Goal: Information Seeking & Learning: Learn about a topic

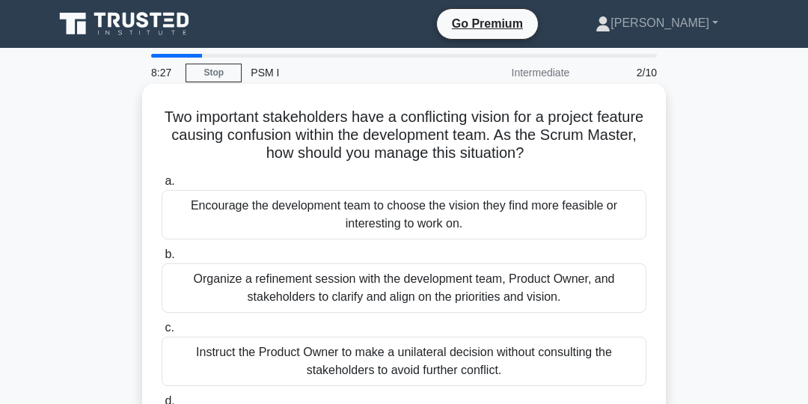
click at [567, 297] on div "Organize a refinement session with the development team, Product Owner, and sta…" at bounding box center [404, 287] width 485 height 49
click at [162, 260] on input "b. Organize a refinement session with the development team, Product Owner, and …" at bounding box center [162, 255] width 0 height 10
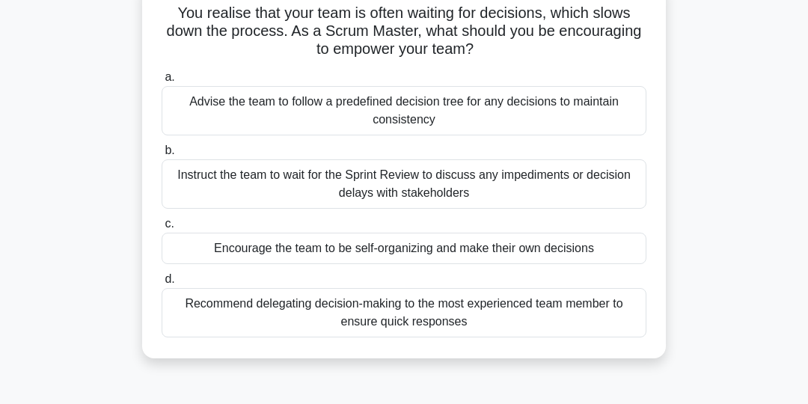
scroll to position [108, 0]
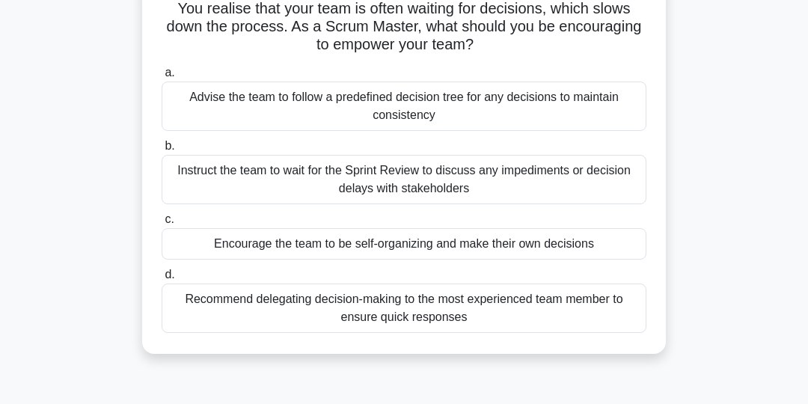
click at [594, 244] on div "Encourage the team to be self-organizing and make their own decisions" at bounding box center [404, 243] width 485 height 31
click at [162, 224] on input "c. Encourage the team to be self-organizing and make their own decisions" at bounding box center [162, 220] width 0 height 10
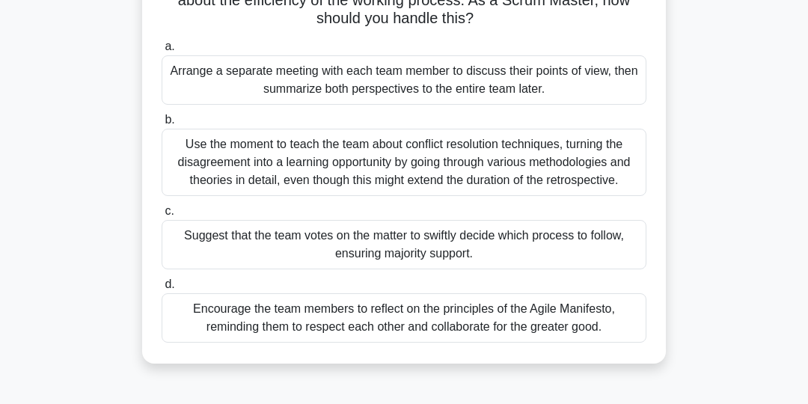
scroll to position [142, 0]
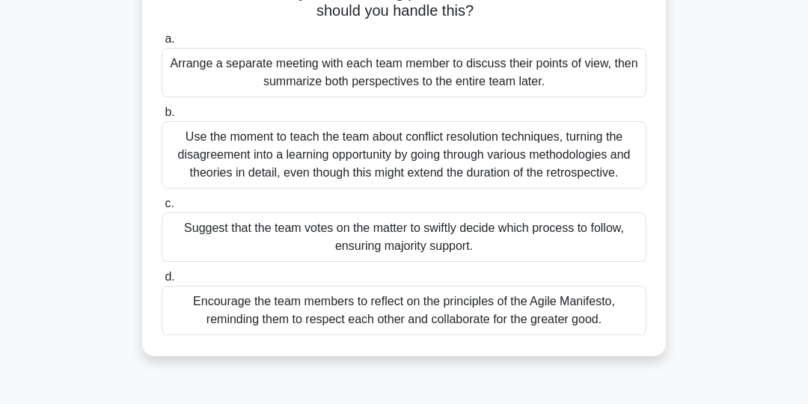
click at [579, 316] on div "Encourage the team members to reflect on the principles of the Agile Manifesto,…" at bounding box center [404, 310] width 485 height 49
click at [162, 282] on input "d. Encourage the team members to reflect on the principles of the Agile Manifes…" at bounding box center [162, 277] width 0 height 10
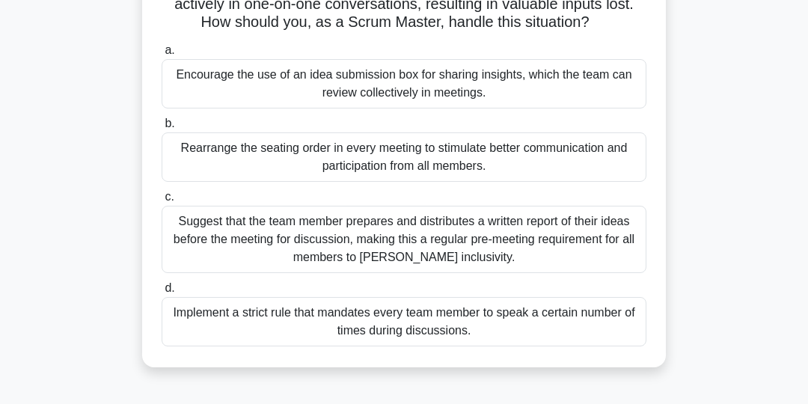
scroll to position [152, 0]
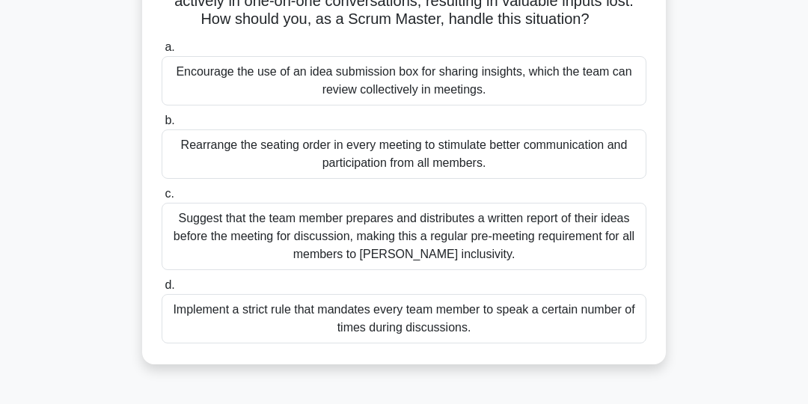
click at [618, 218] on div "Suggest that the team member prepares and distributes a written report of their…" at bounding box center [404, 236] width 485 height 67
click at [162, 199] on input "c. Suggest that the team member prepares and distributes a written report of th…" at bounding box center [162, 194] width 0 height 10
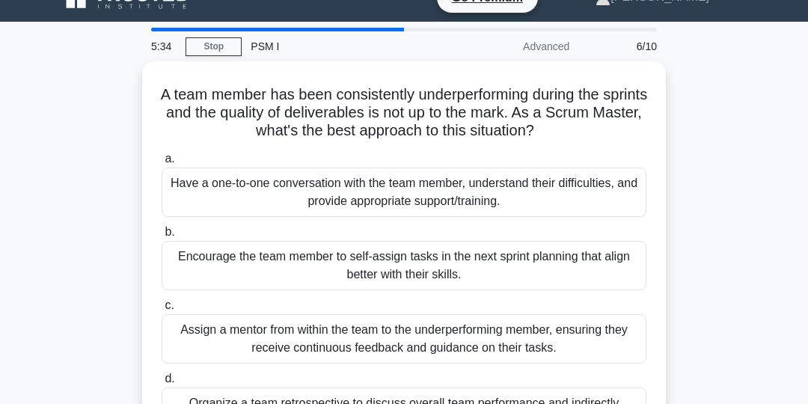
scroll to position [25, 0]
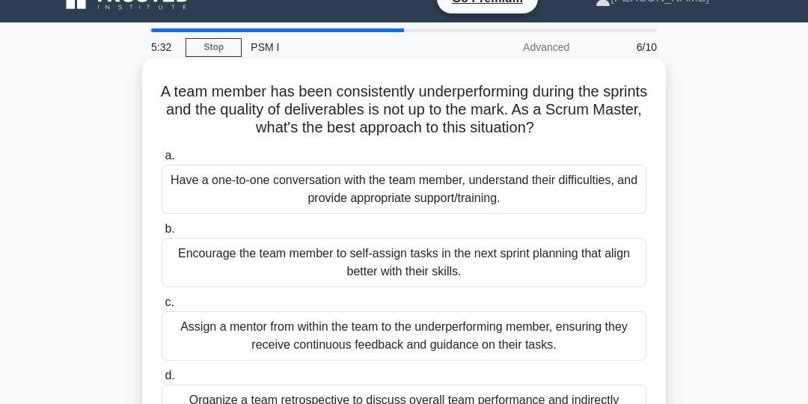
click at [575, 184] on div "Have a one-to-one conversation with the team member, understand their difficult…" at bounding box center [404, 189] width 485 height 49
click at [162, 161] on input "a. Have a one-to-one conversation with the team member, understand their diffic…" at bounding box center [162, 156] width 0 height 10
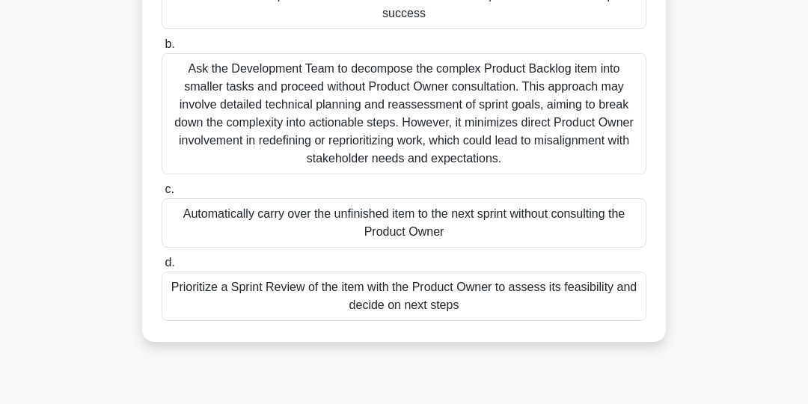
scroll to position [213, 0]
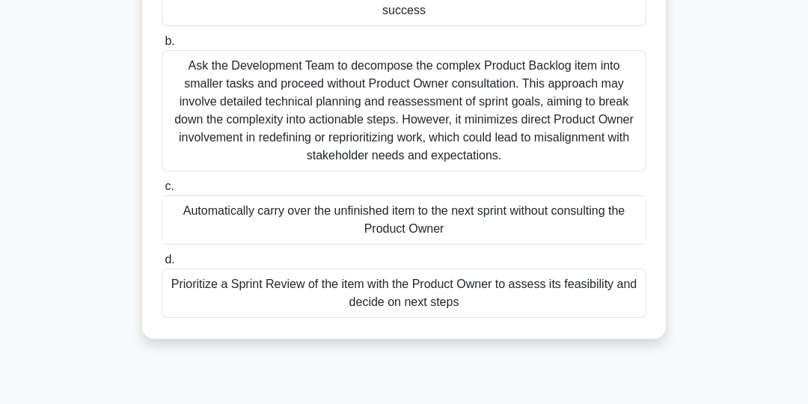
click at [590, 294] on div "Prioritize a Sprint Review of the item with the Product Owner to assess its fea…" at bounding box center [404, 293] width 485 height 49
click at [162, 265] on input "d. Prioritize a Sprint Review of the item with the Product Owner to assess its …" at bounding box center [162, 260] width 0 height 10
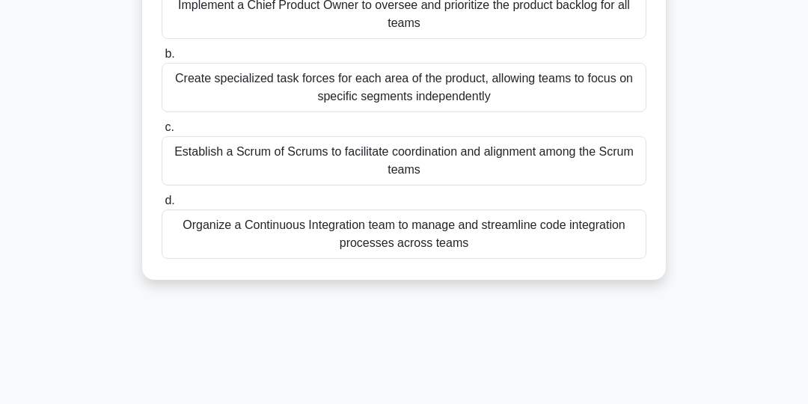
scroll to position [222, 0]
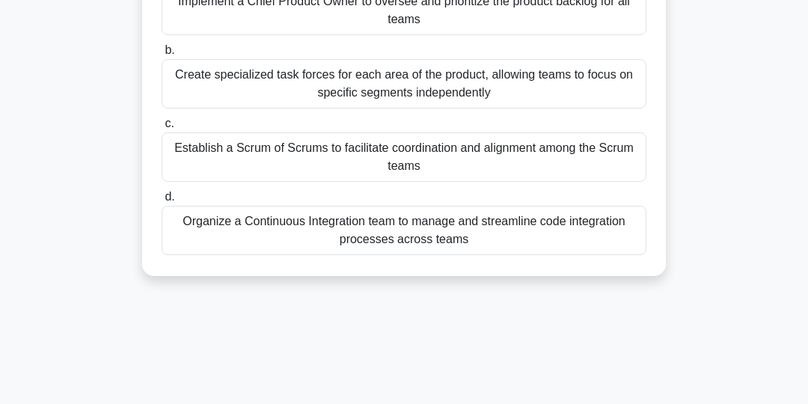
click at [584, 230] on div "Organize a Continuous Integration team to manage and streamline code integratio…" at bounding box center [404, 230] width 485 height 49
click at [162, 202] on input "d. Organize a Continuous Integration team to manage and streamline code integra…" at bounding box center [162, 197] width 0 height 10
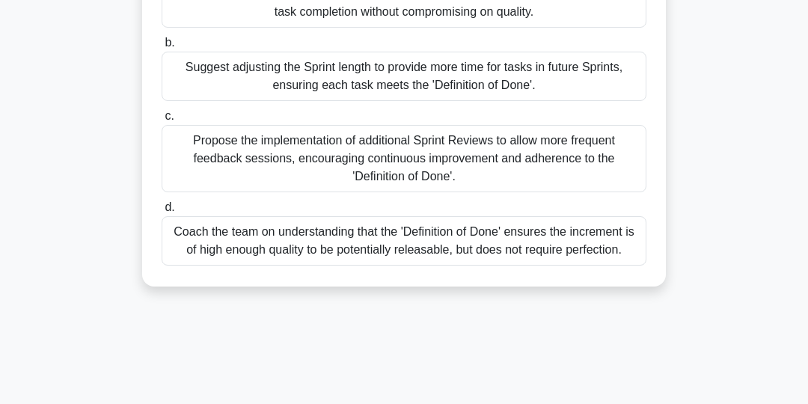
scroll to position [216, 0]
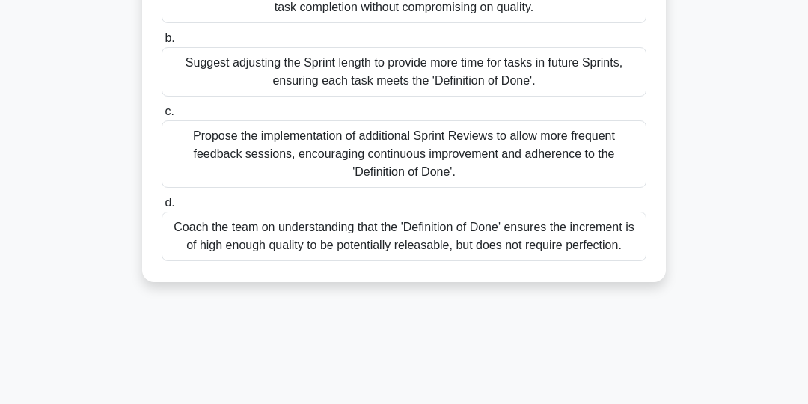
click at [596, 236] on div "Coach the team on understanding that the 'Definition of Done' ensures the incre…" at bounding box center [404, 236] width 485 height 49
click at [162, 208] on input "d. Coach the team on understanding that the 'Definition of Done' ensures the in…" at bounding box center [162, 203] width 0 height 10
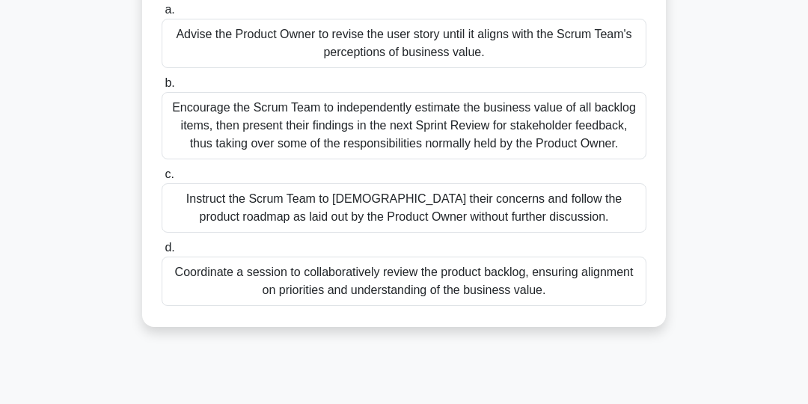
scroll to position [177, 0]
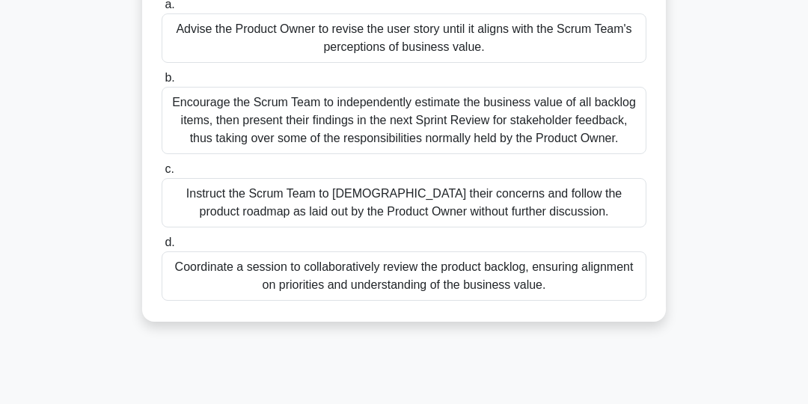
click at [603, 277] on div "Coordinate a session to collaboratively review the product backlog, ensuring al…" at bounding box center [404, 275] width 485 height 49
click at [162, 248] on input "d. Coordinate a session to collaboratively review the product backlog, ensuring…" at bounding box center [162, 243] width 0 height 10
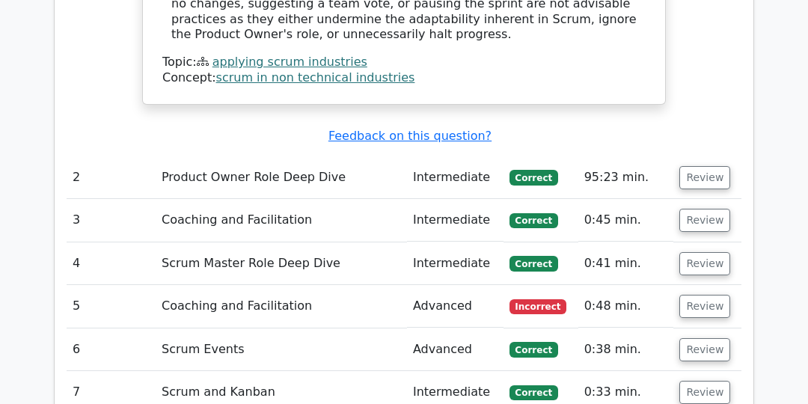
scroll to position [1953, 0]
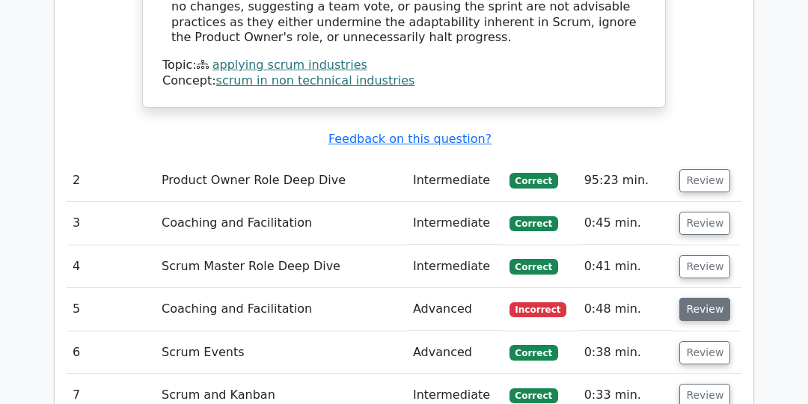
click at [706, 298] on button "Review" at bounding box center [704, 309] width 51 height 23
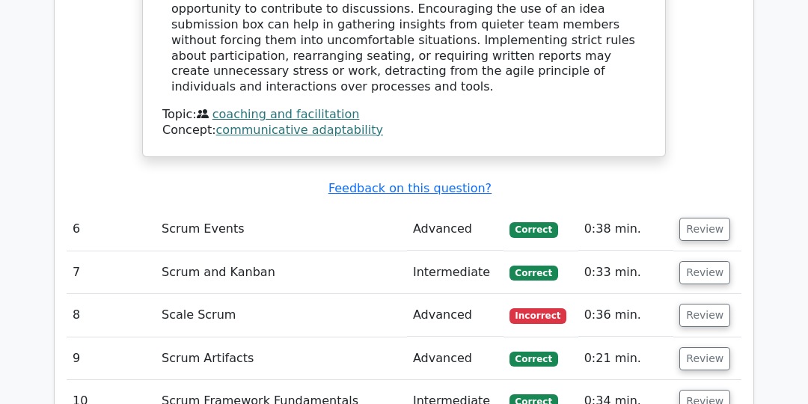
scroll to position [2788, 0]
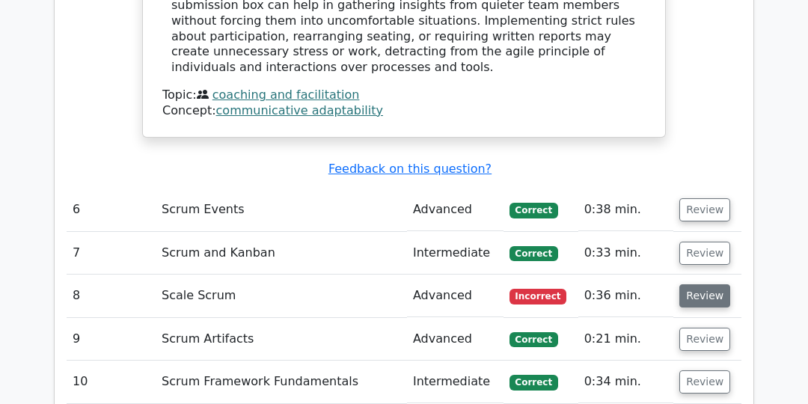
click at [701, 284] on button "Review" at bounding box center [704, 295] width 51 height 23
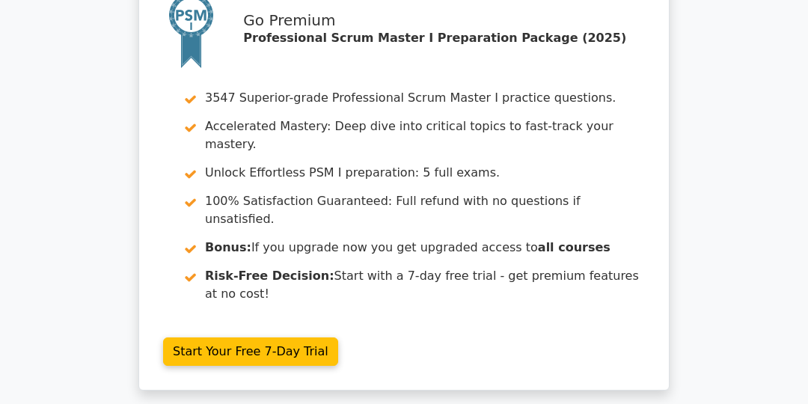
scroll to position [3965, 0]
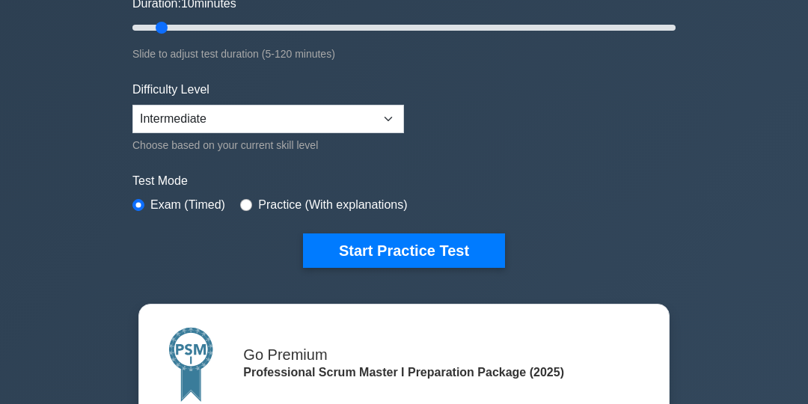
scroll to position [311, 0]
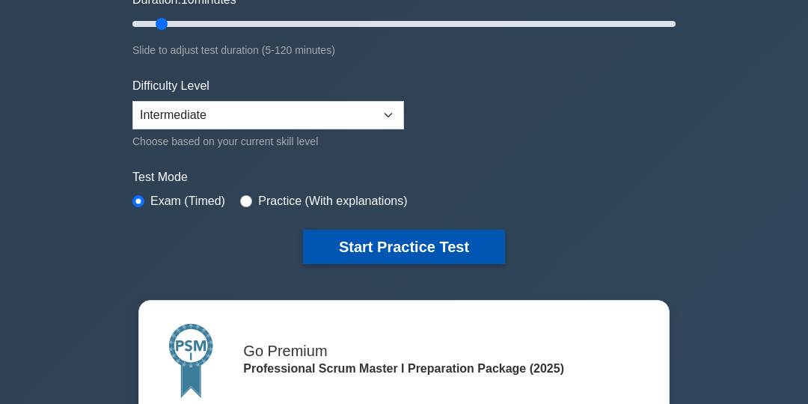
click at [439, 246] on button "Start Practice Test" at bounding box center [404, 247] width 202 height 34
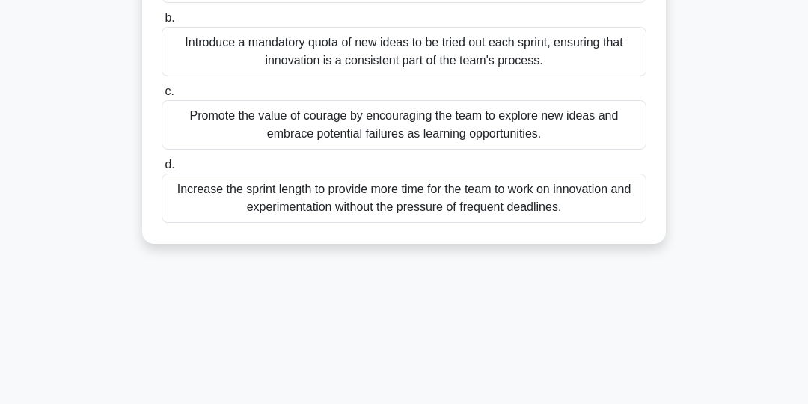
scroll to position [242, 0]
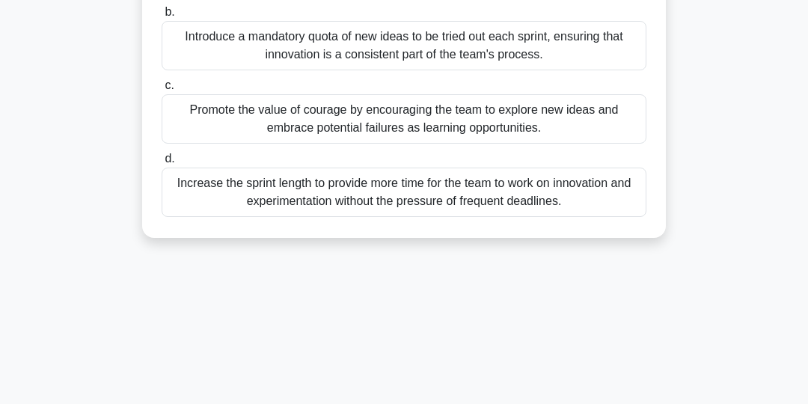
click at [575, 117] on div "Promote the value of courage by encouraging the team to explore new ideas and e…" at bounding box center [404, 118] width 485 height 49
click at [162, 91] on input "c. Promote the value of courage by encouraging the team to explore new ideas an…" at bounding box center [162, 86] width 0 height 10
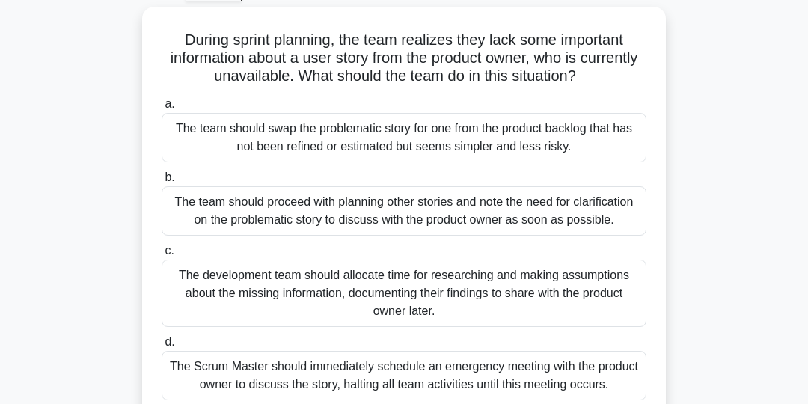
scroll to position [79, 0]
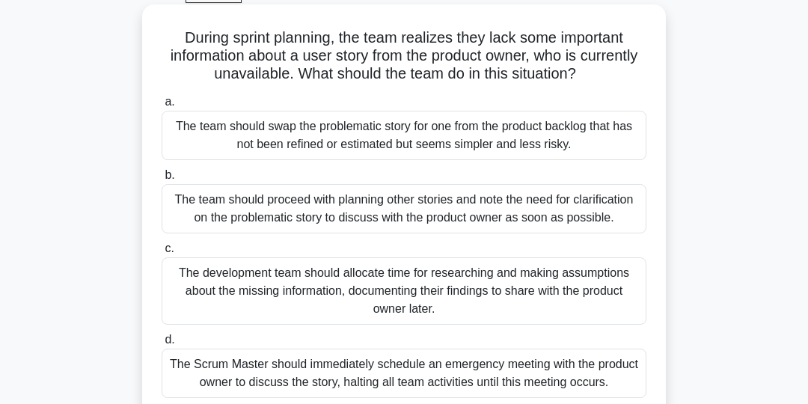
click at [587, 206] on div "The team should proceed with planning other stories and note the need for clari…" at bounding box center [404, 208] width 485 height 49
click at [162, 180] on input "b. The team should proceed with planning other stories and note the need for cl…" at bounding box center [162, 176] width 0 height 10
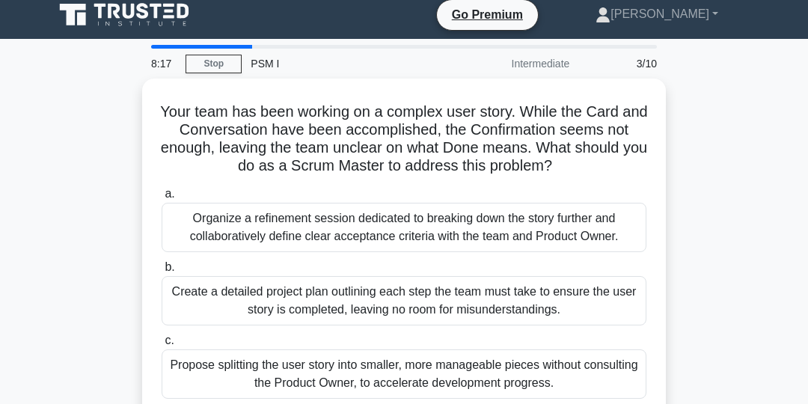
scroll to position [13, 0]
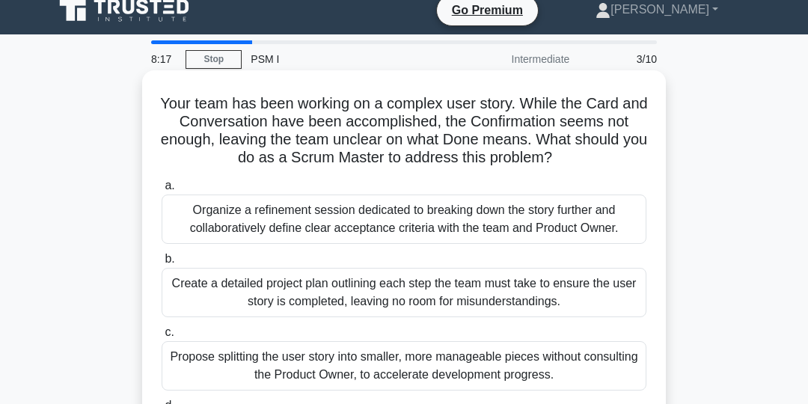
click at [584, 219] on div "Organize a refinement session dedicated to breaking down the story further and …" at bounding box center [404, 219] width 485 height 49
click at [162, 191] on input "a. Organize a refinement session dedicated to breaking down the story further a…" at bounding box center [162, 186] width 0 height 10
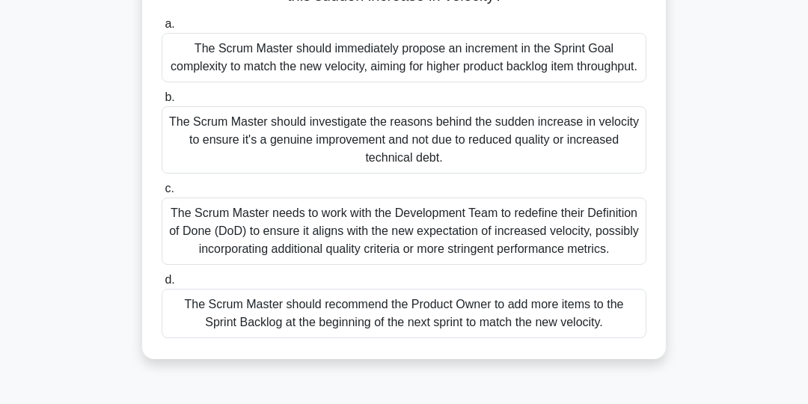
scroll to position [147, 0]
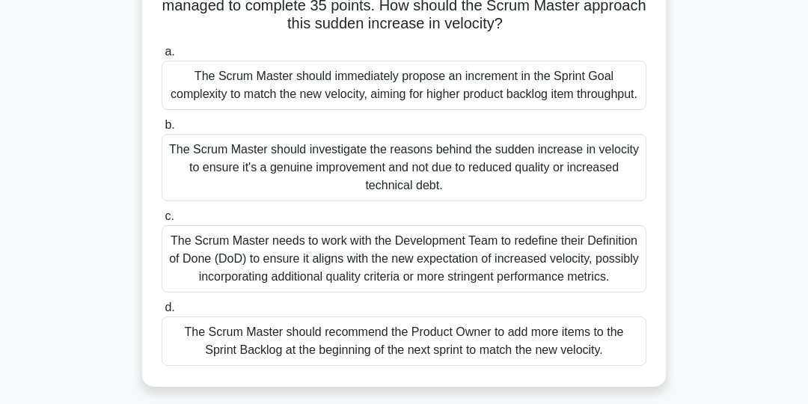
click at [587, 185] on div "The Scrum Master should investigate the reasons behind the sudden increase in v…" at bounding box center [404, 167] width 485 height 67
click at [162, 130] on input "b. The Scrum Master should investigate the reasons behind the sudden increase i…" at bounding box center [162, 125] width 0 height 10
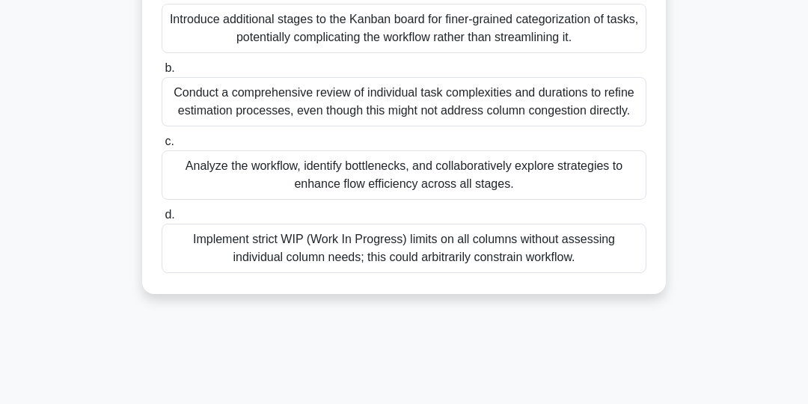
scroll to position [192, 0]
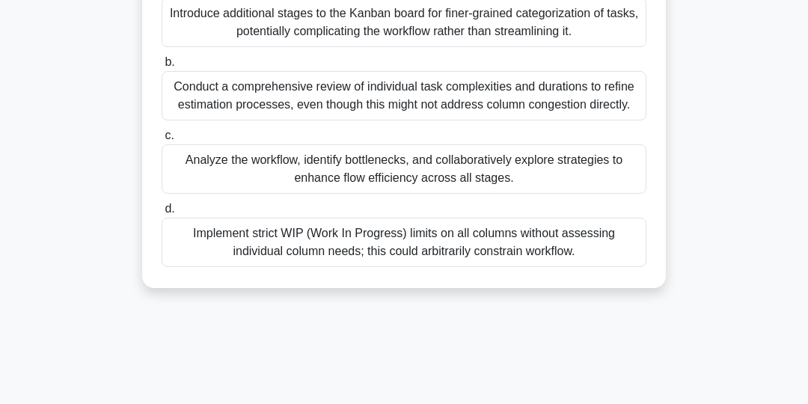
click at [572, 174] on div "Analyze the workflow, identify bottlenecks, and collaboratively explore strateg…" at bounding box center [404, 168] width 485 height 49
click at [162, 141] on input "c. Analyze the workflow, identify bottlenecks, and collaboratively explore stra…" at bounding box center [162, 136] width 0 height 10
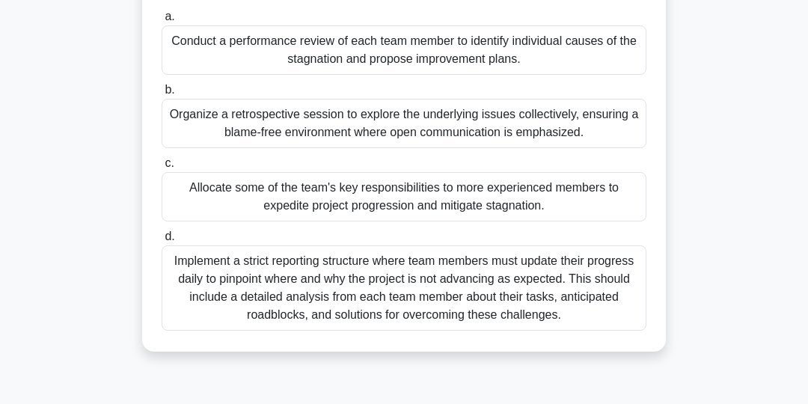
scroll to position [169, 0]
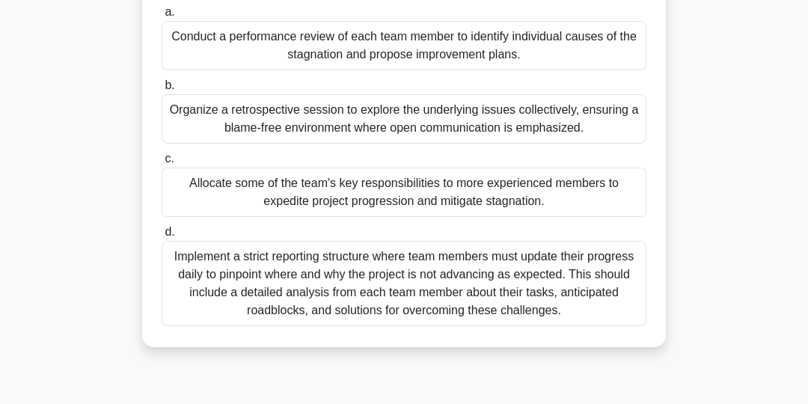
click at [570, 119] on div "Organize a retrospective session to explore the underlying issues collectively,…" at bounding box center [404, 118] width 485 height 49
click at [162, 91] on input "b. Organize a retrospective session to explore the underlying issues collective…" at bounding box center [162, 86] width 0 height 10
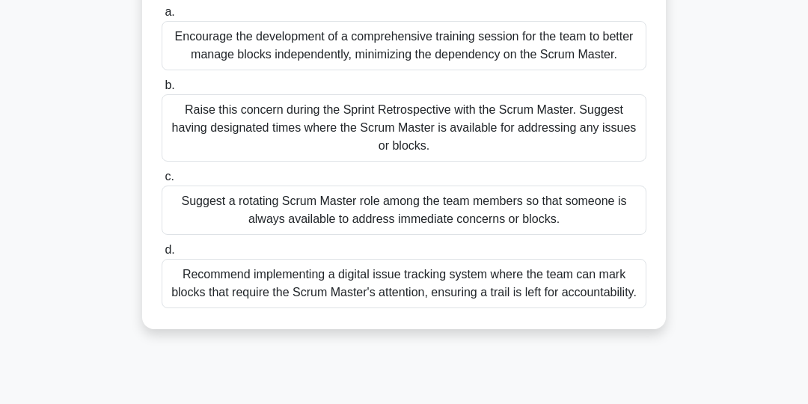
click at [580, 129] on div "Raise this concern during the Sprint Retrospective with the Scrum Master. Sugge…" at bounding box center [404, 127] width 485 height 67
click at [162, 91] on input "b. Raise this concern during the Sprint Retrospective with the Scrum Master. Su…" at bounding box center [162, 86] width 0 height 10
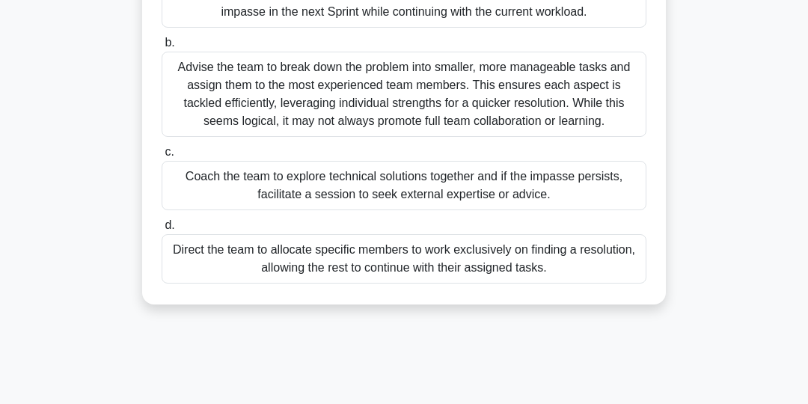
scroll to position [220, 0]
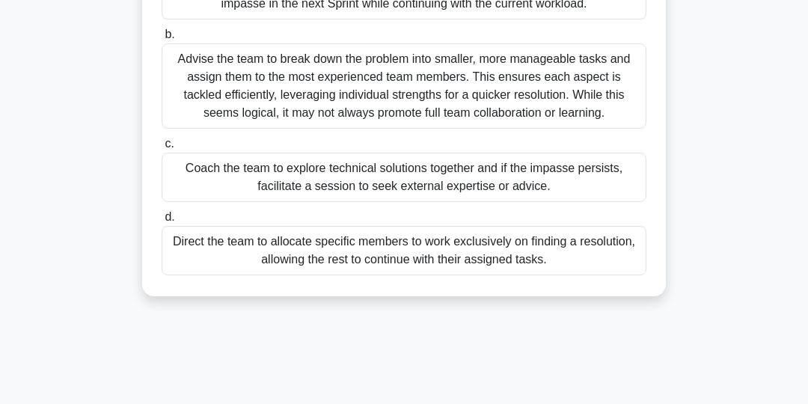
click at [587, 173] on div "Coach the team to explore technical solutions together and if the impasse persi…" at bounding box center [404, 177] width 485 height 49
click at [162, 149] on input "c. Coach the team to explore technical solutions together and if the impasse pe…" at bounding box center [162, 144] width 0 height 10
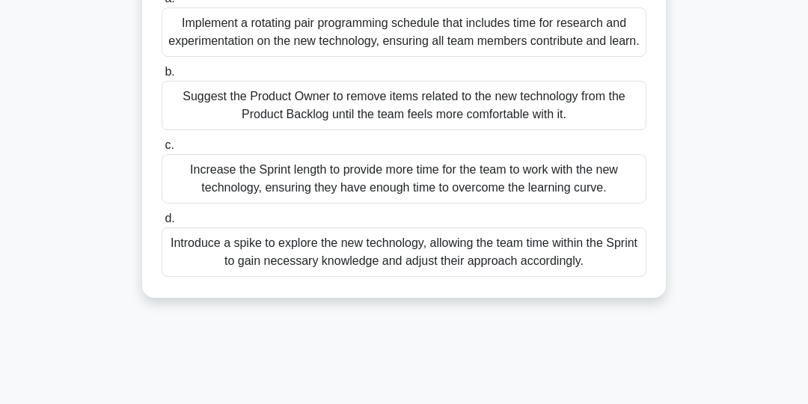
scroll to position [188, 0]
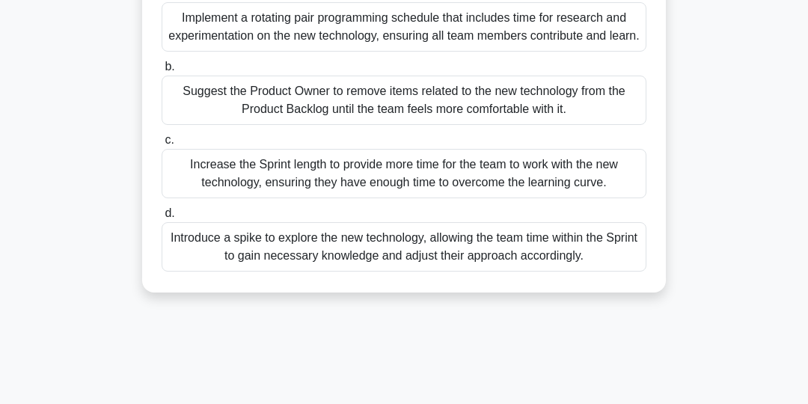
click at [545, 269] on div "Introduce a spike to explore the new technology, allowing the team time within …" at bounding box center [404, 246] width 485 height 49
click at [162, 218] on input "d. Introduce a spike to explore the new technology, allowing the team time with…" at bounding box center [162, 214] width 0 height 10
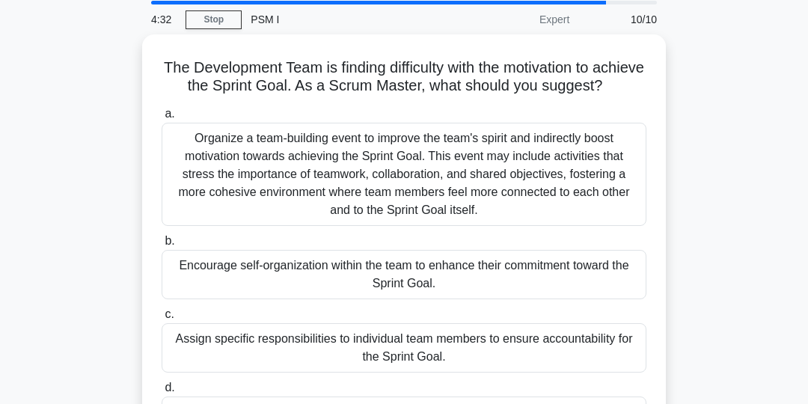
scroll to position [45, 0]
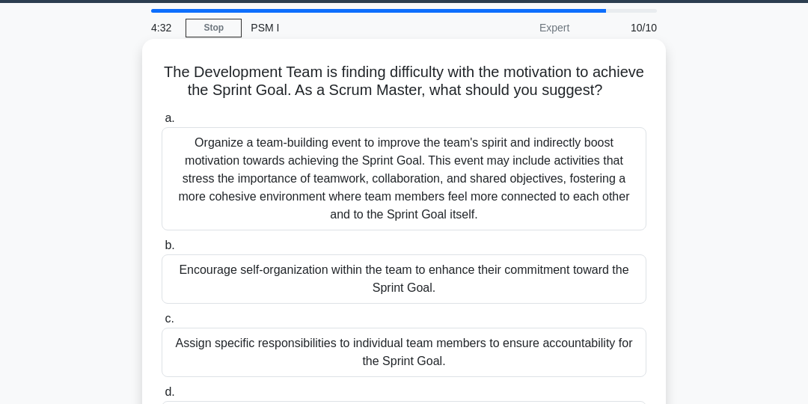
click at [546, 193] on div "Organize a team-building event to improve the team's spirit and indirectly boos…" at bounding box center [404, 178] width 485 height 103
click at [162, 123] on input "a. Organize a team-building event to improve the team's spirit and indirectly b…" at bounding box center [162, 119] width 0 height 10
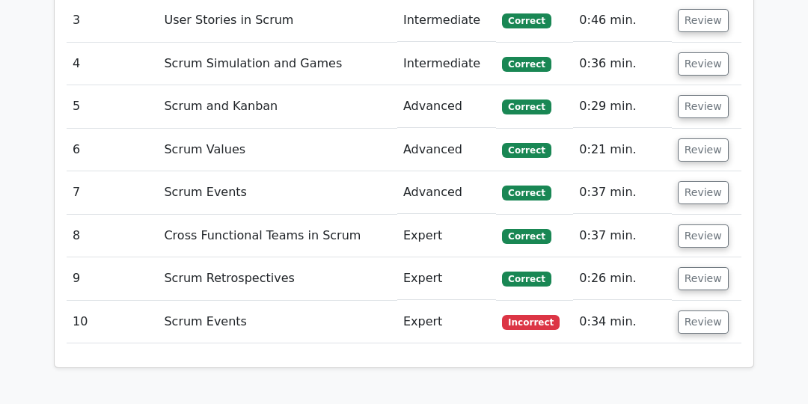
scroll to position [2102, 0]
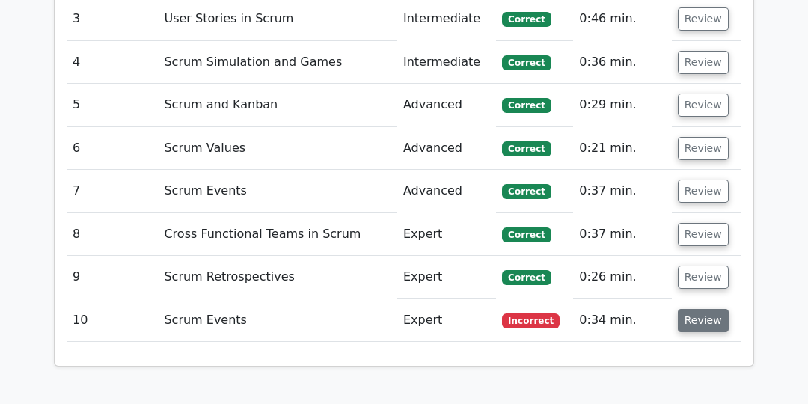
click at [703, 309] on button "Review" at bounding box center [703, 320] width 51 height 23
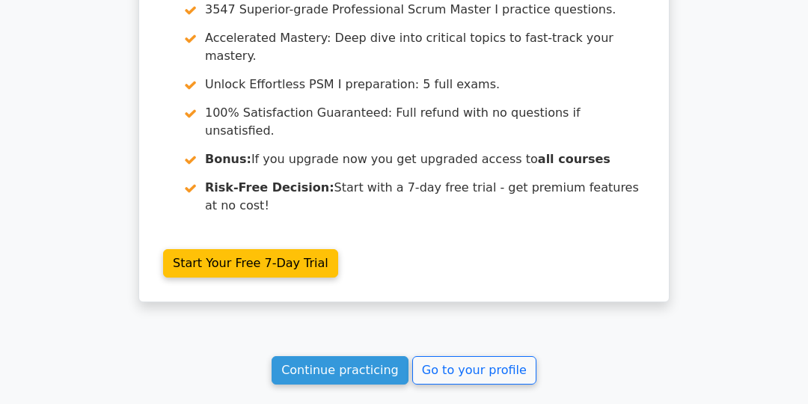
scroll to position [3347, 0]
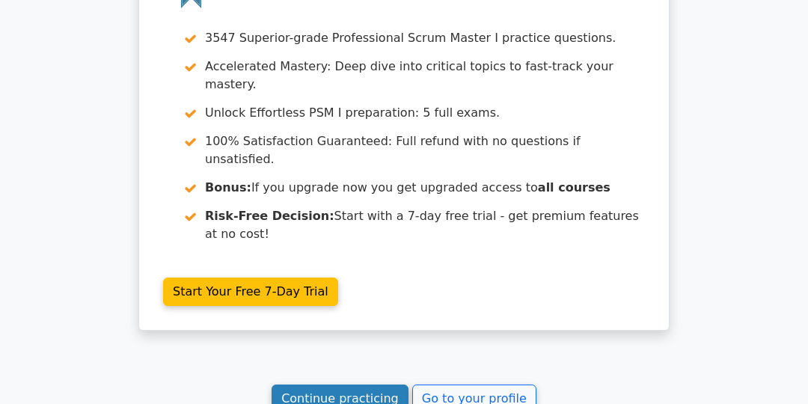
click at [355, 385] on link "Continue practicing" at bounding box center [340, 399] width 137 height 28
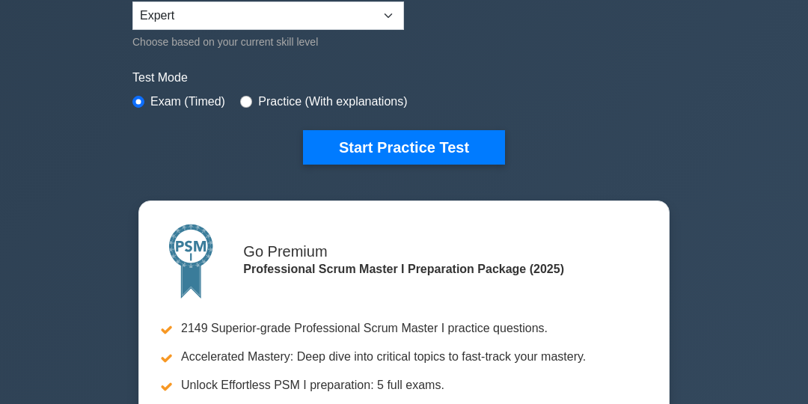
scroll to position [411, 0]
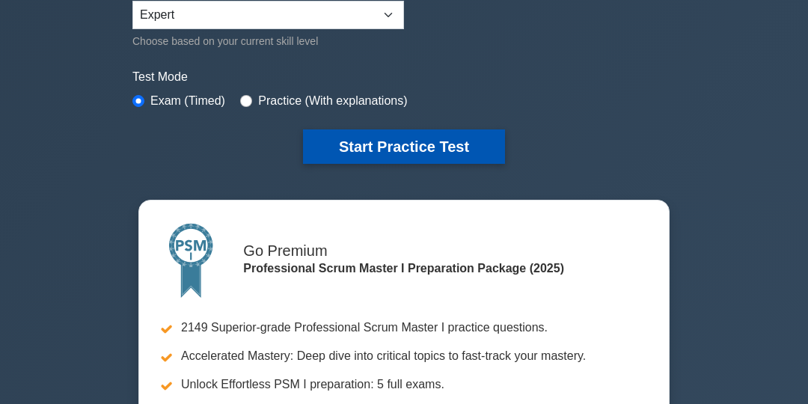
click at [421, 143] on button "Start Practice Test" at bounding box center [404, 146] width 202 height 34
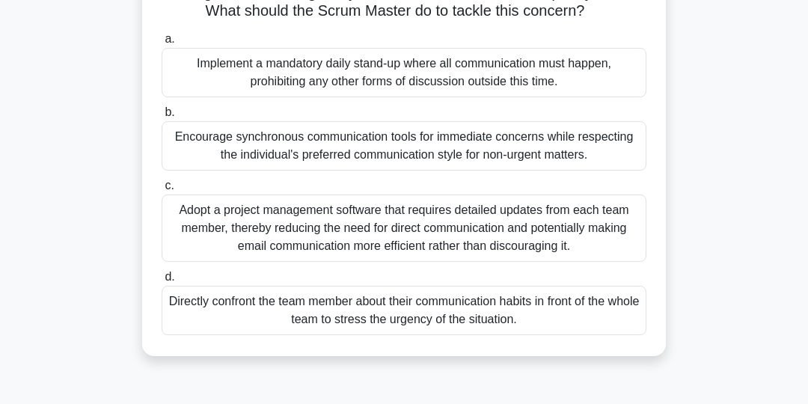
scroll to position [154, 0]
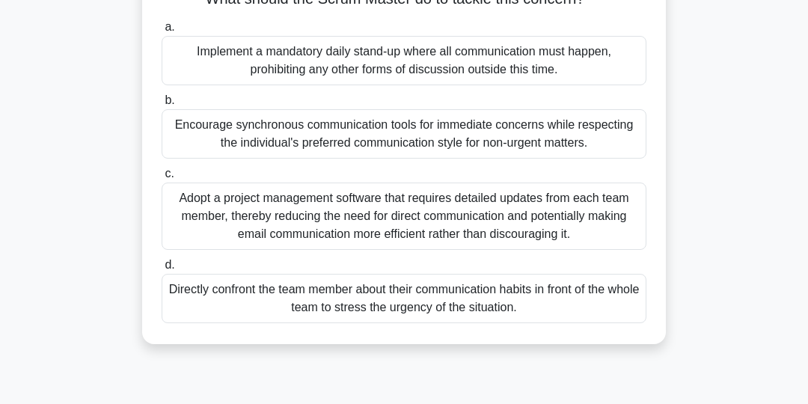
click at [539, 140] on div "Encourage synchronous communication tools for immediate concerns while respecti…" at bounding box center [404, 133] width 485 height 49
click at [162, 105] on input "b. Encourage synchronous communication tools for immediate concerns while respe…" at bounding box center [162, 101] width 0 height 10
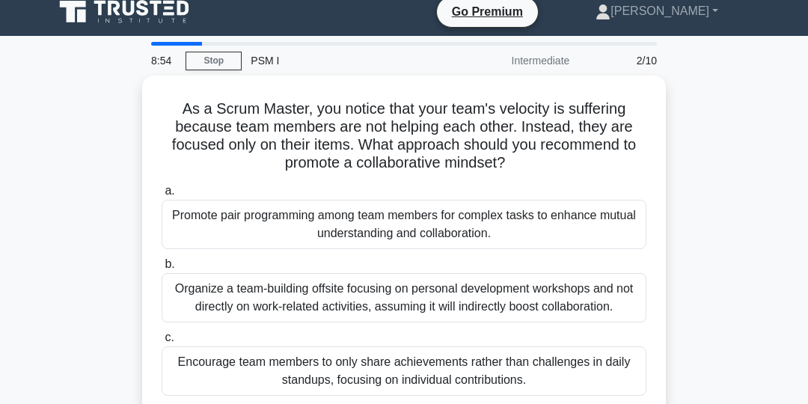
scroll to position [11, 0]
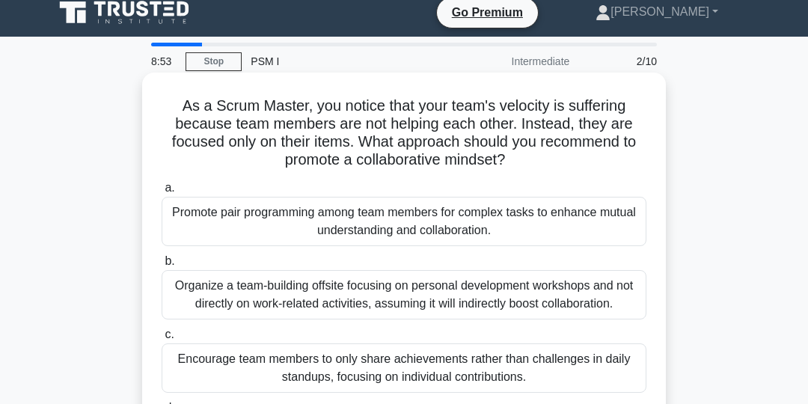
click at [583, 224] on div "Promote pair programming among team members for complex tasks to enhance mutual…" at bounding box center [404, 221] width 485 height 49
click at [162, 193] on input "a. Promote pair programming among team members for complex tasks to enhance mut…" at bounding box center [162, 188] width 0 height 10
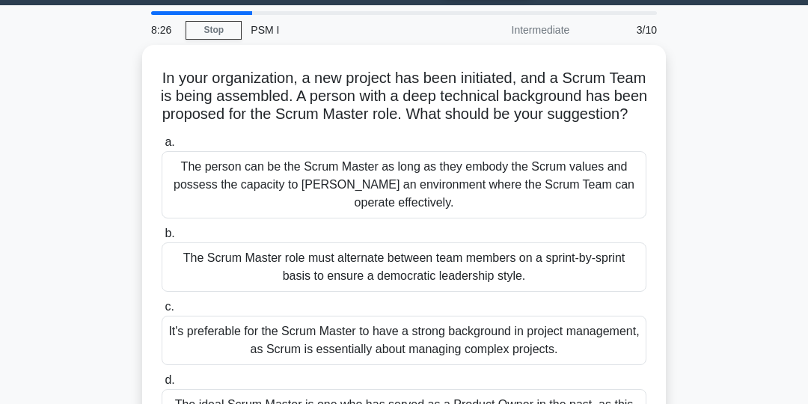
scroll to position [0, 0]
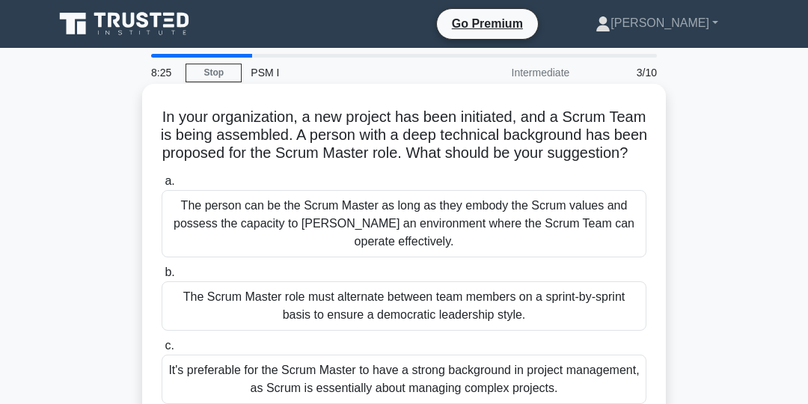
click at [554, 220] on div "The person can be the Scrum Master as long as they embody the Scrum values and …" at bounding box center [404, 223] width 485 height 67
click at [162, 186] on input "a. The person can be the Scrum Master as long as they embody the Scrum values a…" at bounding box center [162, 182] width 0 height 10
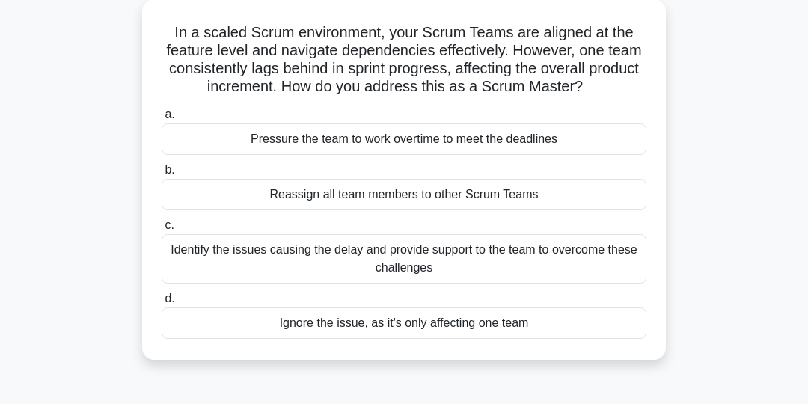
scroll to position [89, 0]
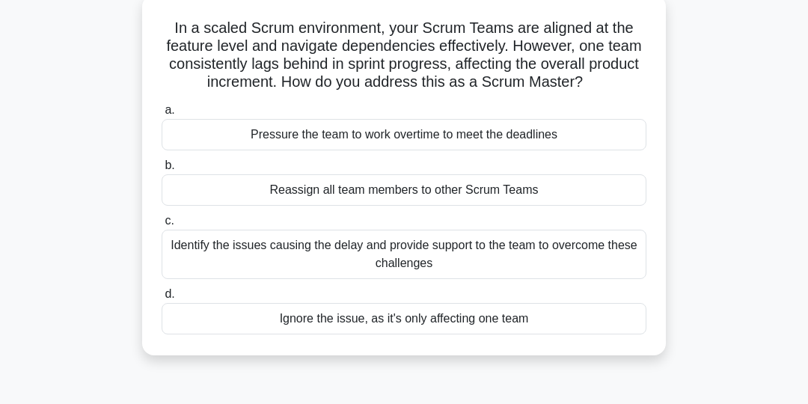
click at [574, 246] on div "Identify the issues causing the delay and provide support to the team to overco…" at bounding box center [404, 254] width 485 height 49
click at [162, 226] on input "c. Identify the issues causing the delay and provide support to the team to ove…" at bounding box center [162, 221] width 0 height 10
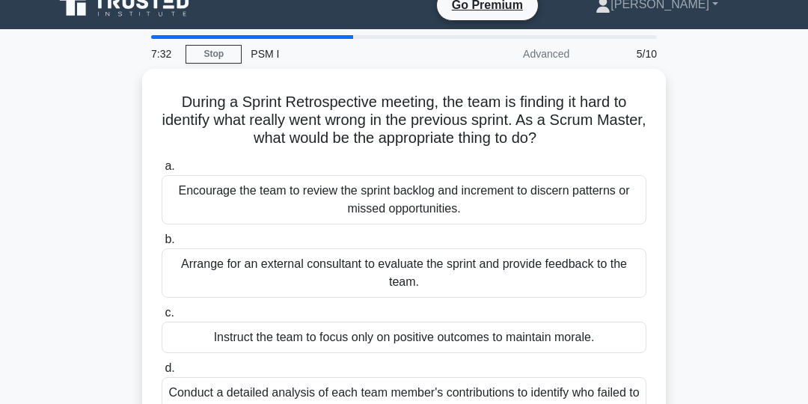
scroll to position [12, 0]
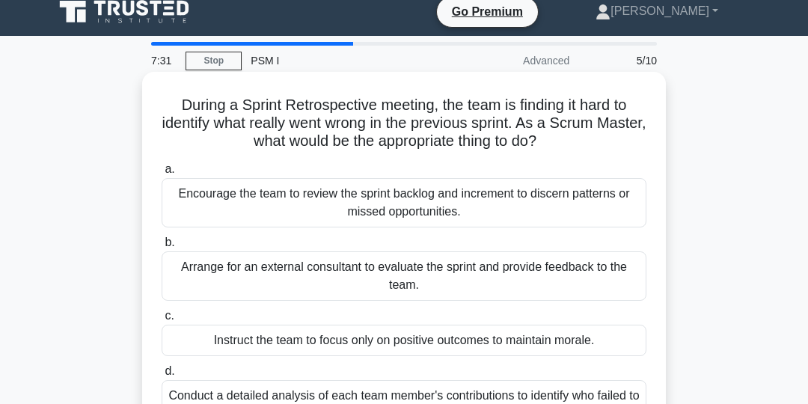
click at [590, 202] on div "Encourage the team to review the sprint backlog and increment to discern patter…" at bounding box center [404, 202] width 485 height 49
click at [162, 174] on input "a. Encourage the team to review the sprint backlog and increment to discern pat…" at bounding box center [162, 170] width 0 height 10
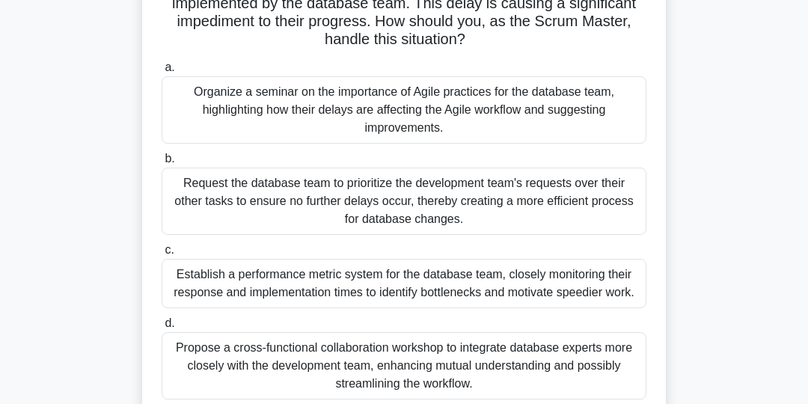
scroll to position [135, 0]
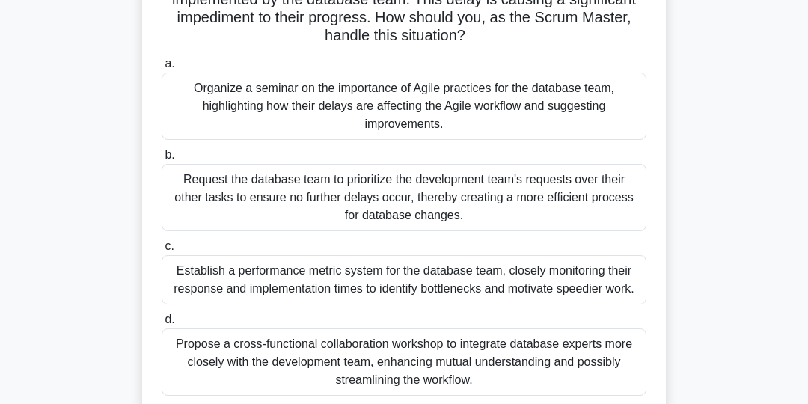
click at [563, 365] on div "Propose a cross-functional collaboration workshop to integrate database experts…" at bounding box center [404, 361] width 485 height 67
click at [162, 325] on input "d. Propose a cross-functional collaboration workshop to integrate database expe…" at bounding box center [162, 320] width 0 height 10
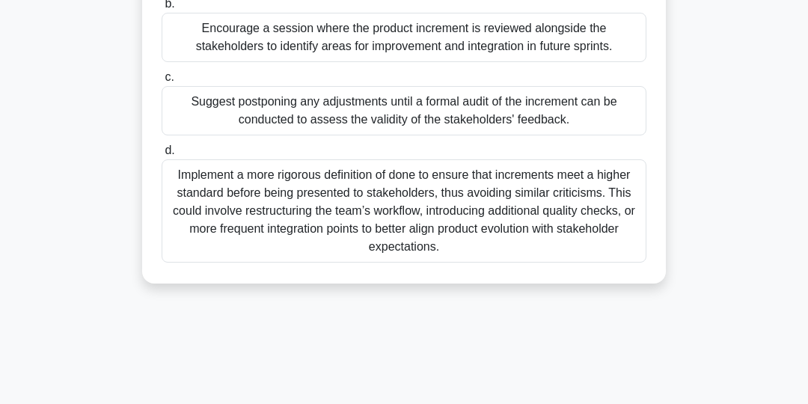
scroll to position [257, 0]
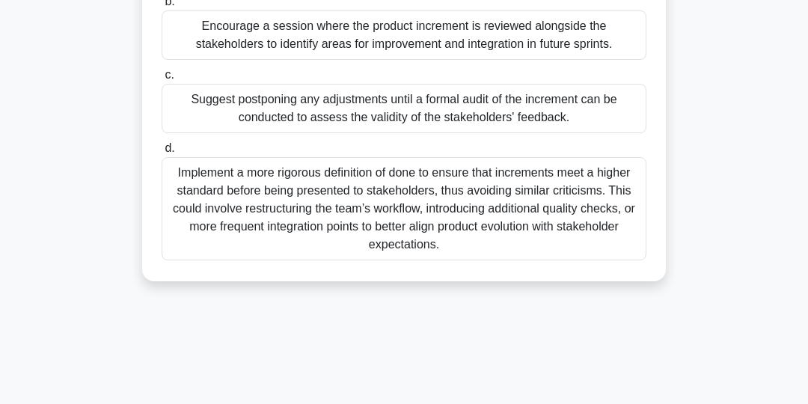
click at [748, 65] on div "During the sprint review meeting, stakeholders criticized the product increment…" at bounding box center [404, 65] width 718 height 468
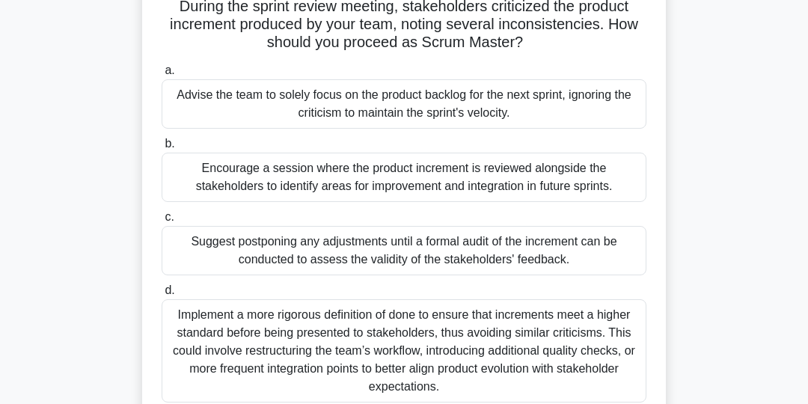
scroll to position [112, 0]
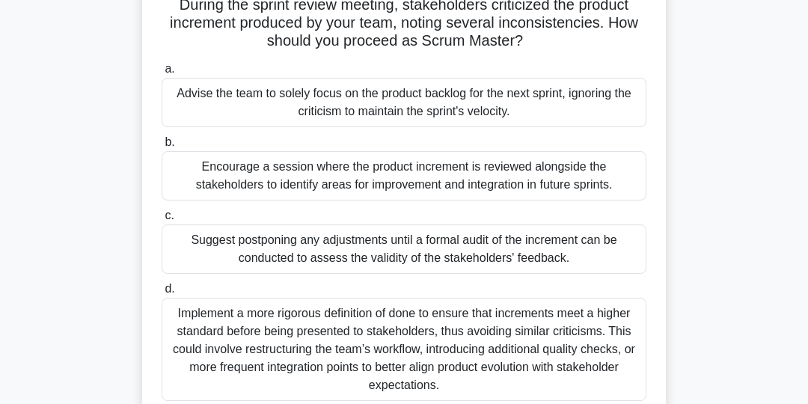
click at [565, 176] on div "Encourage a session where the product increment is reviewed alongside the stake…" at bounding box center [404, 175] width 485 height 49
click at [162, 147] on input "b. Encourage a session where the product increment is reviewed alongside the st…" at bounding box center [162, 143] width 0 height 10
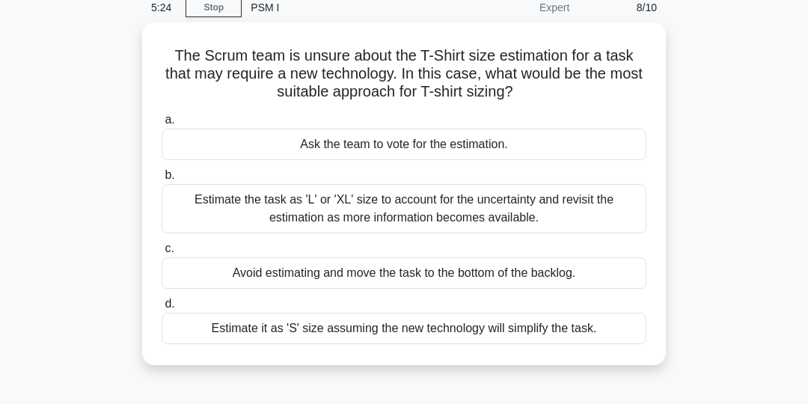
scroll to position [66, 0]
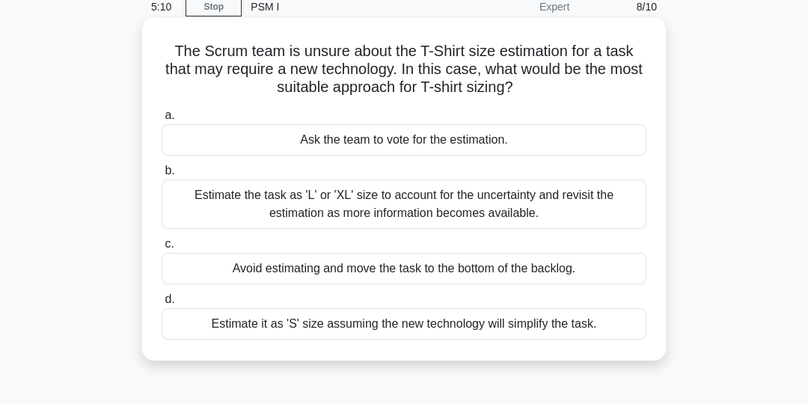
click at [513, 146] on div "Ask the team to vote for the estimation." at bounding box center [404, 139] width 485 height 31
click at [162, 120] on input "a. Ask the team to vote for the estimation." at bounding box center [162, 116] width 0 height 10
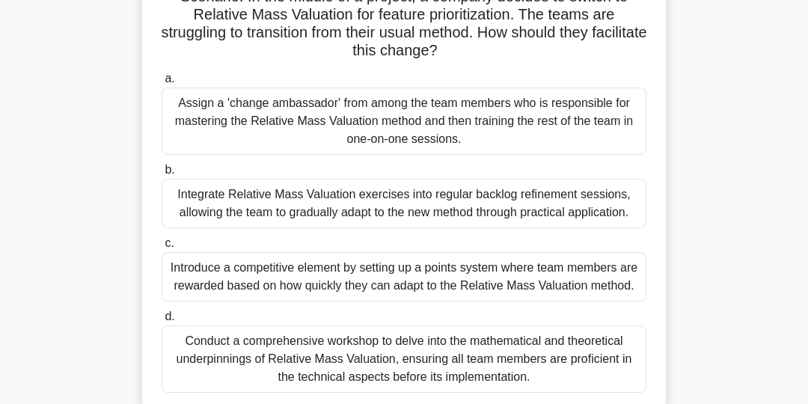
scroll to position [123, 0]
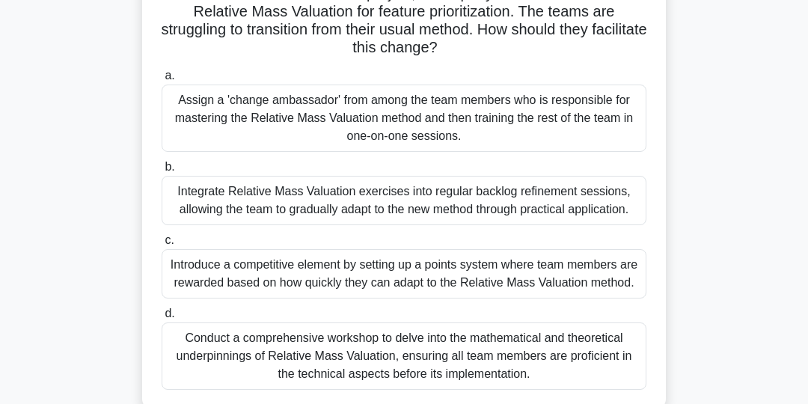
click at [536, 350] on div "Conduct a comprehensive workshop to delve into the mathematical and theoretical…" at bounding box center [404, 355] width 485 height 67
click at [162, 319] on input "d. Conduct a comprehensive workshop to delve into the mathematical and theoreti…" at bounding box center [162, 314] width 0 height 10
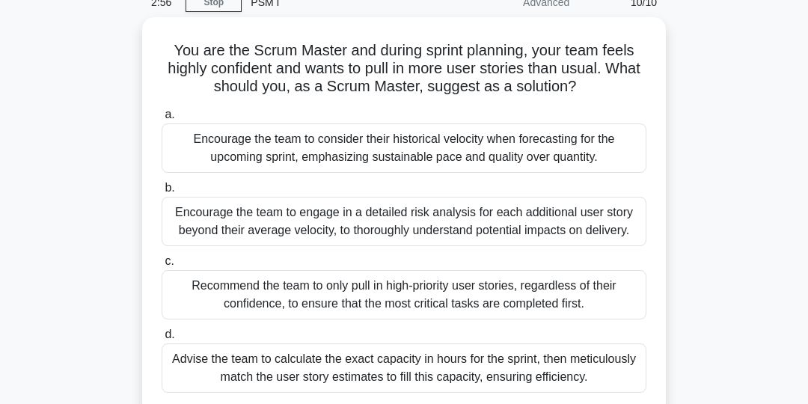
scroll to position [70, 0]
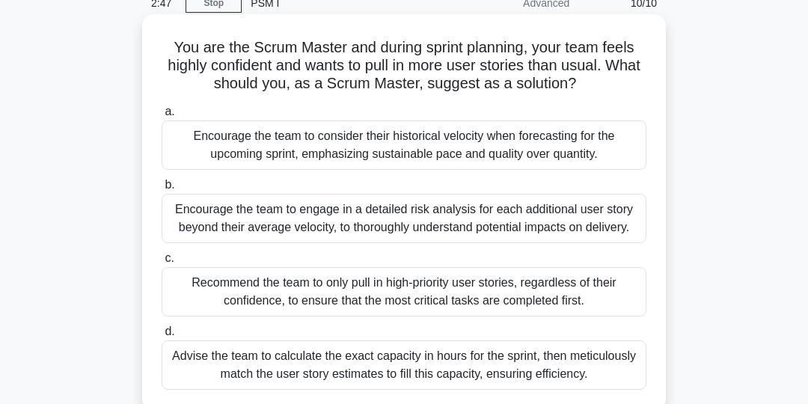
click at [543, 144] on div "Encourage the team to consider their historical velocity when forecasting for t…" at bounding box center [404, 144] width 485 height 49
click at [162, 117] on input "a. Encourage the team to consider their historical velocity when forecasting fo…" at bounding box center [162, 112] width 0 height 10
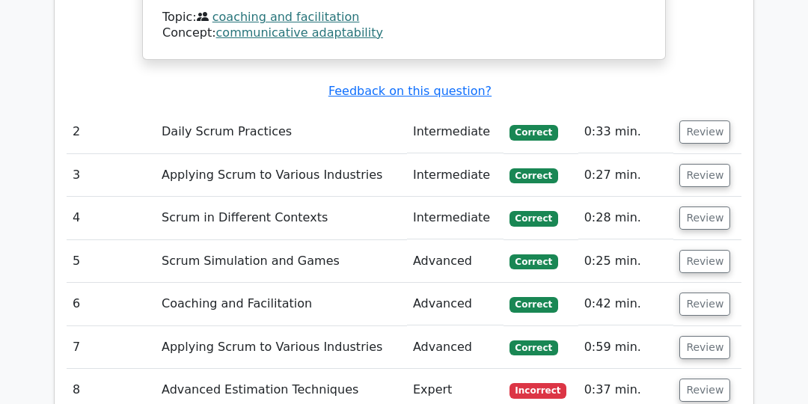
scroll to position [1945, 0]
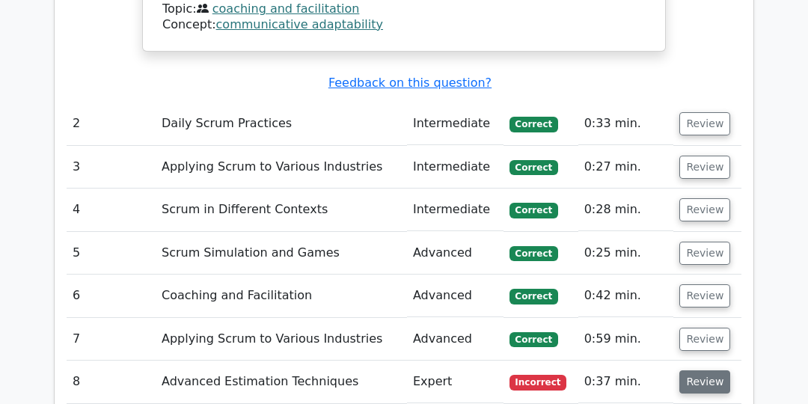
click at [697, 370] on button "Review" at bounding box center [704, 381] width 51 height 23
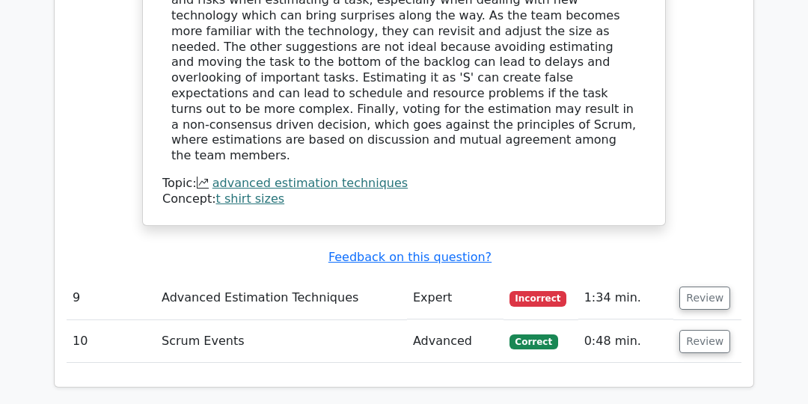
scroll to position [2761, 0]
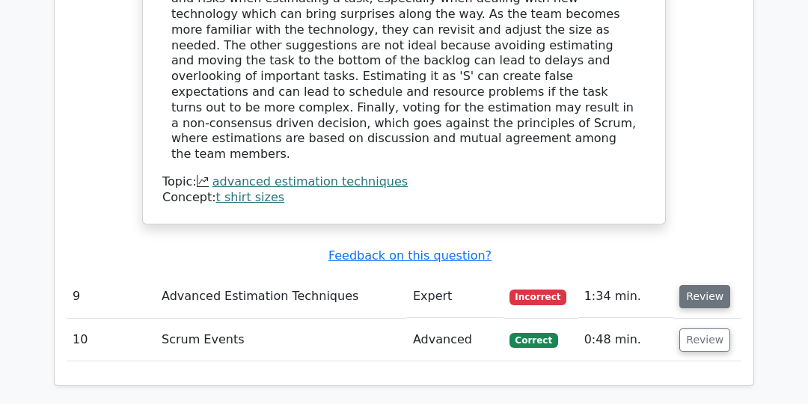
click at [698, 285] on button "Review" at bounding box center [704, 296] width 51 height 23
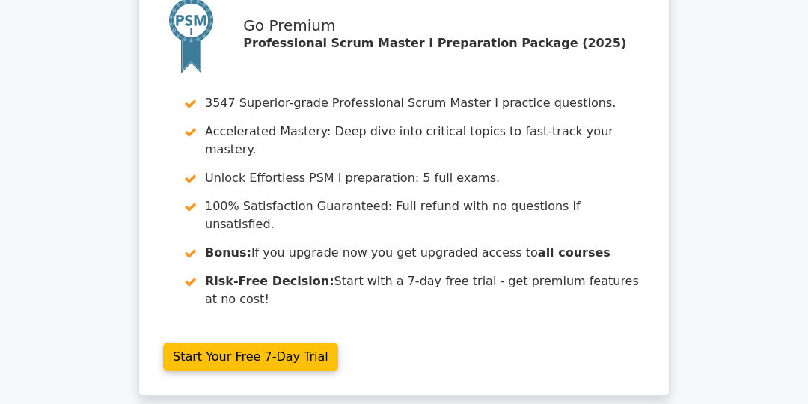
scroll to position [3997, 0]
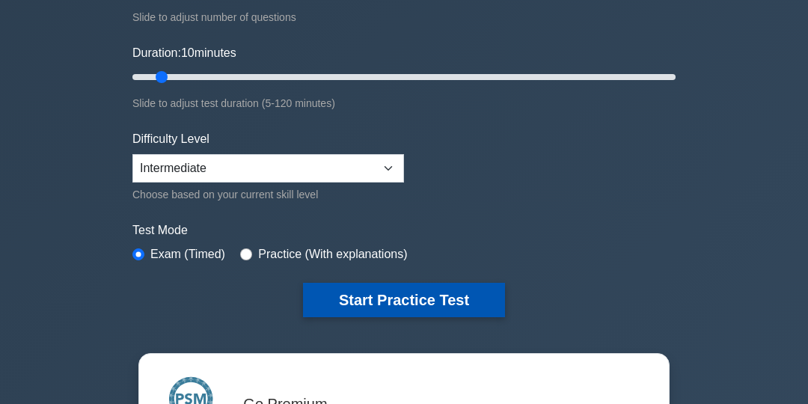
click at [433, 299] on button "Start Practice Test" at bounding box center [404, 300] width 202 height 34
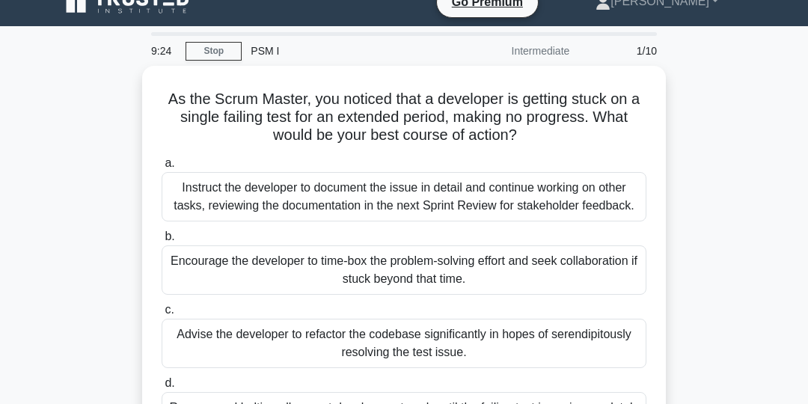
scroll to position [22, 0]
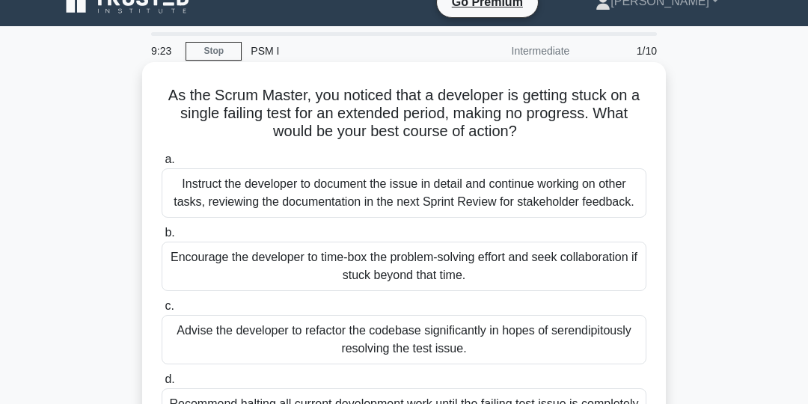
click at [590, 270] on div "Encourage the developer to time-box the problem-solving effort and seek collabo…" at bounding box center [404, 266] width 485 height 49
click at [162, 238] on input "b. Encourage the developer to time-box the problem-solving effort and seek coll…" at bounding box center [162, 233] width 0 height 10
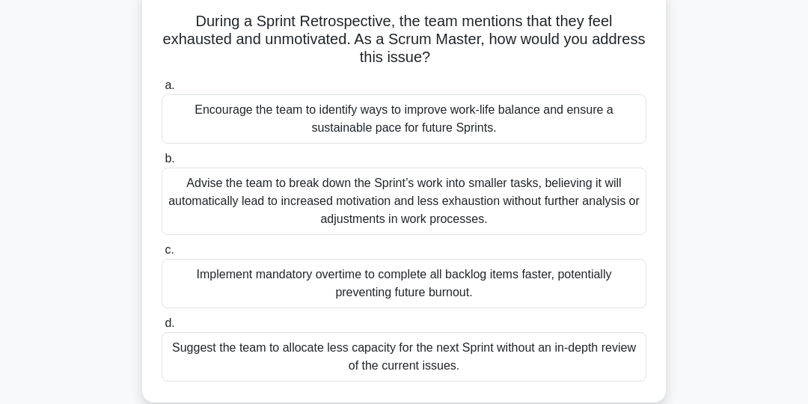
scroll to position [98, 0]
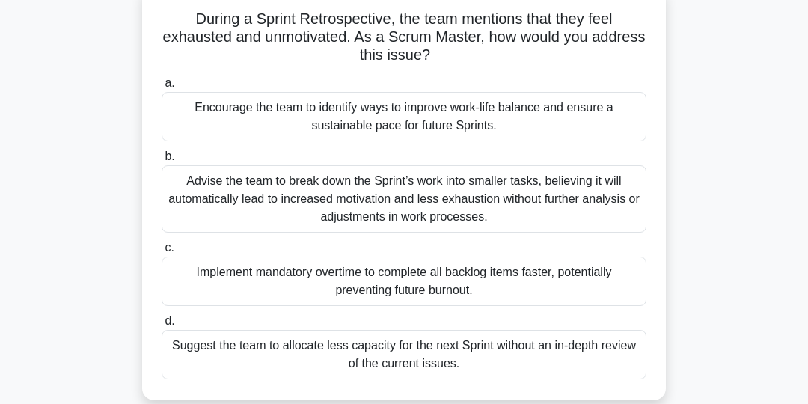
click at [536, 114] on div "Encourage the team to identify ways to improve work-life balance and ensure a s…" at bounding box center [404, 116] width 485 height 49
click at [162, 88] on input "a. Encourage the team to identify ways to improve work-life balance and ensure …" at bounding box center [162, 84] width 0 height 10
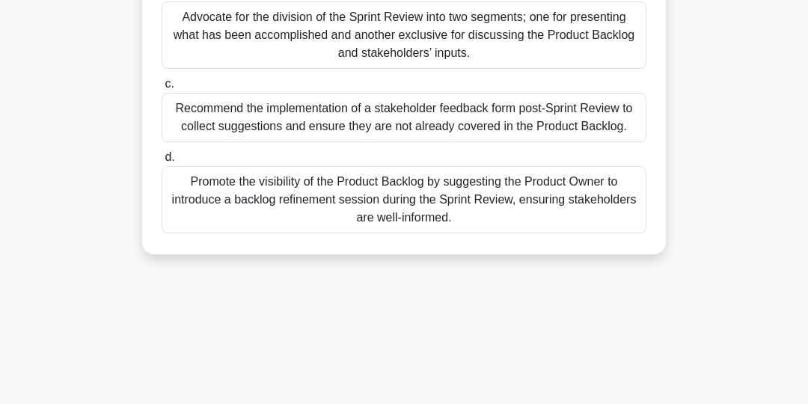
scroll to position [291, 0]
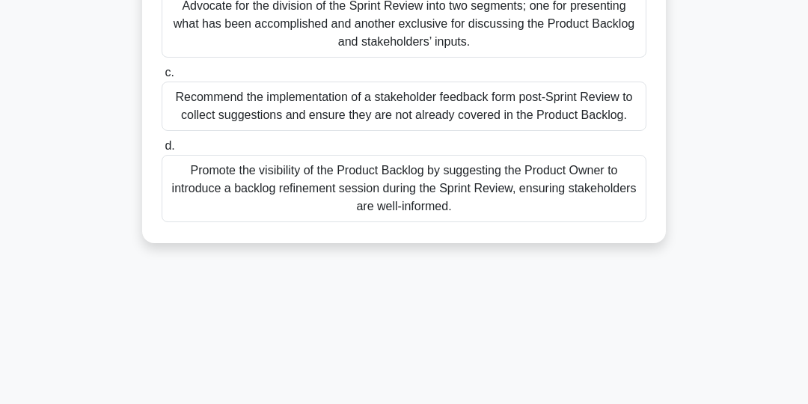
click at [583, 191] on div "Promote the visibility of the Product Backlog by suggesting the Product Owner t…" at bounding box center [404, 188] width 485 height 67
click at [162, 151] on input "d. Promote the visibility of the Product Backlog by suggesting the Product Owne…" at bounding box center [162, 146] width 0 height 10
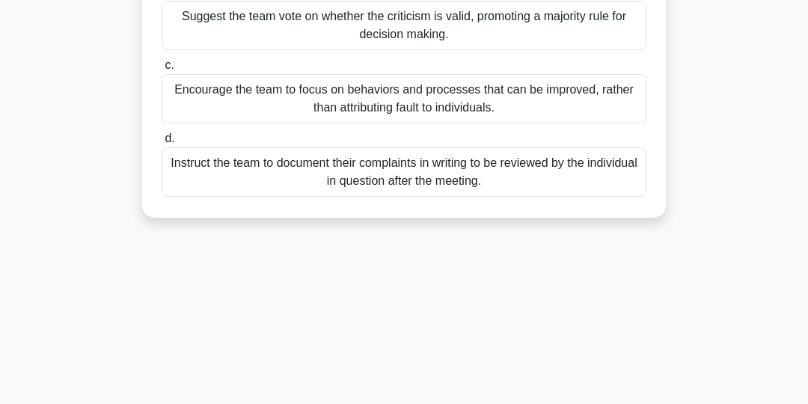
scroll to position [320, 0]
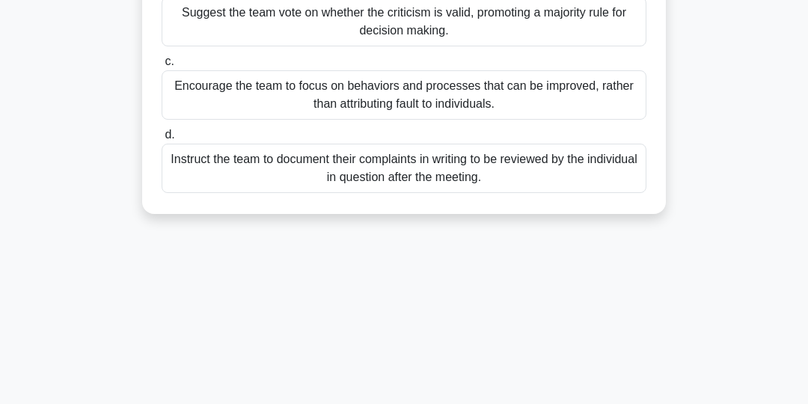
click at [602, 95] on div "Encourage the team to focus on behaviors and processes that can be improved, ra…" at bounding box center [404, 94] width 485 height 49
click at [162, 67] on input "c. Encourage the team to focus on behaviors and processes that can be improved,…" at bounding box center [162, 62] width 0 height 10
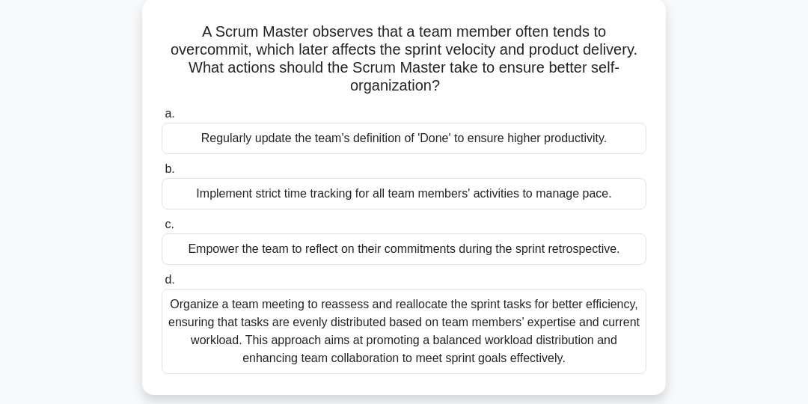
scroll to position [90, 0]
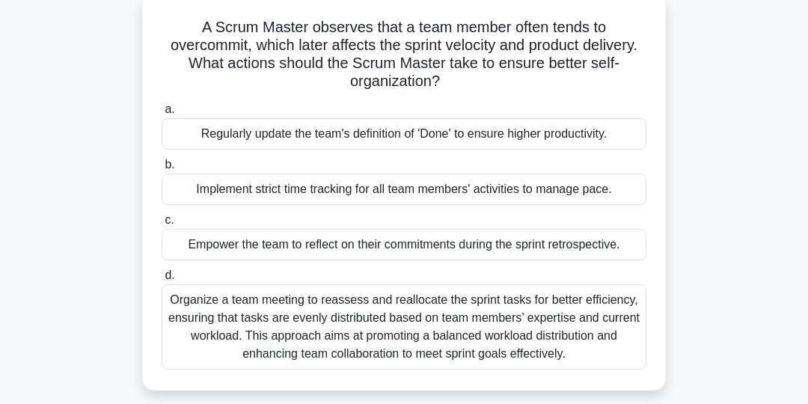
click at [591, 254] on div "Empower the team to reflect on their commitments during the sprint retrospectiv…" at bounding box center [404, 244] width 485 height 31
click at [162, 225] on input "c. Empower the team to reflect on their commitments during the sprint retrospec…" at bounding box center [162, 220] width 0 height 10
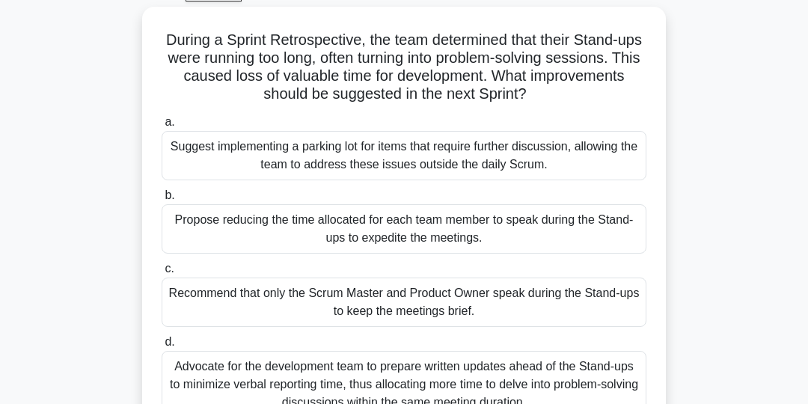
scroll to position [70, 0]
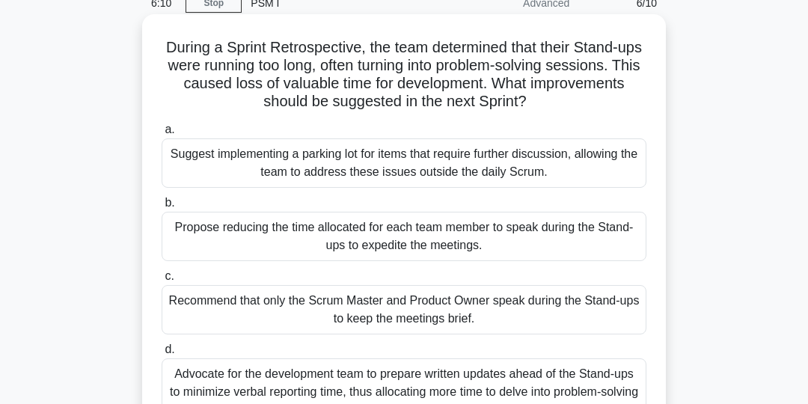
click at [583, 166] on div "Suggest implementing a parking lot for items that require further discussion, a…" at bounding box center [404, 162] width 485 height 49
click at [162, 135] on input "a. Suggest implementing a parking lot for items that require further discussion…" at bounding box center [162, 130] width 0 height 10
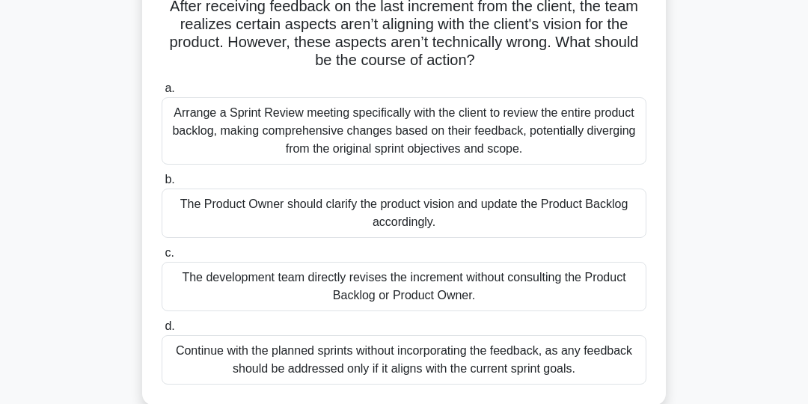
scroll to position [114, 0]
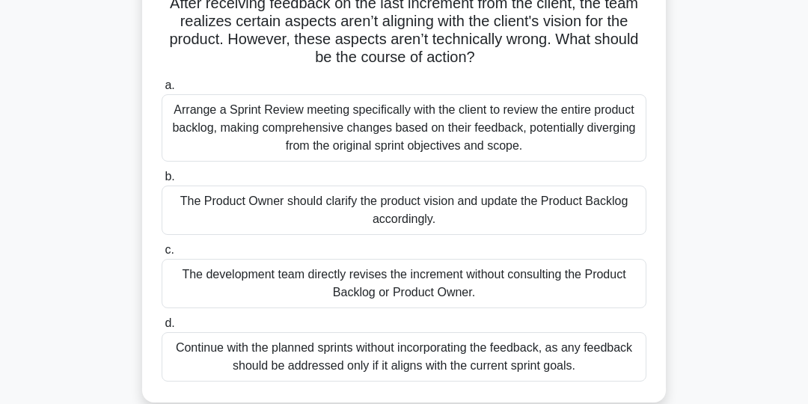
click at [594, 213] on div "The Product Owner should clarify the product vision and update the Product Back…" at bounding box center [404, 210] width 485 height 49
click at [162, 182] on input "b. The Product Owner should clarify the product vision and update the Product B…" at bounding box center [162, 177] width 0 height 10
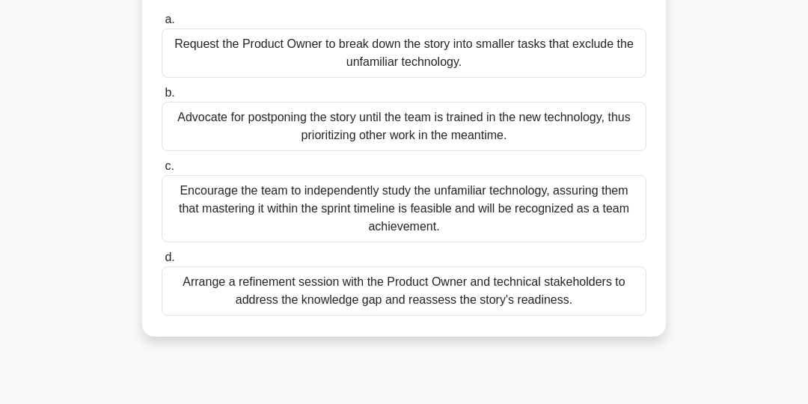
scroll to position [183, 0]
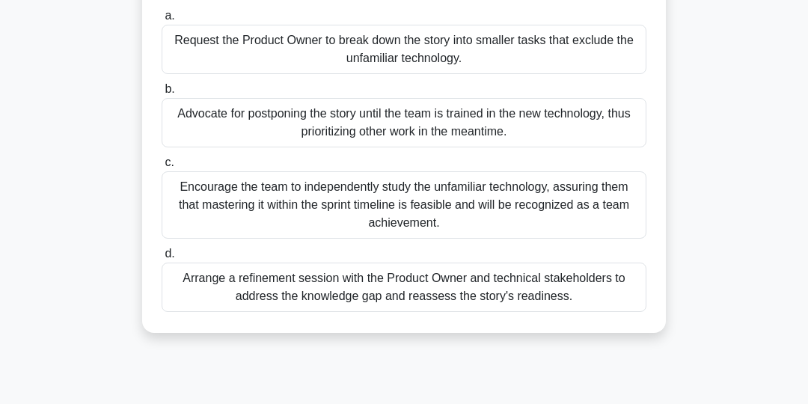
click at [588, 290] on div "Arrange a refinement session with the Product Owner and technical stakeholders …" at bounding box center [404, 287] width 485 height 49
click at [162, 259] on input "d. Arrange a refinement session with the Product Owner and technical stakeholde…" at bounding box center [162, 254] width 0 height 10
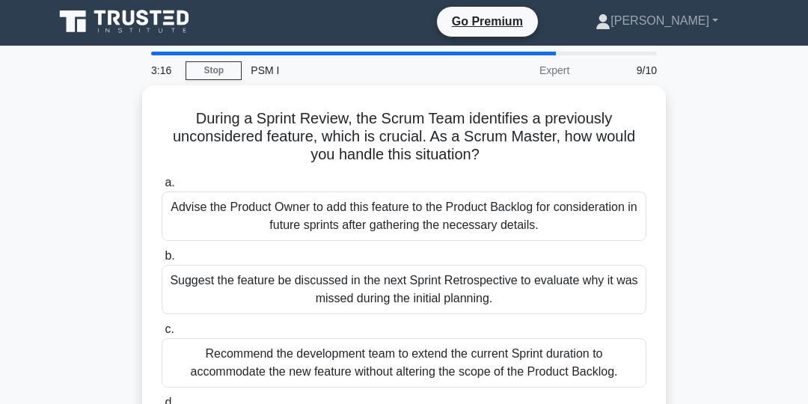
scroll to position [0, 0]
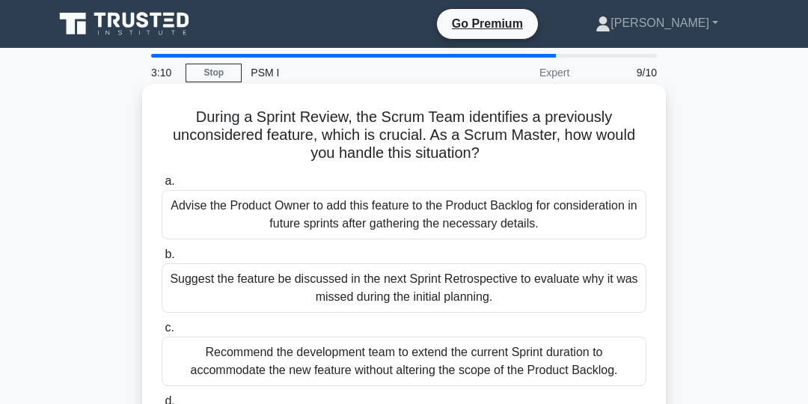
click at [533, 219] on div "Advise the Product Owner to add this feature to the Product Backlog for conside…" at bounding box center [404, 214] width 485 height 49
click at [162, 186] on input "a. Advise the Product Owner to add this feature to the Product Backlog for cons…" at bounding box center [162, 182] width 0 height 10
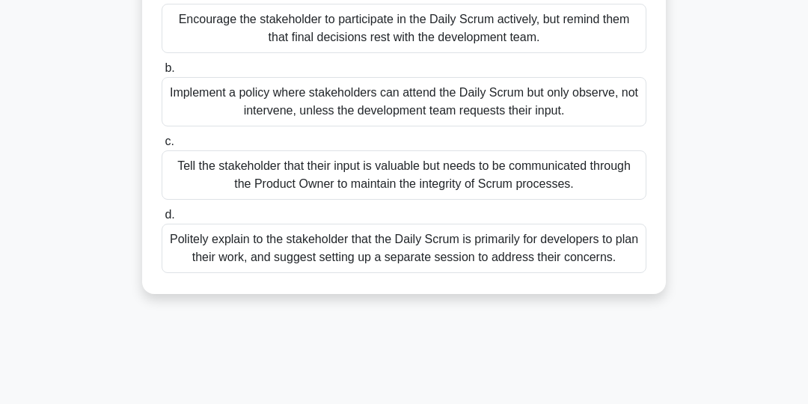
scroll to position [204, 0]
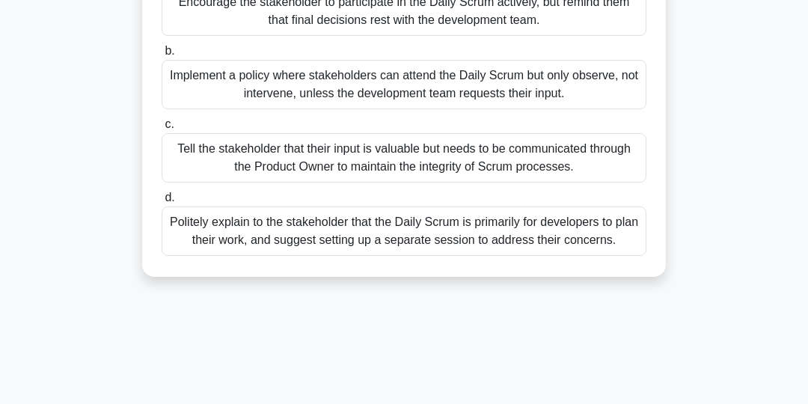
click at [571, 166] on div "Tell the stakeholder that their input is valuable but needs to be communicated …" at bounding box center [404, 157] width 485 height 49
click at [162, 129] on input "c. Tell the stakeholder that their input is valuable but needs to be communicat…" at bounding box center [162, 125] width 0 height 10
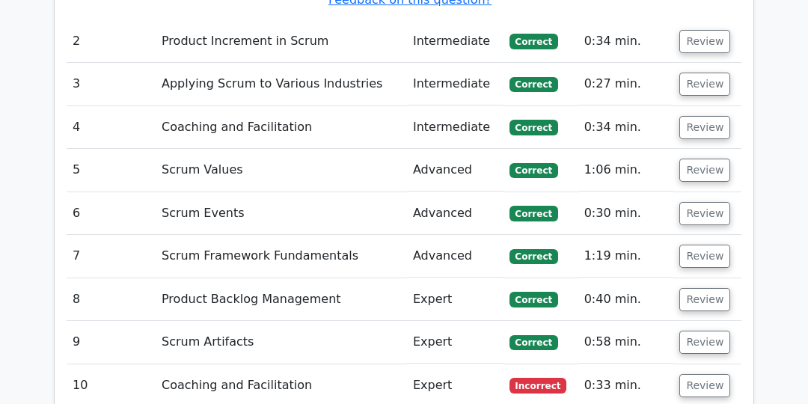
scroll to position [2079, 0]
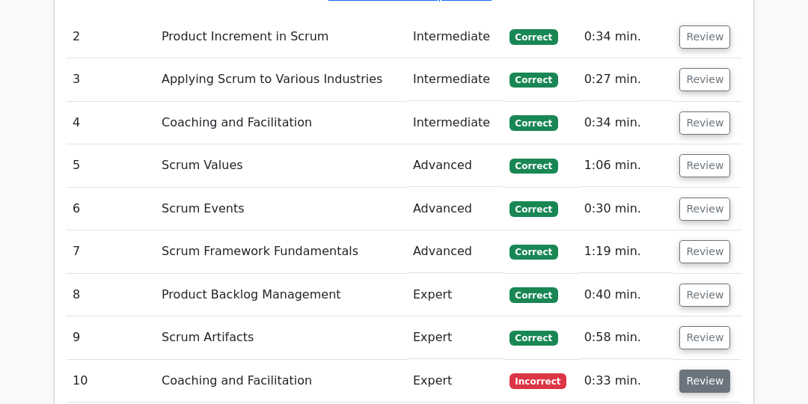
click at [709, 370] on button "Review" at bounding box center [704, 381] width 51 height 23
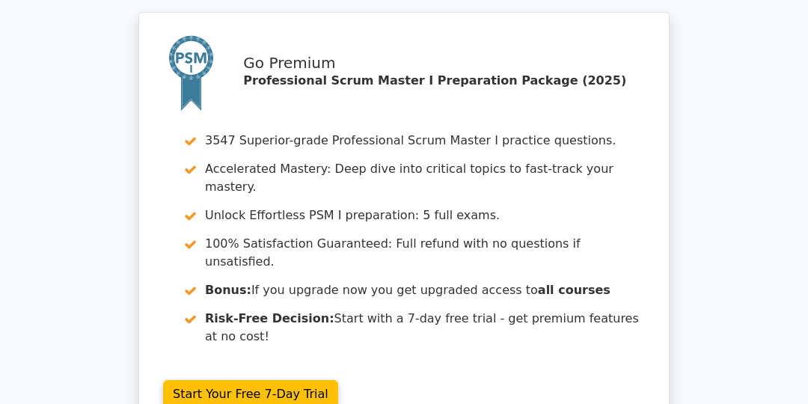
scroll to position [3332, 0]
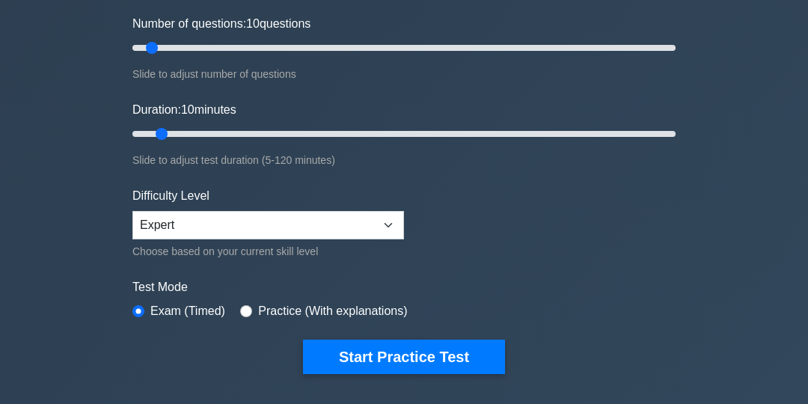
scroll to position [201, 0]
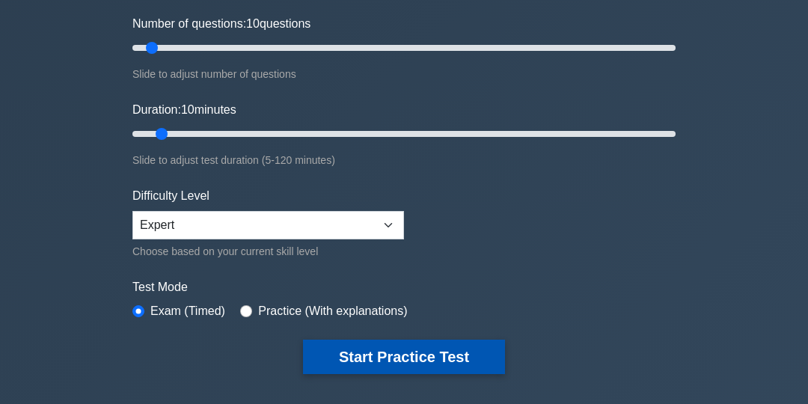
click at [409, 357] on button "Start Practice Test" at bounding box center [404, 357] width 202 height 34
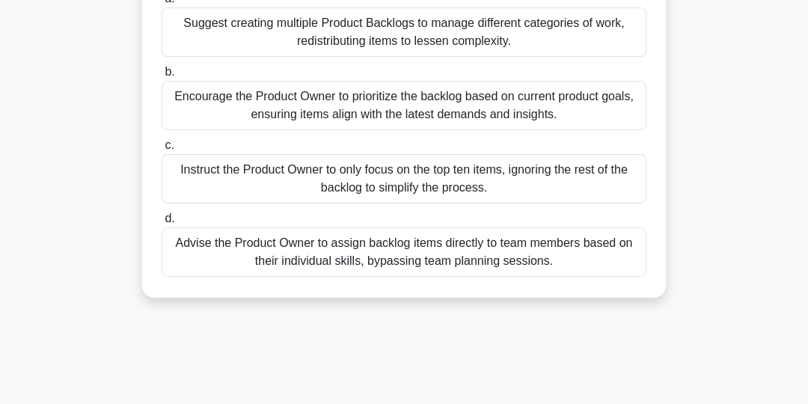
scroll to position [187, 0]
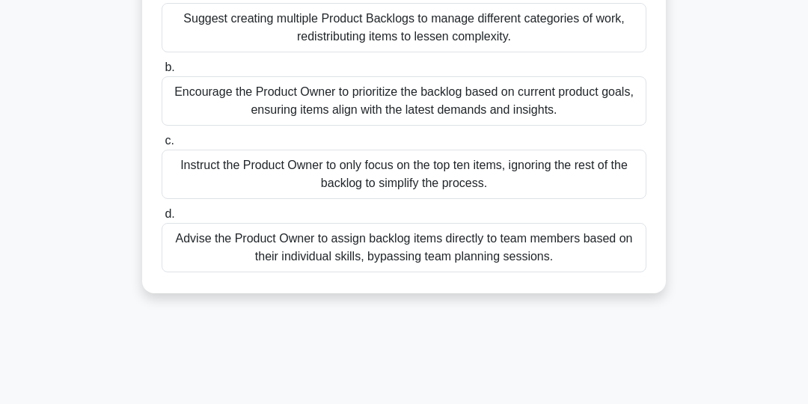
click at [480, 103] on div "Encourage the Product Owner to prioritize the backlog based on current product …" at bounding box center [404, 100] width 485 height 49
click at [162, 73] on input "b. Encourage the Product Owner to prioritize the backlog based on current produ…" at bounding box center [162, 68] width 0 height 10
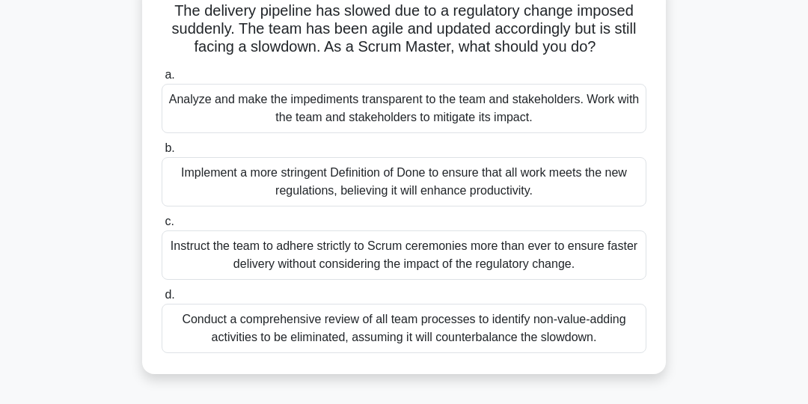
scroll to position [105, 0]
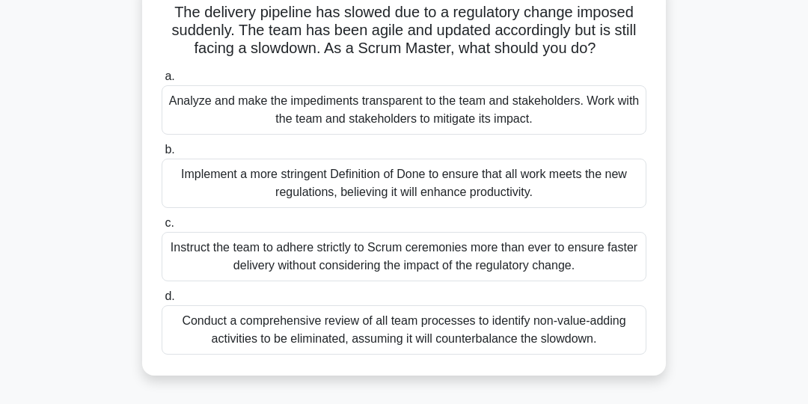
click at [557, 117] on div "Analyze and make the impediments transparent to the team and stakeholders. Work…" at bounding box center [404, 109] width 485 height 49
click at [162, 82] on input "a. Analyze and make the impediments transparent to the team and stakeholders. W…" at bounding box center [162, 77] width 0 height 10
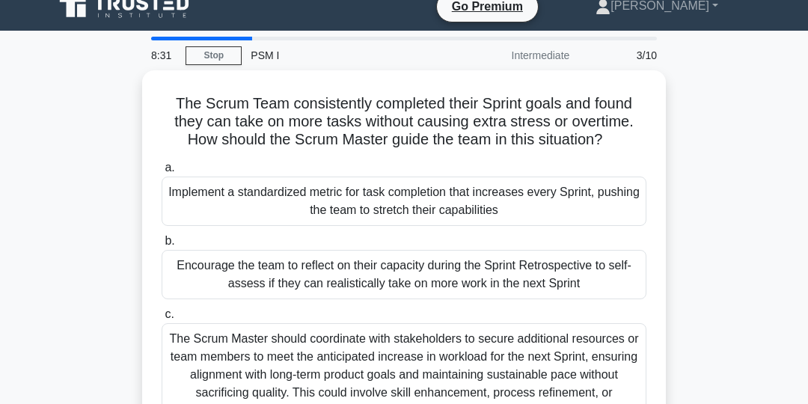
scroll to position [16, 0]
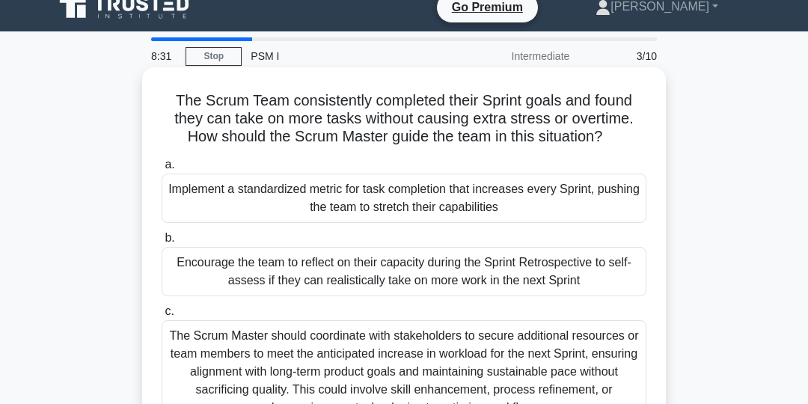
click at [590, 271] on div "Encourage the team to reflect on their capacity during the Sprint Retrospective…" at bounding box center [404, 271] width 485 height 49
click at [162, 243] on input "b. Encourage the team to reflect on their capacity during the Sprint Retrospect…" at bounding box center [162, 238] width 0 height 10
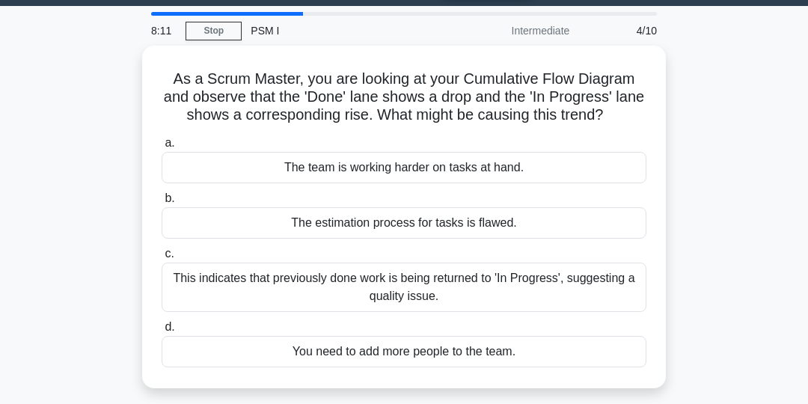
scroll to position [43, 0]
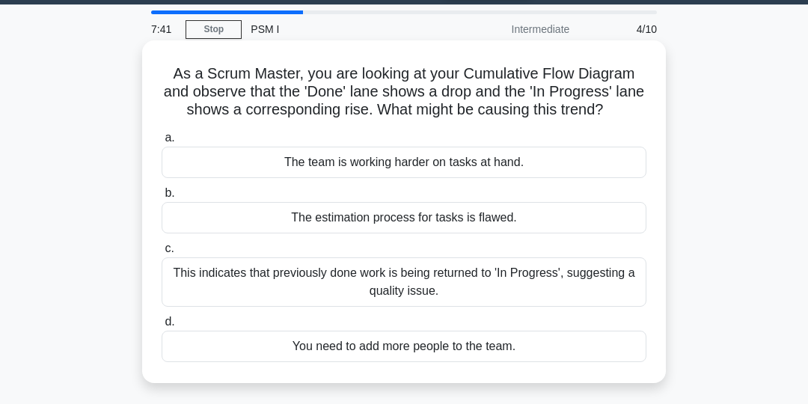
click at [503, 175] on div "The team is working harder on tasks at hand." at bounding box center [404, 162] width 485 height 31
click at [162, 143] on input "a. The team is working harder on tasks at hand." at bounding box center [162, 138] width 0 height 10
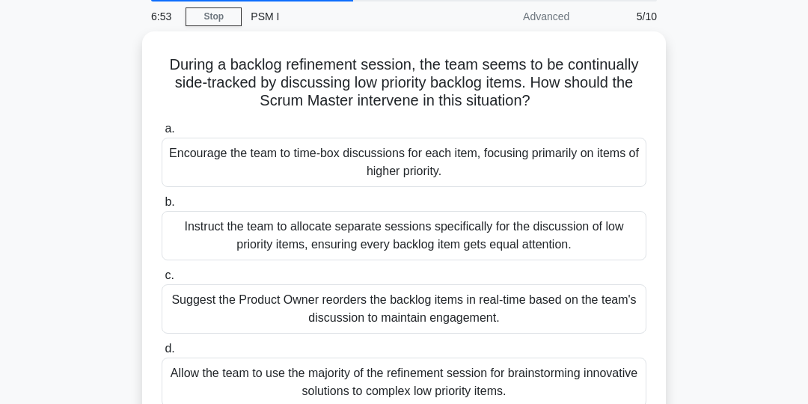
scroll to position [55, 0]
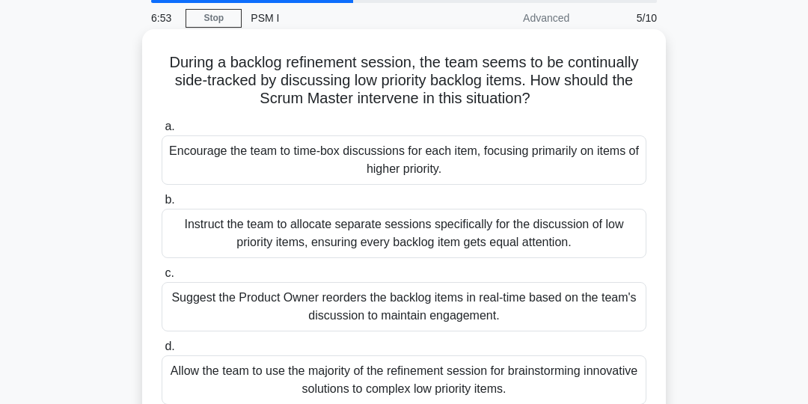
click at [602, 236] on div "Instruct the team to allocate separate sessions specifically for the discussion…" at bounding box center [404, 233] width 485 height 49
click at [162, 205] on input "b. Instruct the team to allocate separate sessions specifically for the discuss…" at bounding box center [162, 200] width 0 height 10
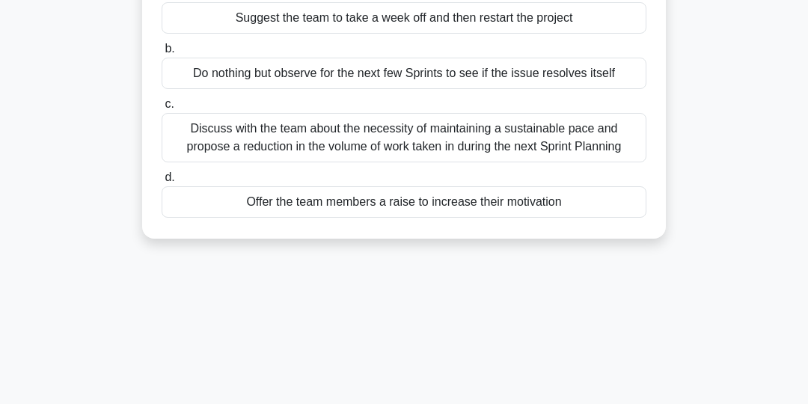
scroll to position [229, 0]
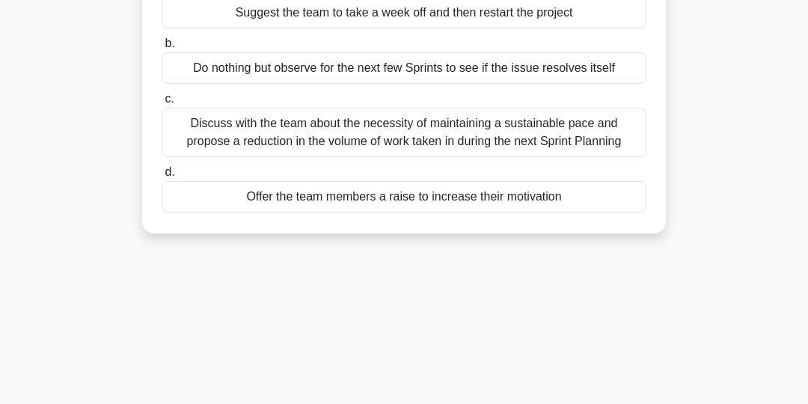
click at [571, 133] on div "Discuss with the team about the necessity of maintaining a sustainable pace and…" at bounding box center [404, 132] width 485 height 49
click at [162, 104] on input "c. Discuss with the team about the necessity of maintaining a sustainable pace …" at bounding box center [162, 99] width 0 height 10
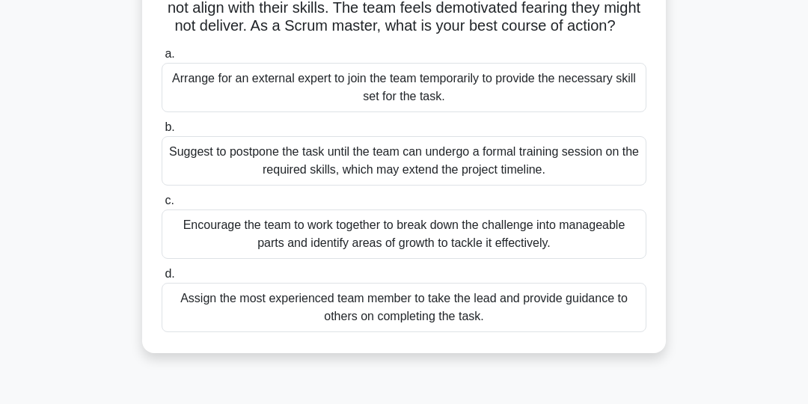
scroll to position [133, 0]
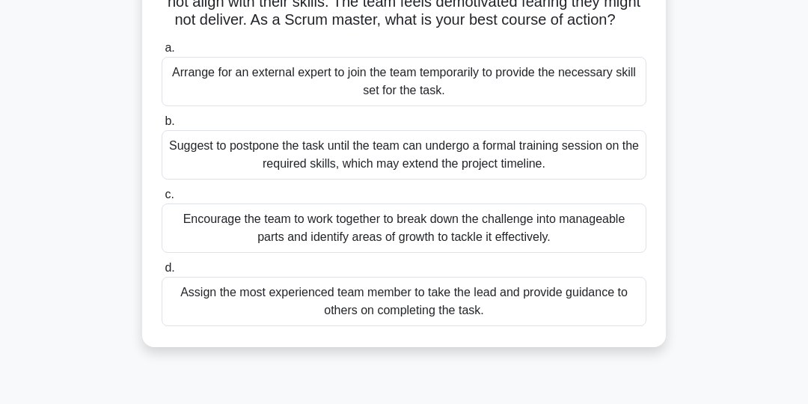
click at [588, 226] on div "Encourage the team to work together to break down the challenge into manageable…" at bounding box center [404, 228] width 485 height 49
click at [162, 200] on input "c. Encourage the team to work together to break down the challenge into managea…" at bounding box center [162, 195] width 0 height 10
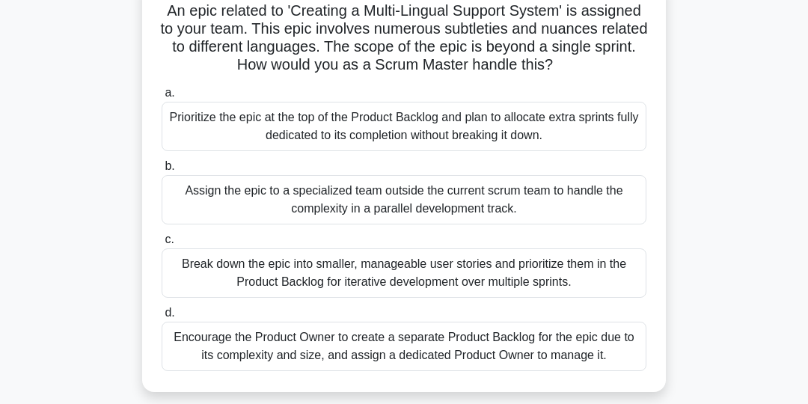
scroll to position [114, 0]
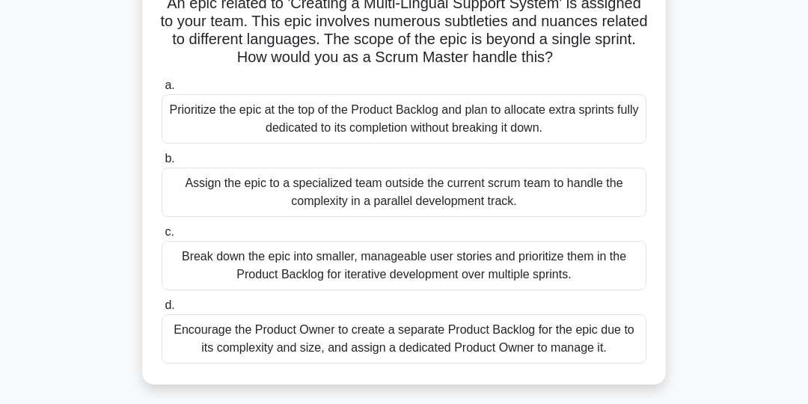
click at [502, 263] on div "Break down the epic into smaller, manageable user stories and prioritize them i…" at bounding box center [404, 265] width 485 height 49
click at [162, 237] on input "c. Break down the epic into smaller, manageable user stories and prioritize the…" at bounding box center [162, 232] width 0 height 10
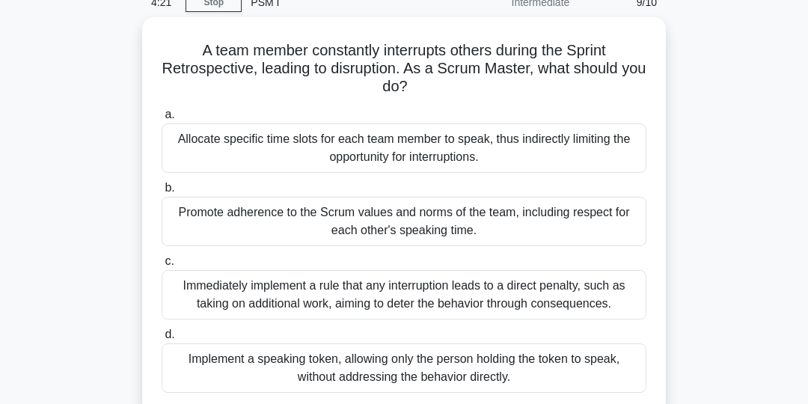
scroll to position [67, 0]
click at [575, 223] on div "Promote adherence to the Scrum values and norms of the team, including respect …" at bounding box center [404, 220] width 485 height 49
click at [162, 192] on input "b. Promote adherence to the Scrum values and norms of the team, including respe…" at bounding box center [162, 188] width 0 height 10
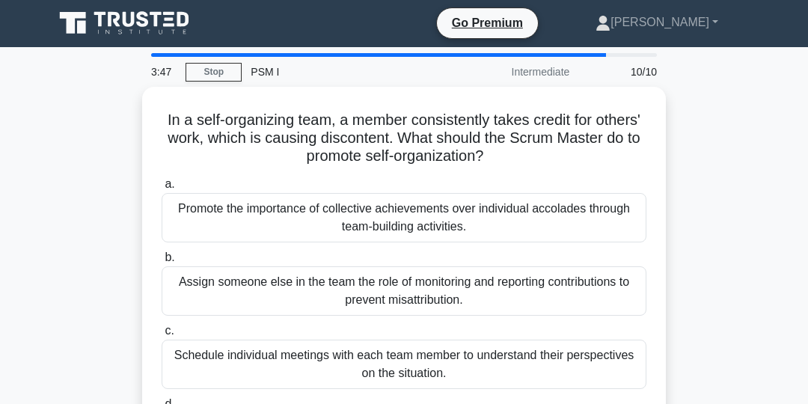
scroll to position [0, 0]
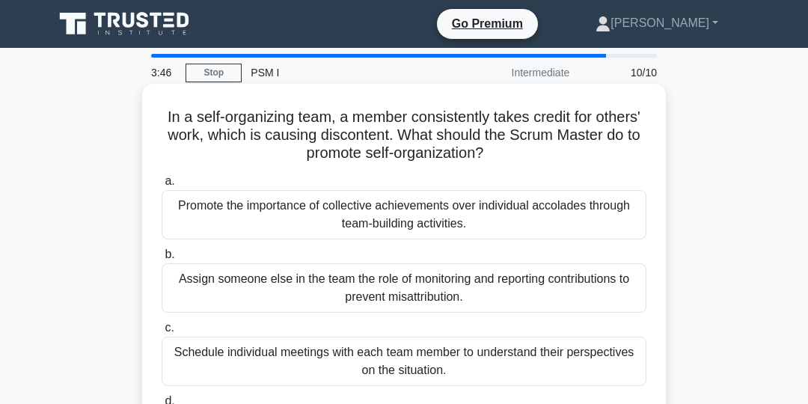
click at [585, 211] on div "Promote the importance of collective achievements over individual accolades thr…" at bounding box center [404, 214] width 485 height 49
click at [162, 186] on input "a. Promote the importance of collective achievements over individual accolades …" at bounding box center [162, 182] width 0 height 10
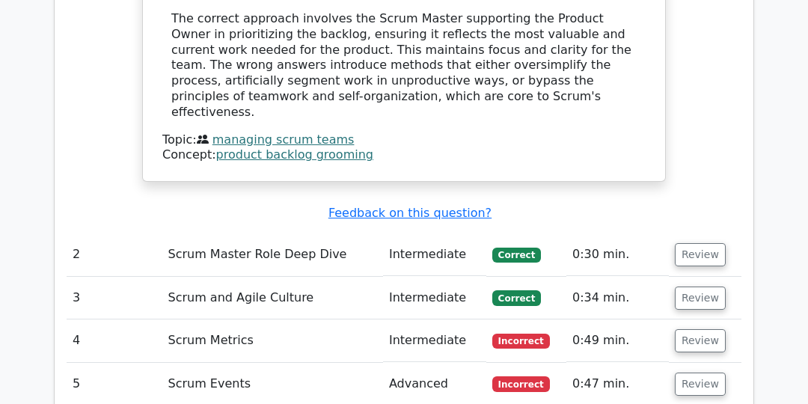
scroll to position [1854, 0]
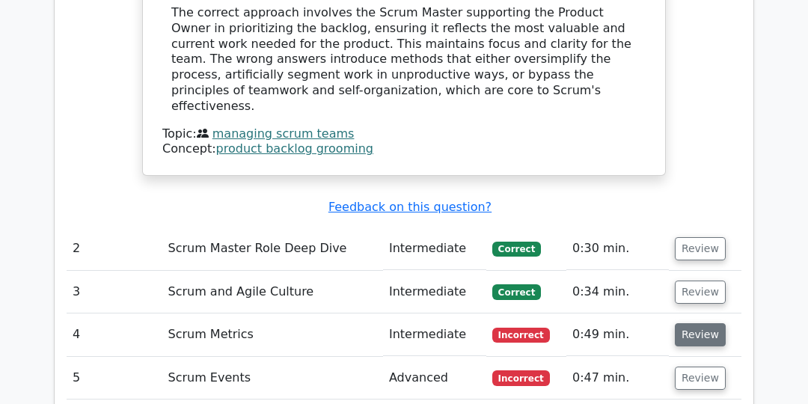
click at [696, 323] on button "Review" at bounding box center [700, 334] width 51 height 23
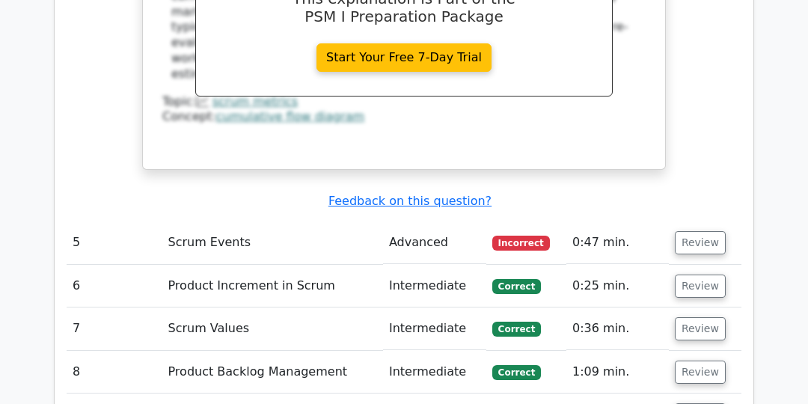
scroll to position [2650, 0]
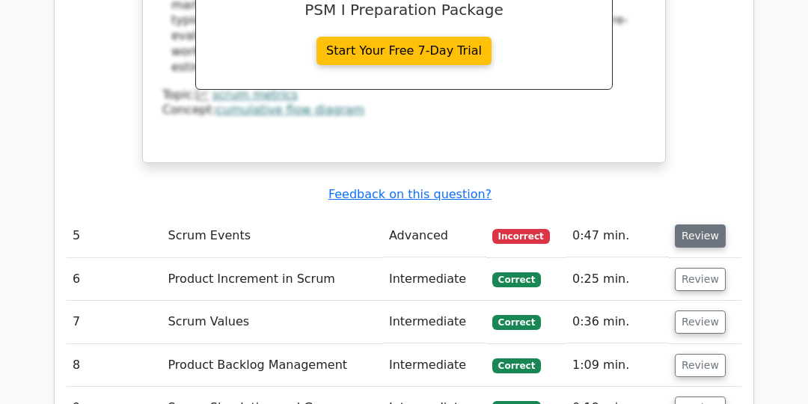
click at [700, 224] on button "Review" at bounding box center [700, 235] width 51 height 23
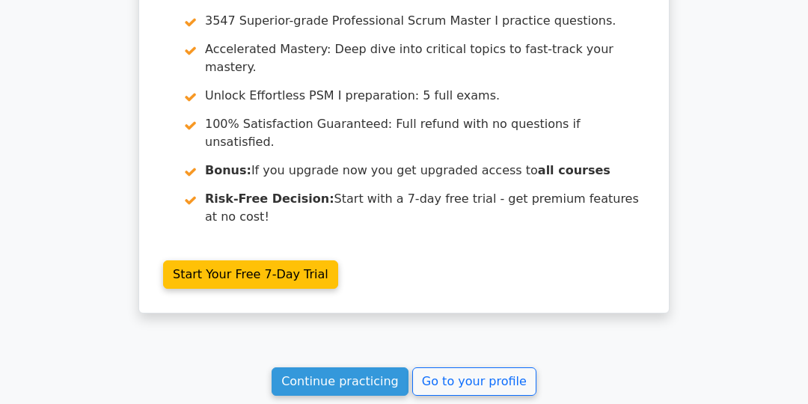
scroll to position [3962, 0]
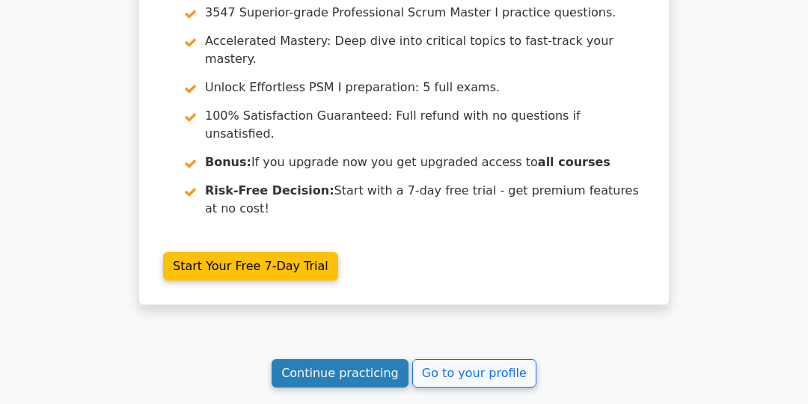
click at [358, 359] on link "Continue practicing" at bounding box center [340, 373] width 137 height 28
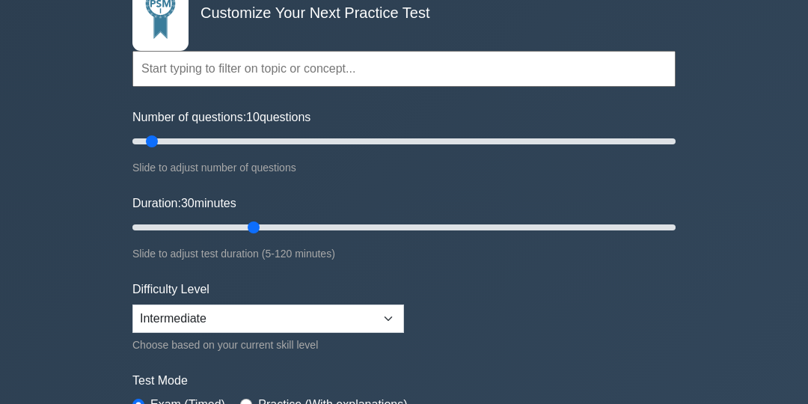
type input "10"
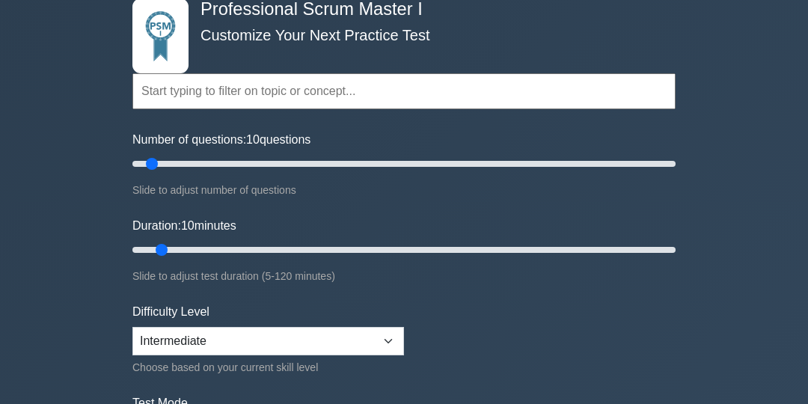
scroll to position [85, 0]
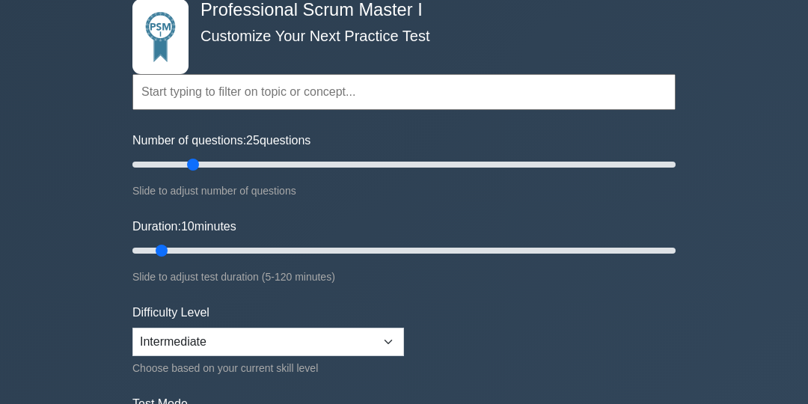
type input "25"
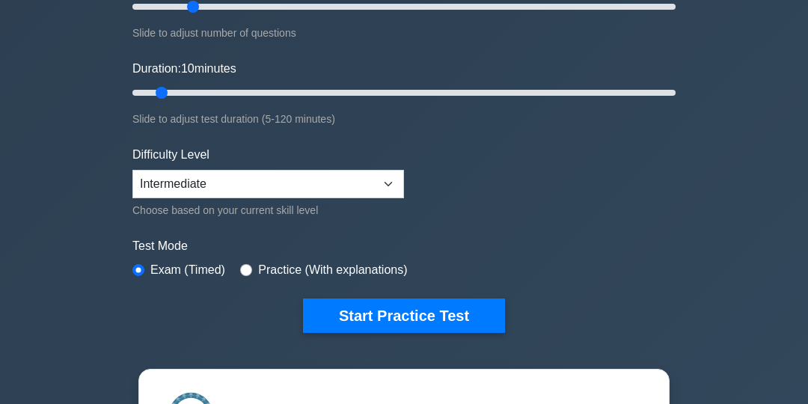
scroll to position [243, 0]
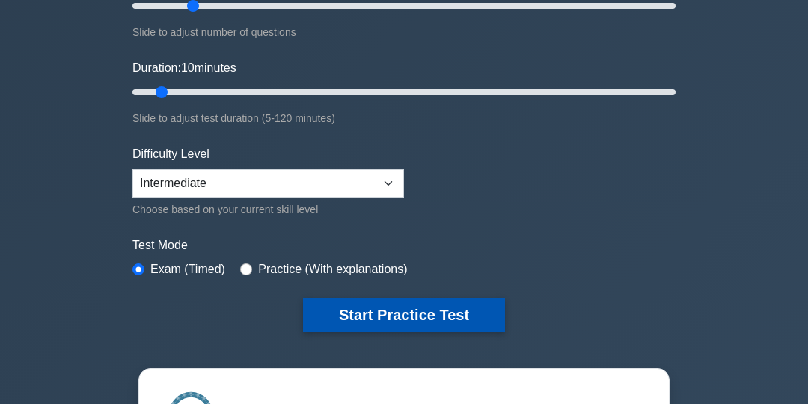
click at [420, 311] on button "Start Practice Test" at bounding box center [404, 315] width 202 height 34
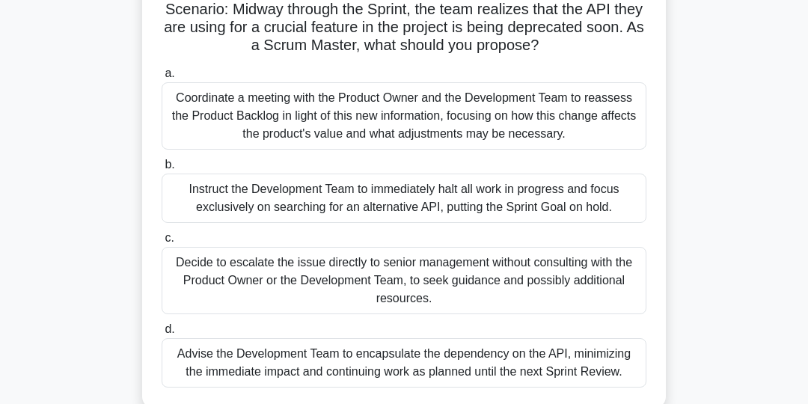
scroll to position [112, 0]
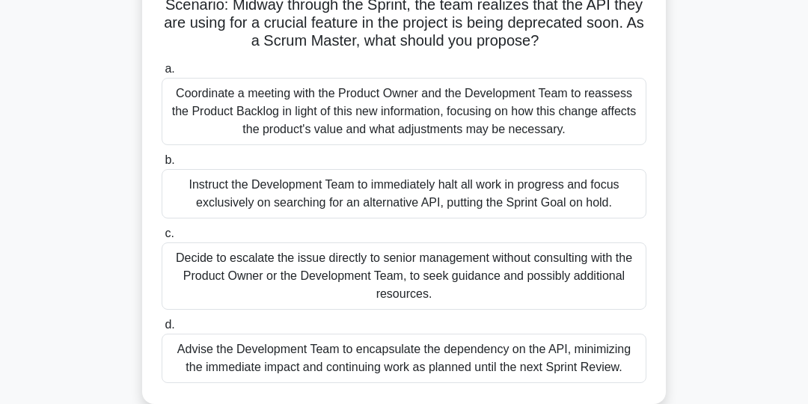
click at [578, 358] on div "Advise the Development Team to encapsulate the dependency on the API, minimizin…" at bounding box center [404, 358] width 485 height 49
click at [162, 330] on input "d. Advise the Development Team to encapsulate the dependency on the API, minimi…" at bounding box center [162, 325] width 0 height 10
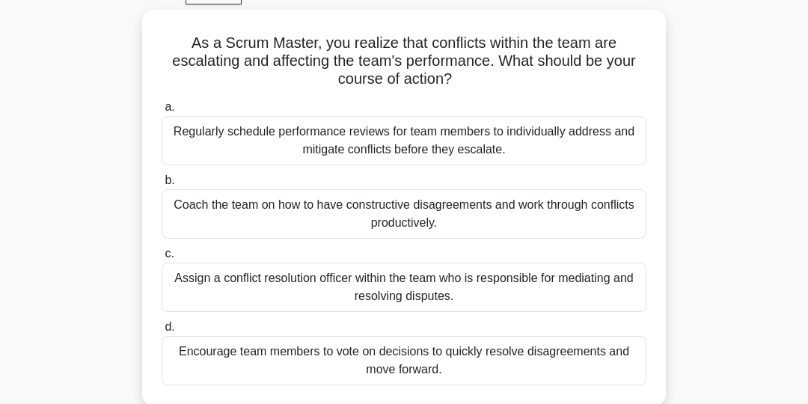
scroll to position [78, 0]
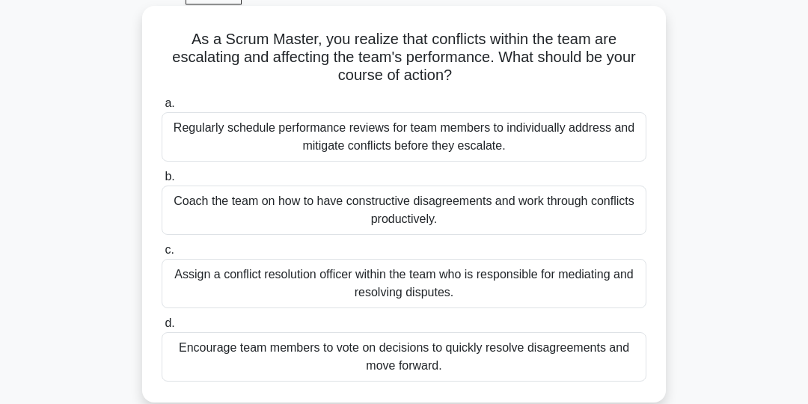
click at [607, 214] on div "Coach the team on how to have constructive disagreements and work through confl…" at bounding box center [404, 210] width 485 height 49
click at [162, 182] on input "b. Coach the team on how to have constructive disagreements and work through co…" at bounding box center [162, 177] width 0 height 10
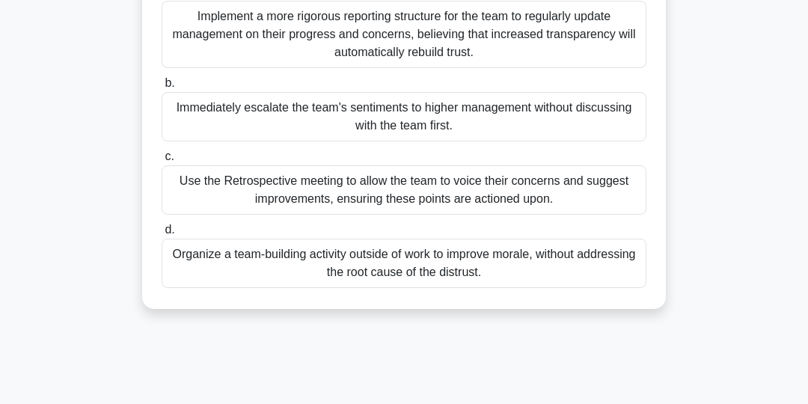
scroll to position [213, 0]
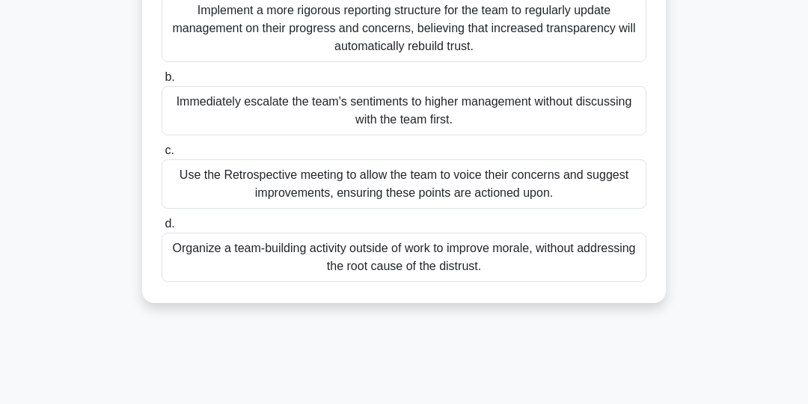
click at [603, 187] on div "Use the Retrospective meeting to allow the team to voice their concerns and sug…" at bounding box center [404, 183] width 485 height 49
click at [162, 156] on input "c. Use the Retrospective meeting to allow the team to voice their concerns and …" at bounding box center [162, 151] width 0 height 10
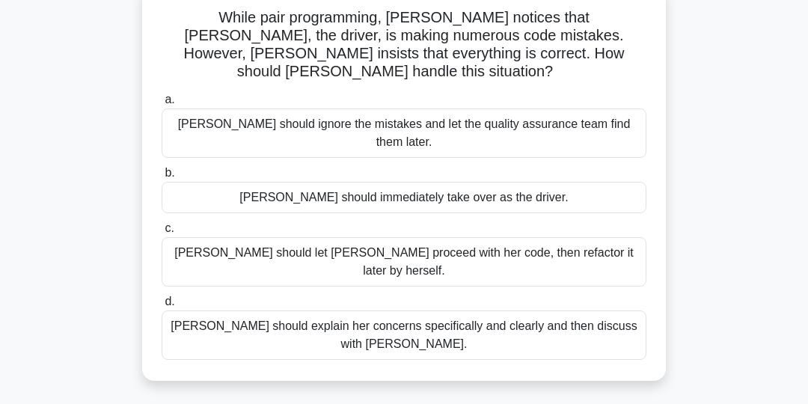
scroll to position [105, 0]
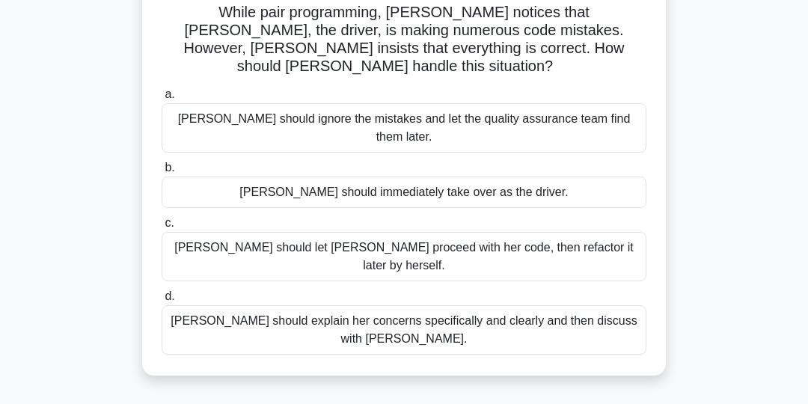
click at [578, 305] on div "[PERSON_NAME] should explain her concerns specifically and clearly and then dis…" at bounding box center [404, 329] width 485 height 49
click at [162, 292] on input "d. Lisa should explain her concerns specifically and clearly and then discuss w…" at bounding box center [162, 297] width 0 height 10
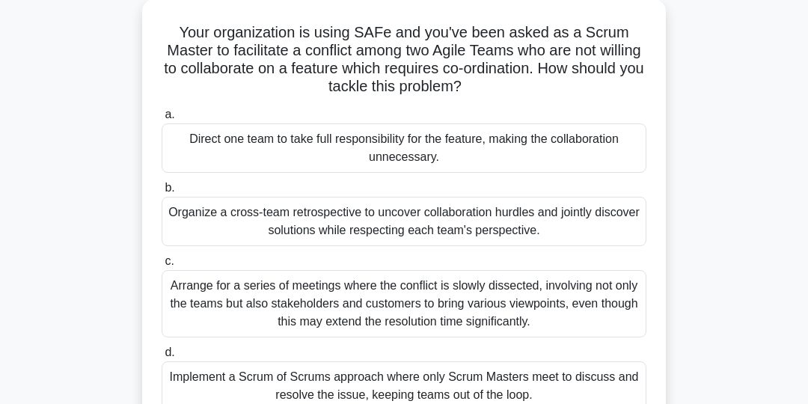
scroll to position [89, 0]
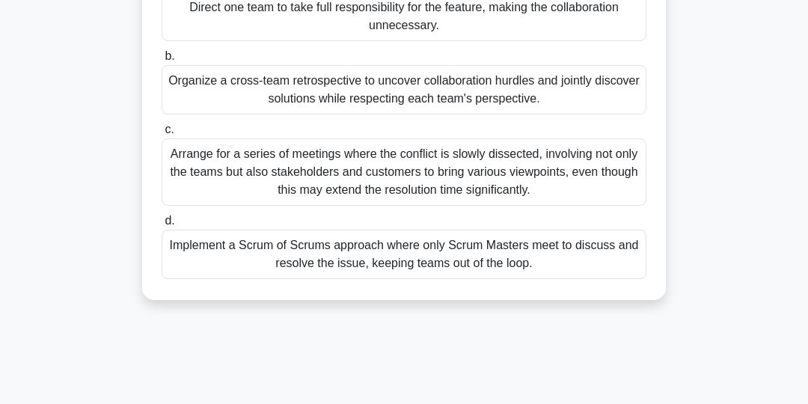
click at [604, 254] on div "Implement a Scrum of Scrums approach where only Scrum Masters meet to discuss a…" at bounding box center [404, 254] width 485 height 49
click at [162, 226] on input "d. Implement a Scrum of Scrums approach where only Scrum Masters meet to discus…" at bounding box center [162, 221] width 0 height 10
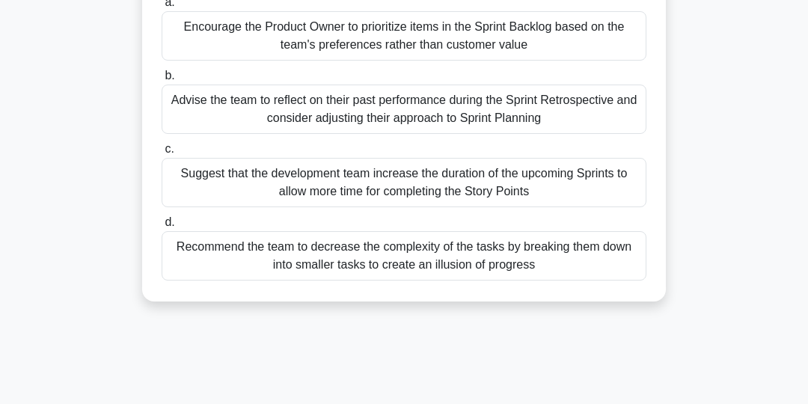
scroll to position [165, 0]
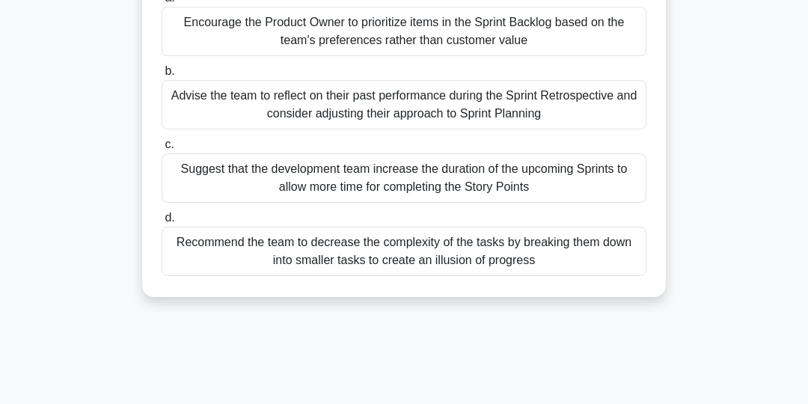
click at [538, 103] on div "Advise the team to reflect on their past performance during the Sprint Retrospe…" at bounding box center [404, 104] width 485 height 49
click at [162, 76] on input "b. Advise the team to reflect on their past performance during the Sprint Retro…" at bounding box center [162, 72] width 0 height 10
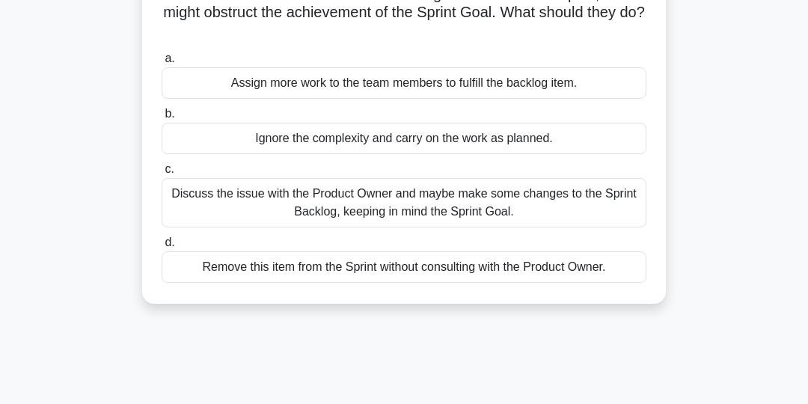
scroll to position [145, 0]
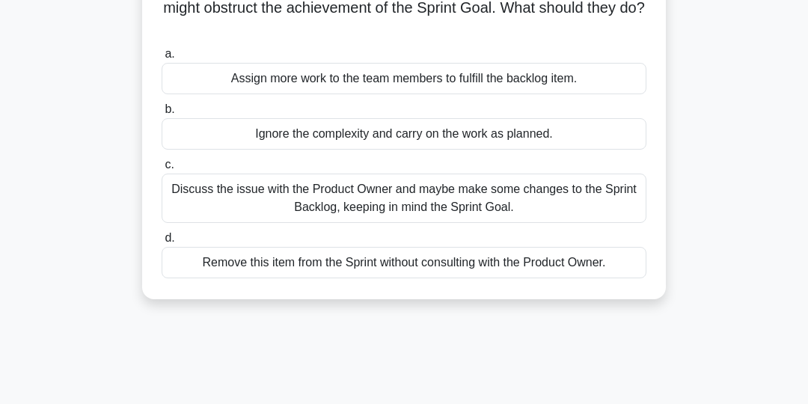
click at [602, 195] on div "Discuss the issue with the Product Owner and maybe make some changes to the Spr…" at bounding box center [404, 198] width 485 height 49
click at [162, 170] on input "c. Discuss the issue with the Product Owner and maybe make some changes to the …" at bounding box center [162, 165] width 0 height 10
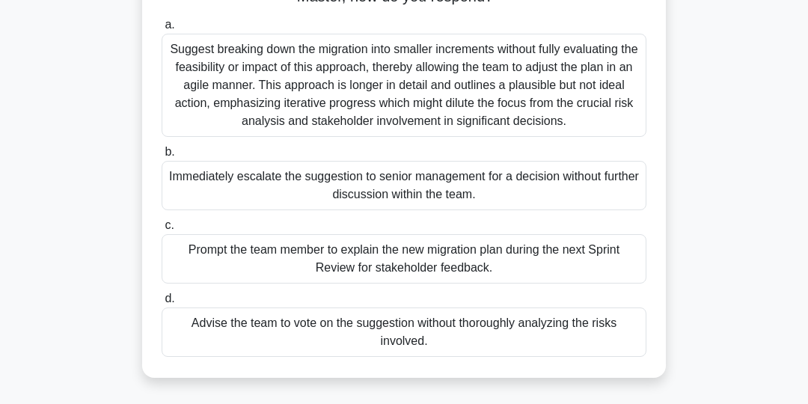
scroll to position [182, 0]
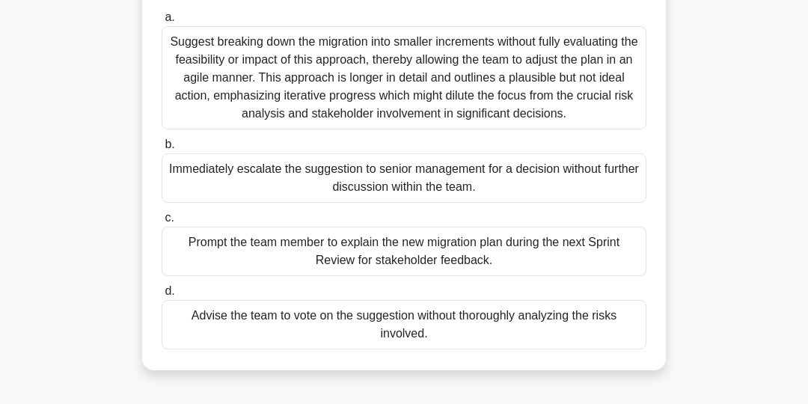
click at [539, 251] on div "Prompt the team member to explain the new migration plan during the next Sprint…" at bounding box center [404, 251] width 485 height 49
click at [162, 223] on input "c. Prompt the team member to explain the new migration plan during the next Spr…" at bounding box center [162, 218] width 0 height 10
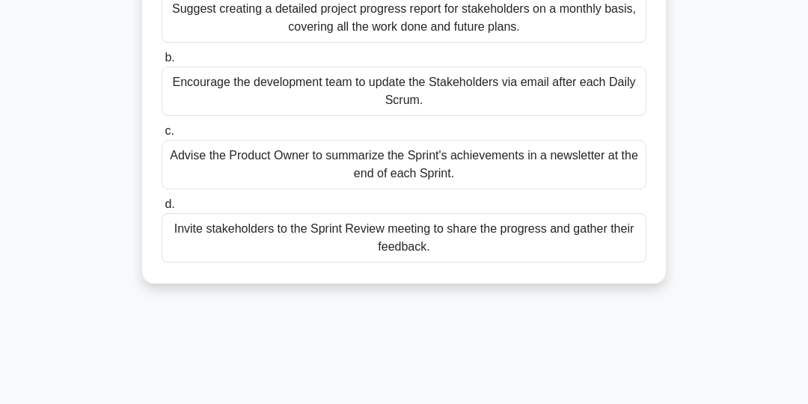
scroll to position [202, 0]
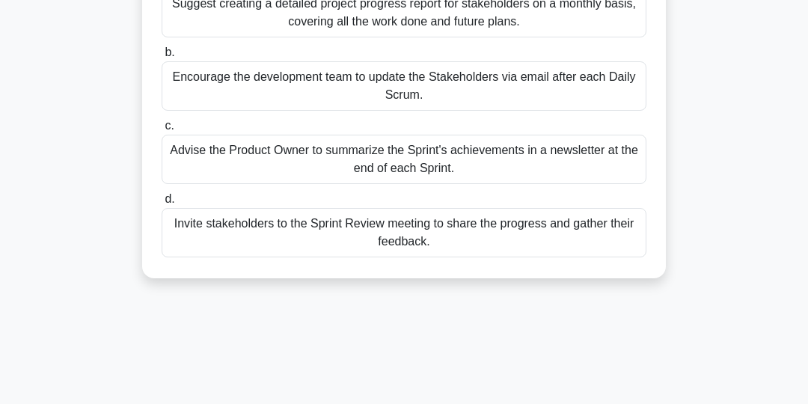
click at [597, 231] on div "Invite stakeholders to the Sprint Review meeting to share the progress and gath…" at bounding box center [404, 232] width 485 height 49
click at [162, 204] on input "d. Invite stakeholders to the Sprint Review meeting to share the progress and g…" at bounding box center [162, 200] width 0 height 10
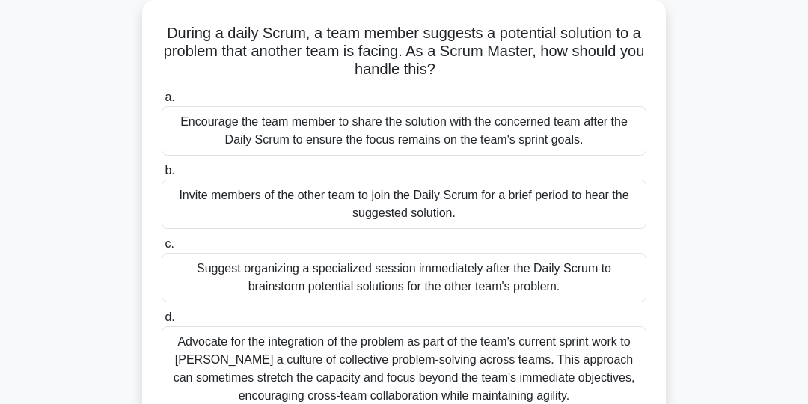
scroll to position [88, 0]
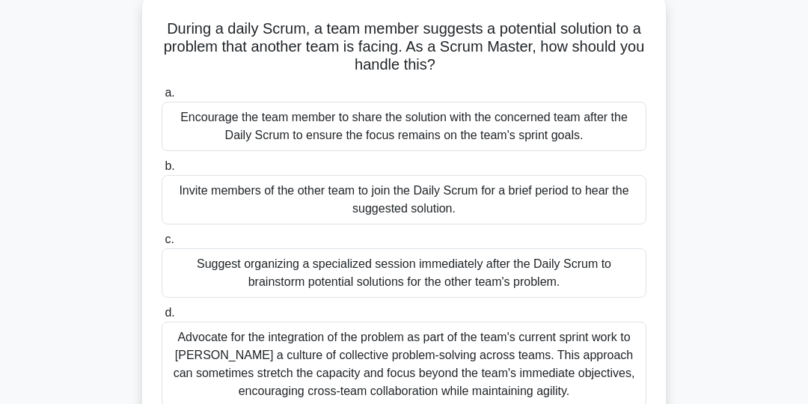
click at [602, 128] on div "Encourage the team member to share the solution with the concerned team after t…" at bounding box center [404, 126] width 485 height 49
click at [162, 98] on input "a. Encourage the team member to share the solution with the concerned team afte…" at bounding box center [162, 93] width 0 height 10
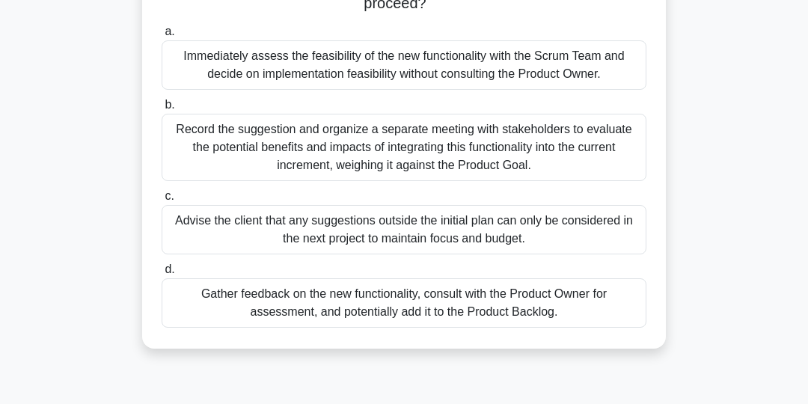
scroll to position [154, 0]
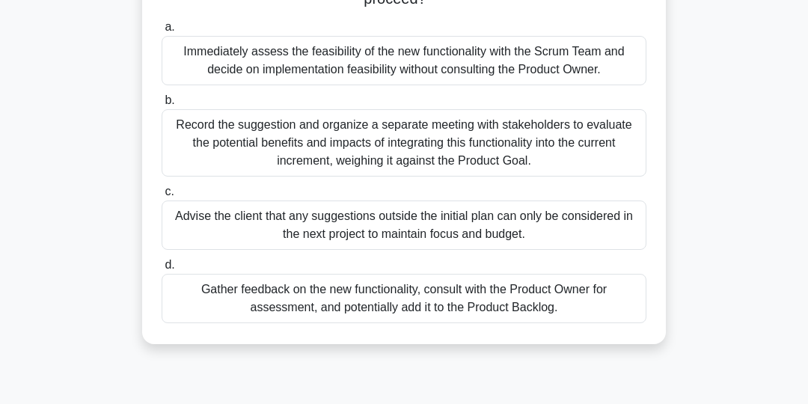
click at [579, 295] on div "Gather feedback on the new functionality, consult with the Product Owner for as…" at bounding box center [404, 298] width 485 height 49
click at [162, 270] on input "d. Gather feedback on the new functionality, consult with the Product Owner for…" at bounding box center [162, 265] width 0 height 10
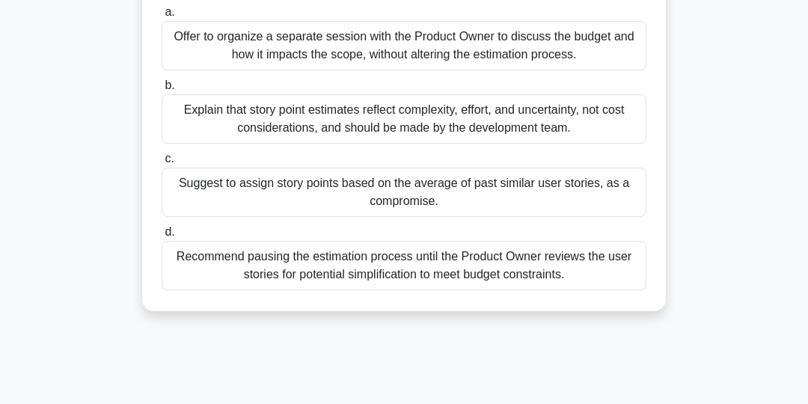
scroll to position [173, 0]
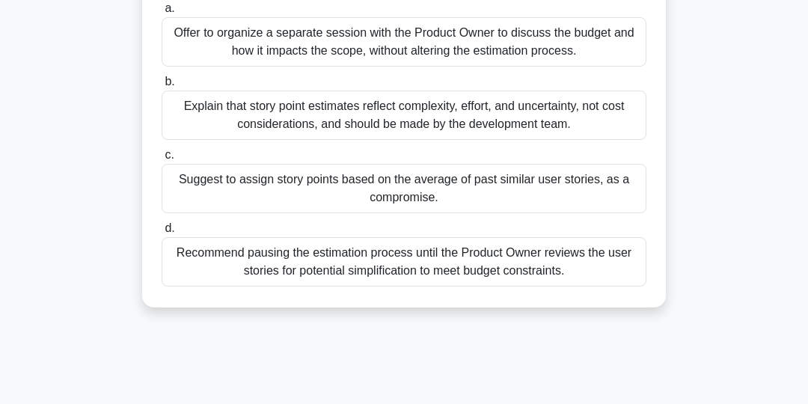
click at [578, 117] on div "Explain that story point estimates reflect complexity, effort, and uncertainty,…" at bounding box center [404, 115] width 485 height 49
click at [162, 87] on input "b. Explain that story point estimates reflect complexity, effort, and uncertain…" at bounding box center [162, 82] width 0 height 10
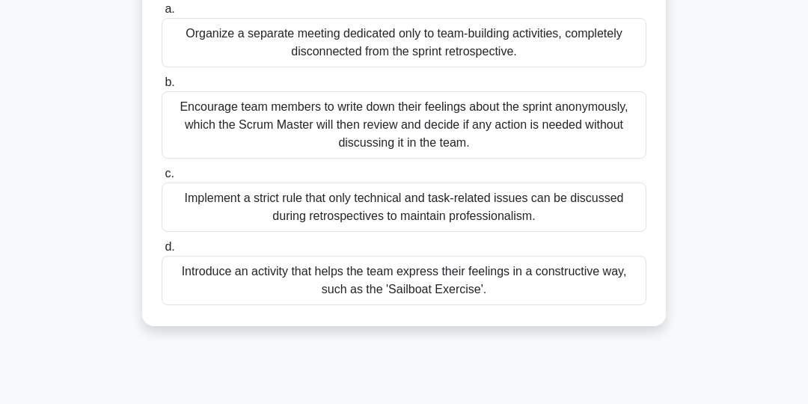
scroll to position [177, 0]
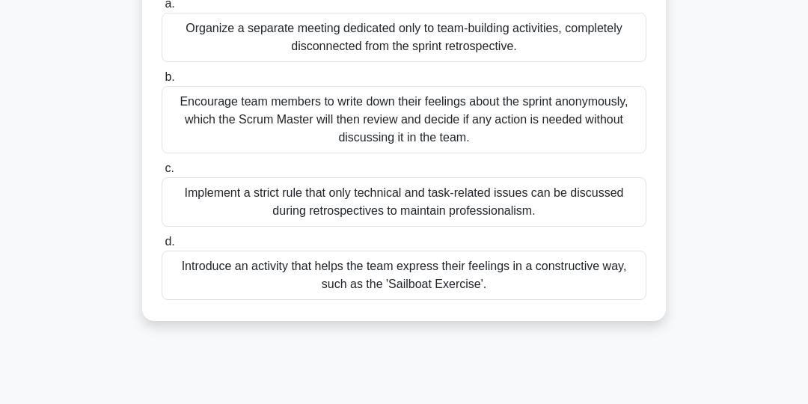
click at [569, 275] on div "Introduce an activity that helps the team express their feelings in a construct…" at bounding box center [404, 275] width 485 height 49
click at [162, 247] on input "d. Introduce an activity that helps the team express their feelings in a constr…" at bounding box center [162, 242] width 0 height 10
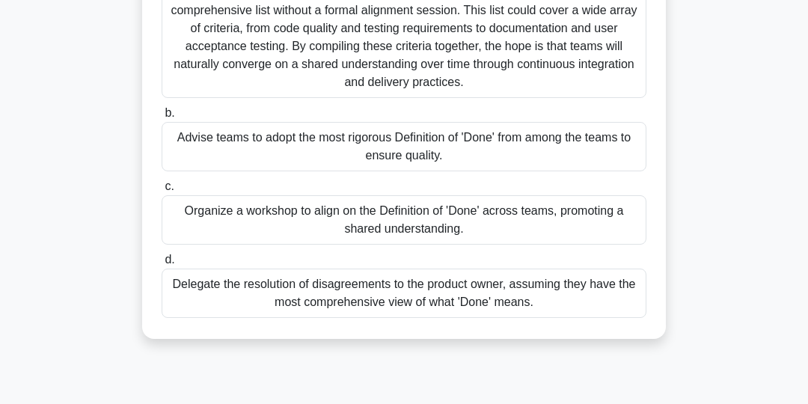
scroll to position [218, 0]
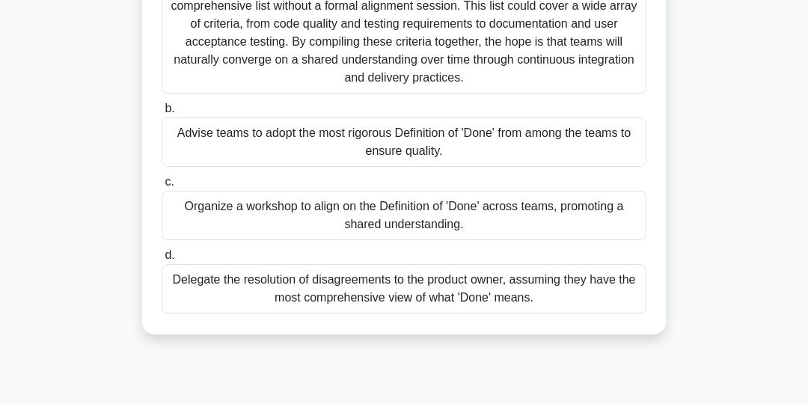
click at [597, 211] on div "Organize a workshop to align on the Definition of 'Done' across teams, promotin…" at bounding box center [404, 215] width 485 height 49
click at [162, 187] on input "c. Organize a workshop to align on the Definition of 'Done' across teams, promo…" at bounding box center [162, 182] width 0 height 10
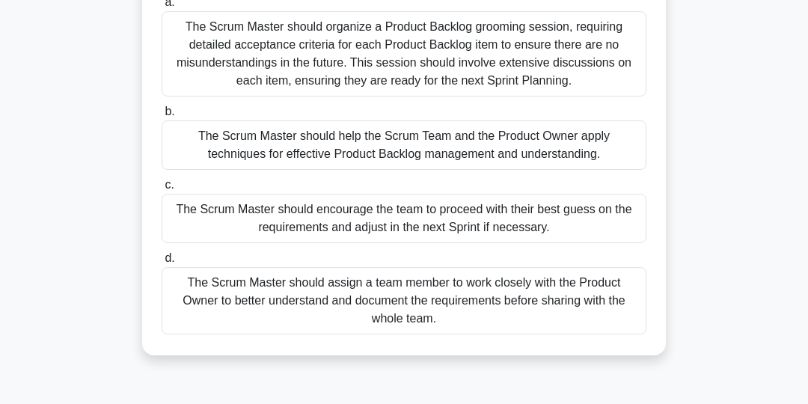
scroll to position [202, 0]
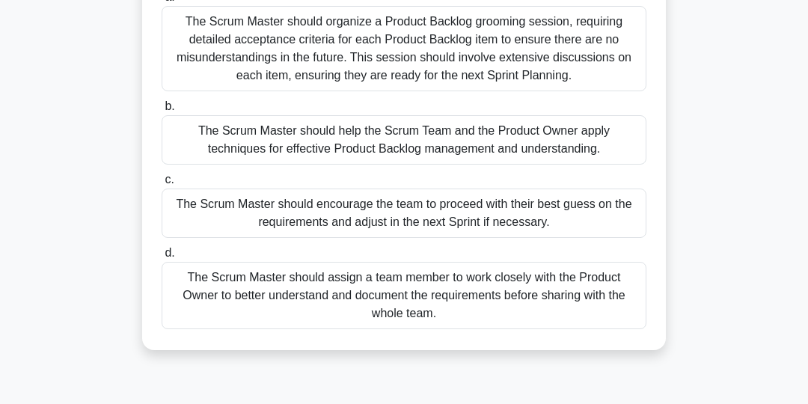
click at [571, 141] on div "The Scrum Master should help the Scrum Team and the Product Owner apply techniq…" at bounding box center [404, 139] width 485 height 49
click at [162, 111] on input "b. The Scrum Master should help the Scrum Team and the Product Owner apply tech…" at bounding box center [162, 107] width 0 height 10
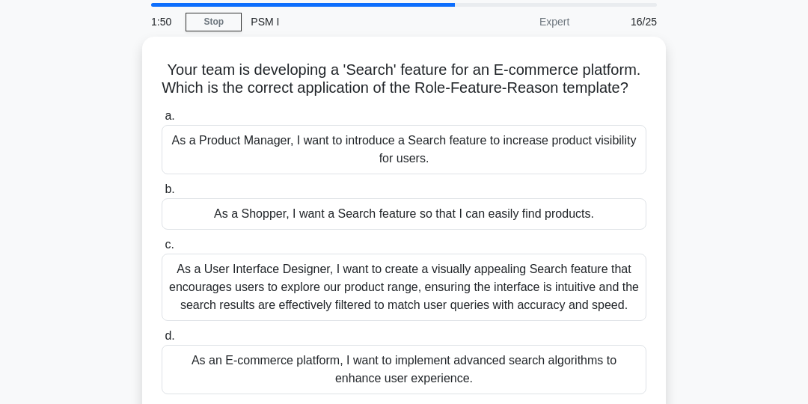
scroll to position [53, 0]
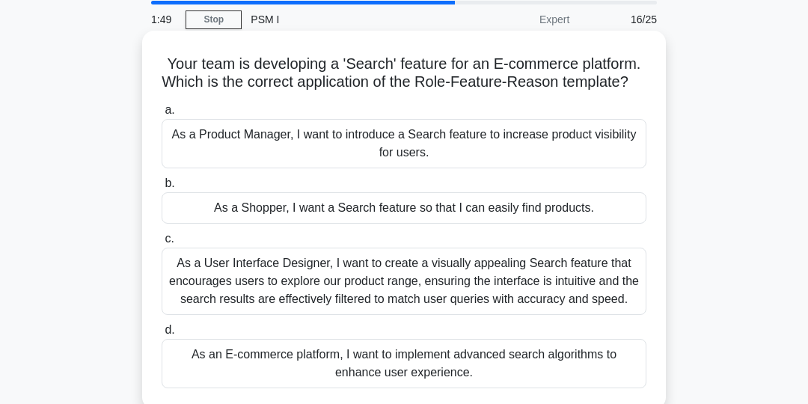
click at [572, 216] on div "As a Shopper, I want a Search feature so that I can easily find products." at bounding box center [404, 207] width 485 height 31
click at [162, 189] on input "b. As a Shopper, I want a Search feature so that I can easily find products." at bounding box center [162, 184] width 0 height 10
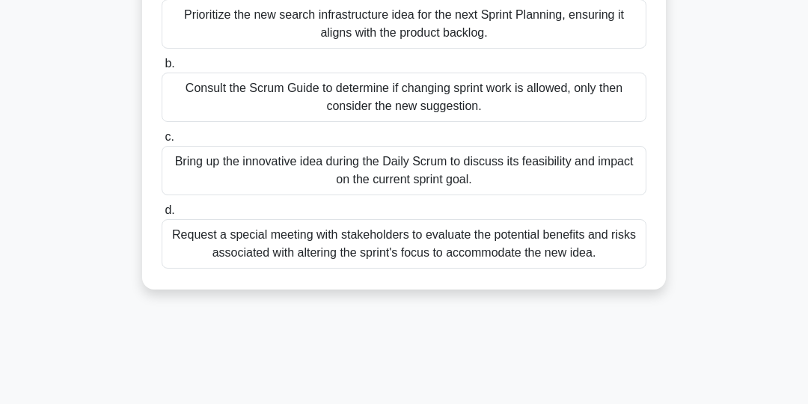
scroll to position [202, 0]
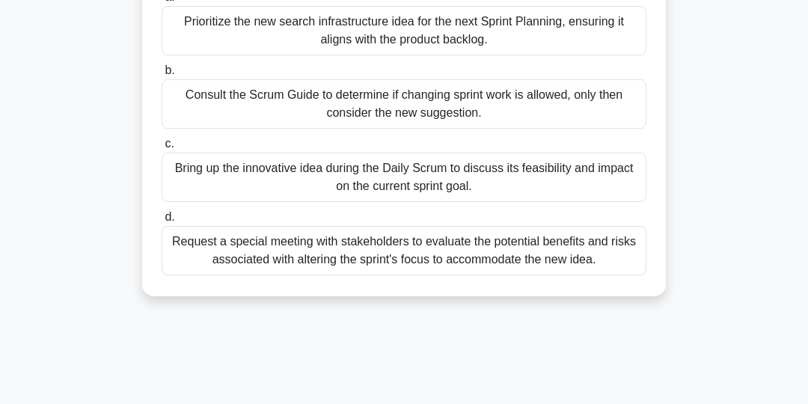
click at [580, 256] on div "Request a special meeting with stakeholders to evaluate the potential benefits …" at bounding box center [404, 250] width 485 height 49
click at [162, 222] on input "d. Request a special meeting with stakeholders to evaluate the potential benefi…" at bounding box center [162, 217] width 0 height 10
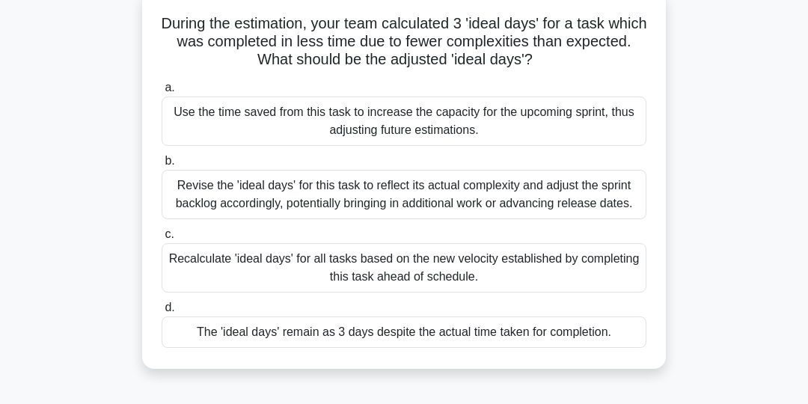
scroll to position [99, 0]
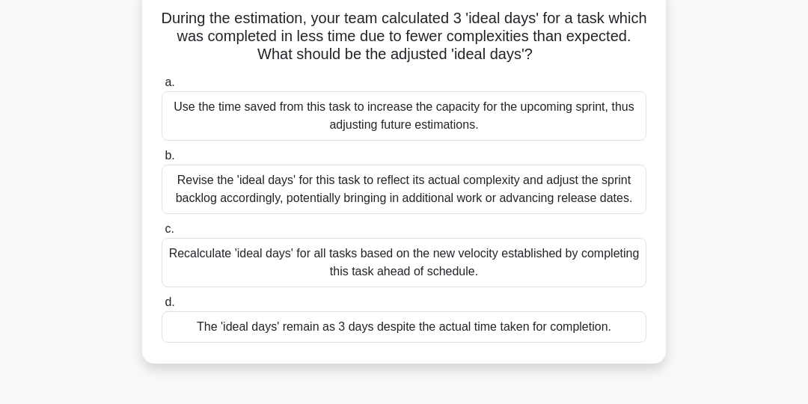
click at [597, 331] on div "The 'ideal days' remain as 3 days despite the actual time taken for completion." at bounding box center [404, 326] width 485 height 31
click at [162, 308] on input "d. The 'ideal days' remain as 3 days despite the actual time taken for completi…" at bounding box center [162, 303] width 0 height 10
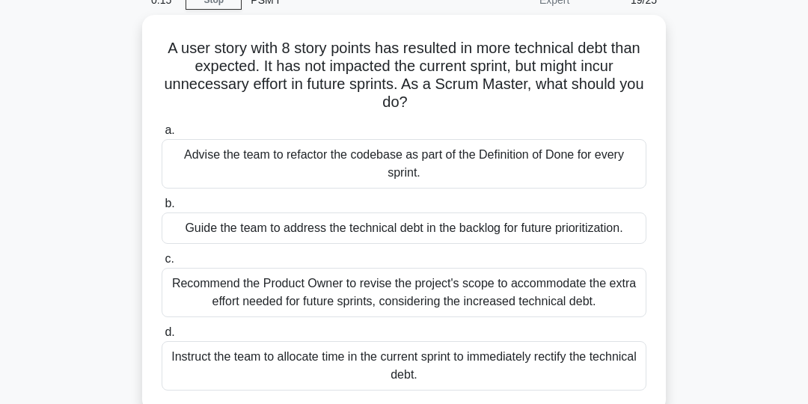
scroll to position [71, 0]
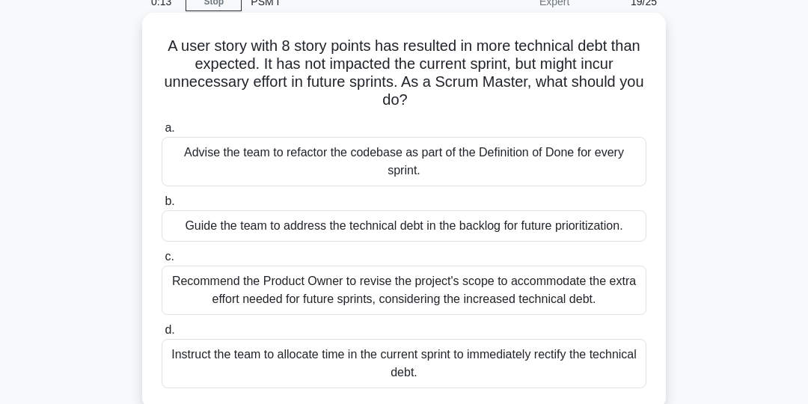
click at [586, 290] on div "Recommend the Product Owner to revise the project's scope to accommodate the ex…" at bounding box center [404, 290] width 485 height 49
click at [162, 262] on input "c. Recommend the Product Owner to revise the project's scope to accommodate the…" at bounding box center [162, 257] width 0 height 10
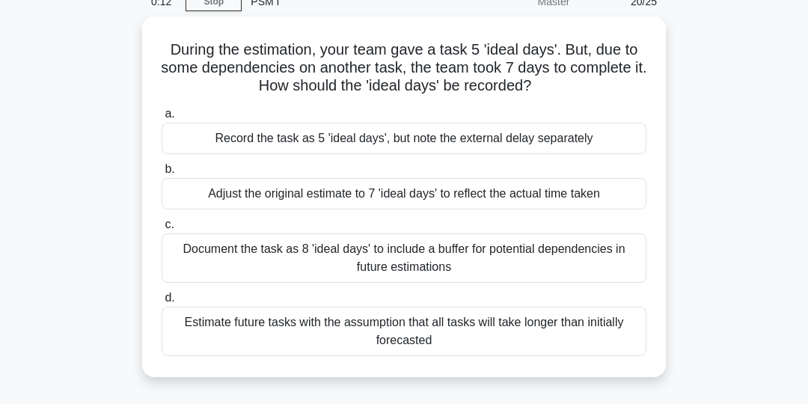
scroll to position [0, 0]
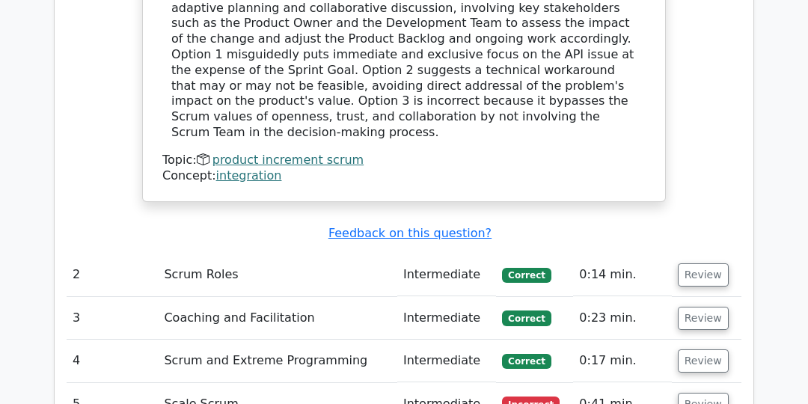
scroll to position [2156, 0]
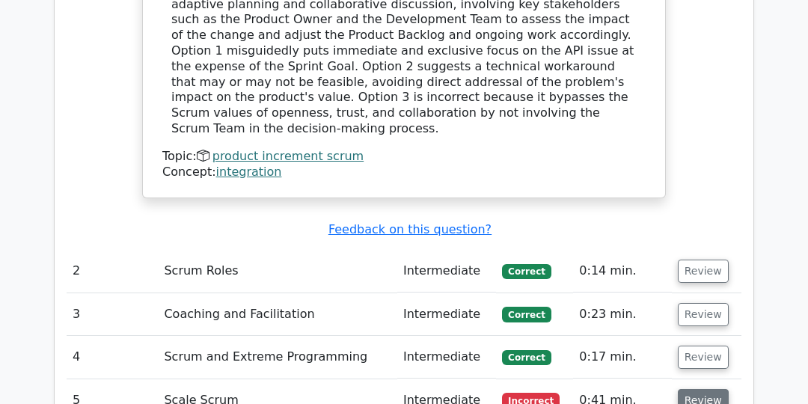
click at [701, 389] on button "Review" at bounding box center [703, 400] width 51 height 23
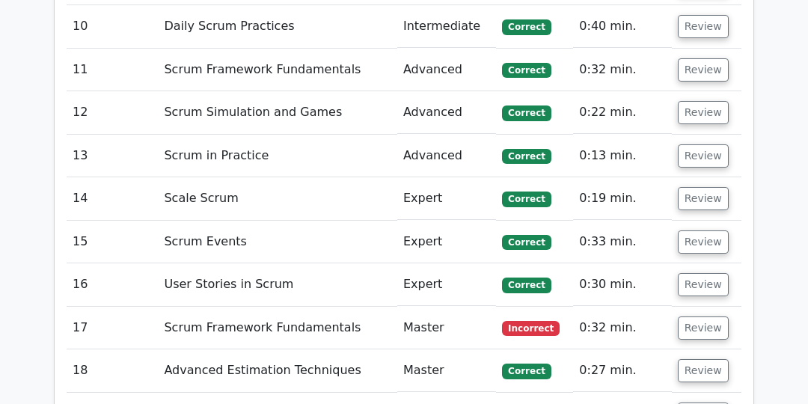
scroll to position [3466, 0]
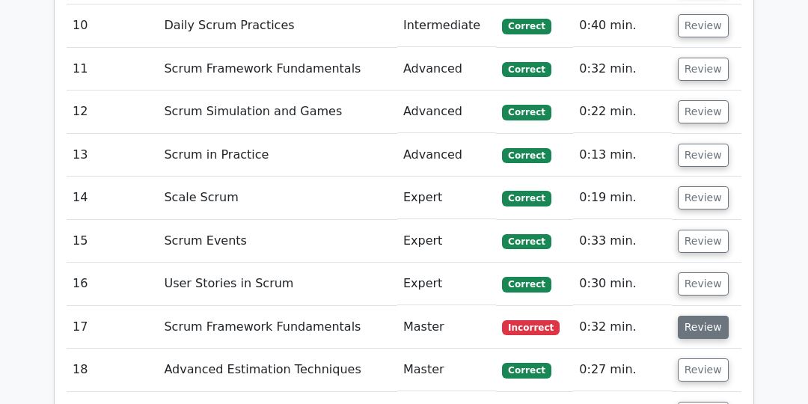
click at [707, 316] on button "Review" at bounding box center [703, 327] width 51 height 23
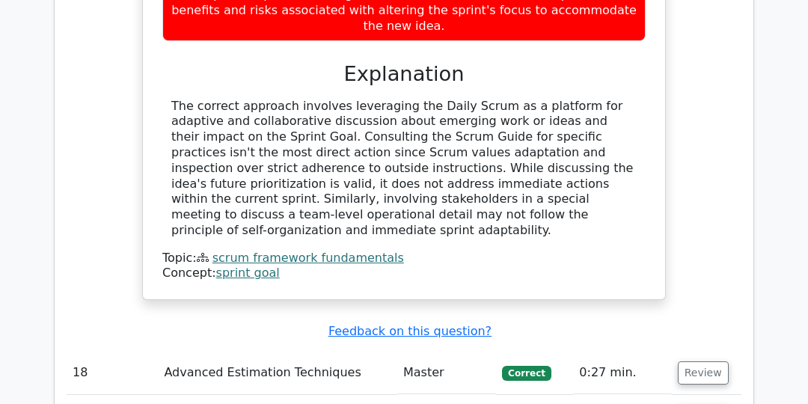
scroll to position [4155, 0]
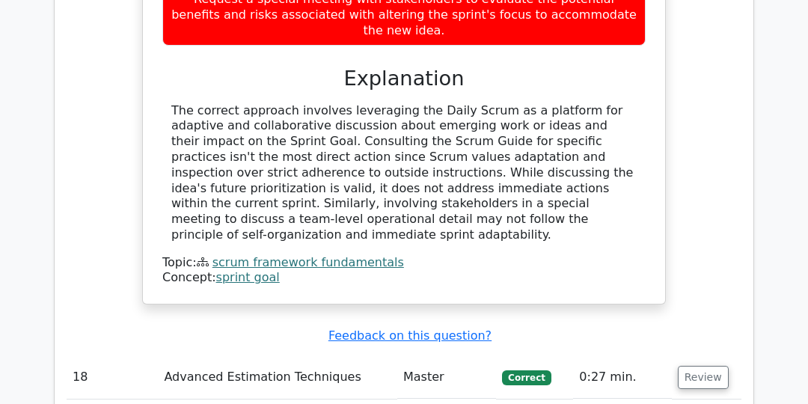
scroll to position [4146, 0]
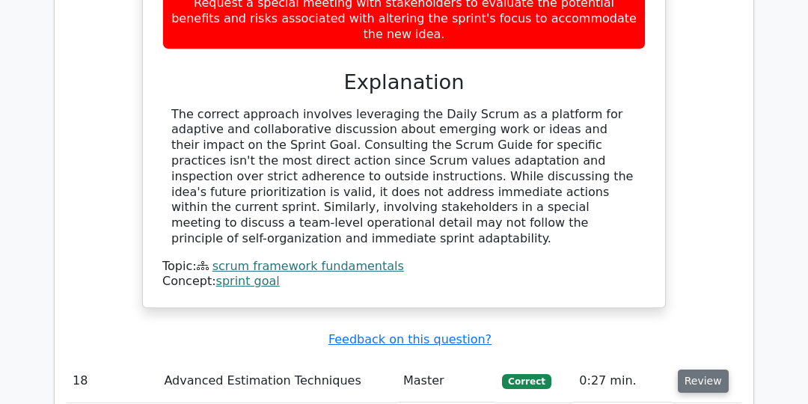
click at [705, 370] on button "Review" at bounding box center [703, 381] width 51 height 23
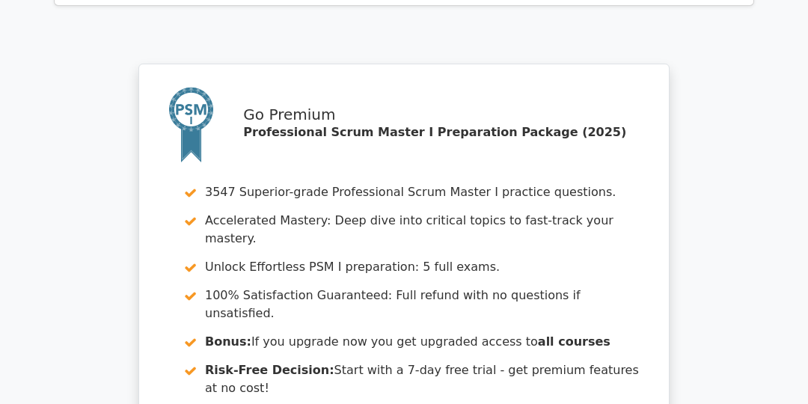
scroll to position [6074, 0]
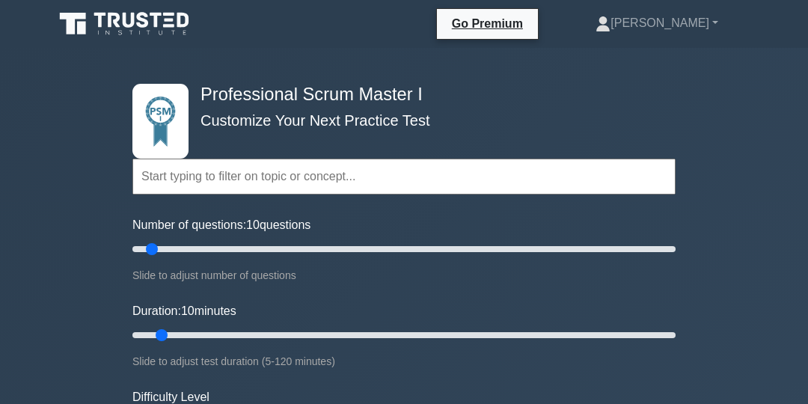
click at [636, 303] on div "Duration: 10 minutes Slide to adjust test duration (5-120 minutes)" at bounding box center [403, 336] width 543 height 68
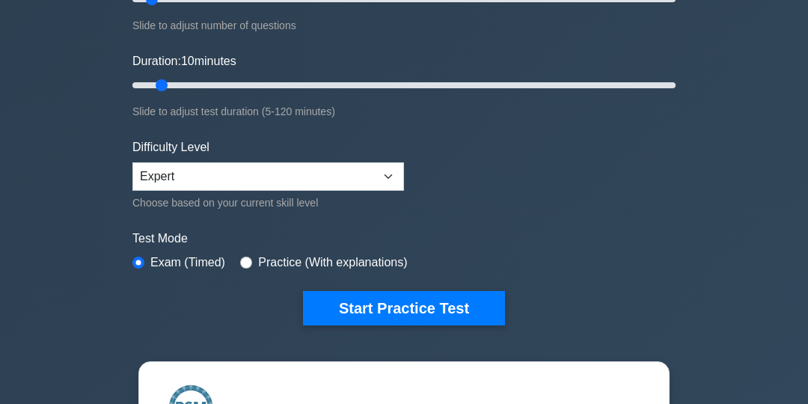
scroll to position [257, 0]
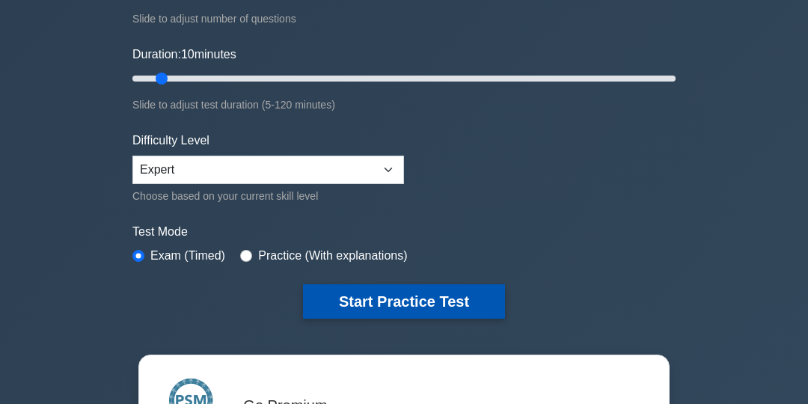
click at [446, 297] on button "Start Practice Test" at bounding box center [404, 301] width 202 height 34
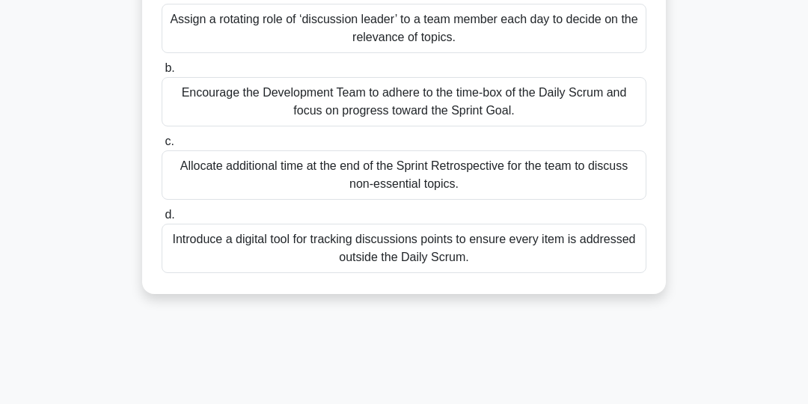
scroll to position [173, 0]
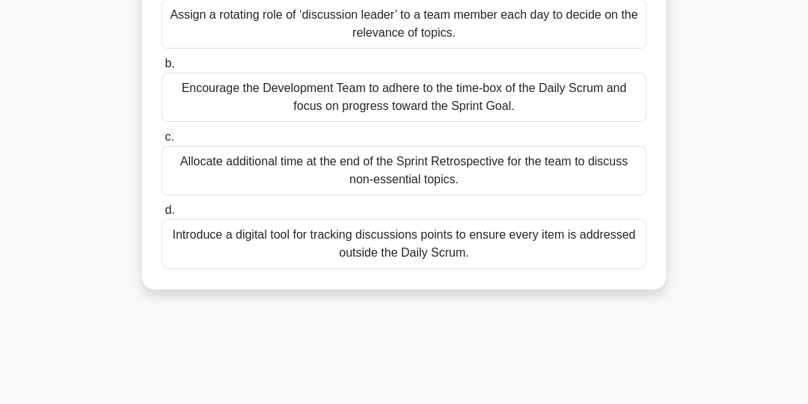
click at [584, 96] on div "Encourage the Development Team to adhere to the time-box of the Daily Scrum and…" at bounding box center [404, 97] width 485 height 49
click at [162, 69] on input "b. Encourage the Development Team to adhere to the time-box of the Daily Scrum …" at bounding box center [162, 64] width 0 height 10
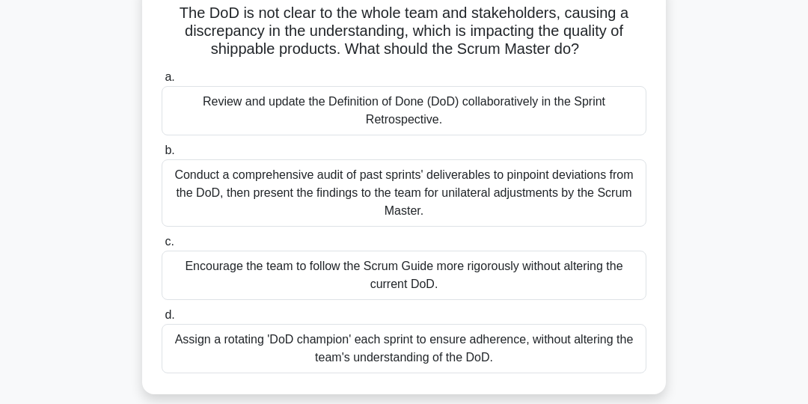
scroll to position [108, 0]
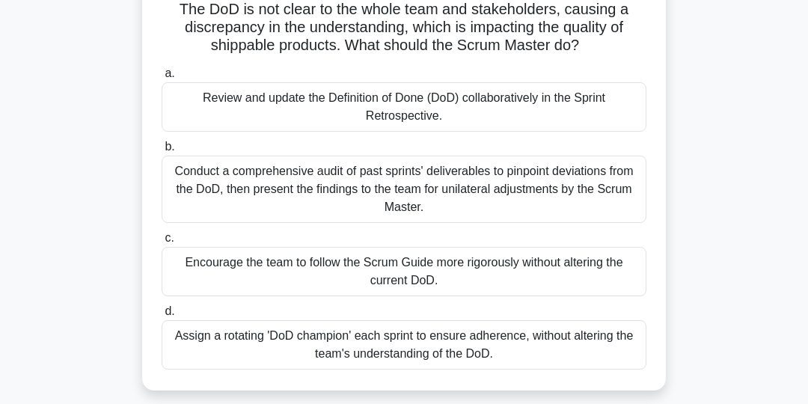
click at [596, 105] on div "Review and update the Definition of Done (DoD) collaboratively in the Sprint Re…" at bounding box center [404, 106] width 485 height 49
click at [162, 79] on input "a. Review and update the Definition of Done (DoD) collaboratively in the Sprint…" at bounding box center [162, 74] width 0 height 10
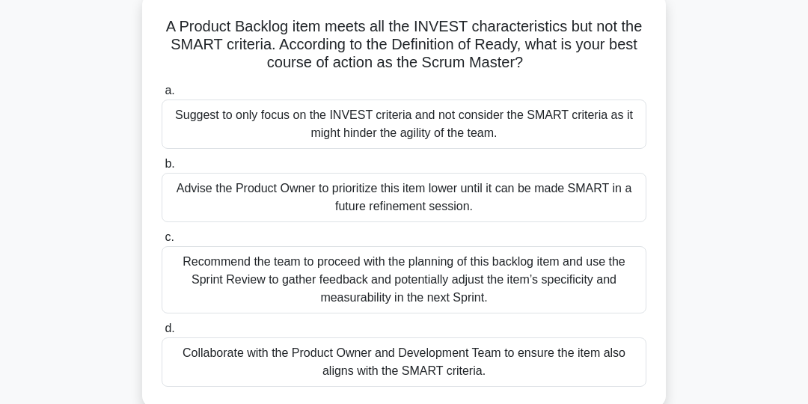
scroll to position [93, 0]
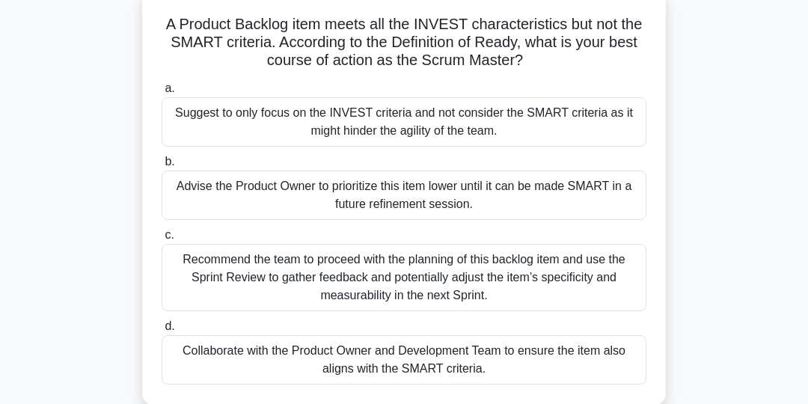
click at [525, 350] on div "Collaborate with the Product Owner and Development Team to ensure the item also…" at bounding box center [404, 359] width 485 height 49
click at [162, 331] on input "d. Collaborate with the Product Owner and Development Team to ensure the item a…" at bounding box center [162, 327] width 0 height 10
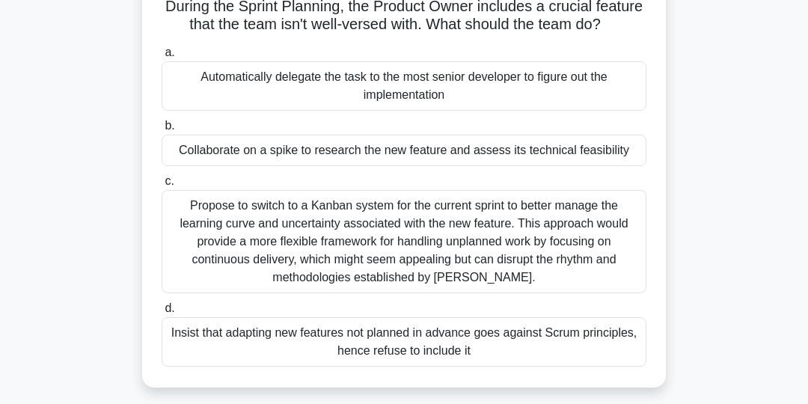
scroll to position [110, 0]
click at [594, 145] on div "Collaborate on a spike to research the new feature and assess its technical fea…" at bounding box center [404, 150] width 485 height 31
click at [162, 132] on input "b. Collaborate on a spike to research the new feature and assess its technical …" at bounding box center [162, 127] width 0 height 10
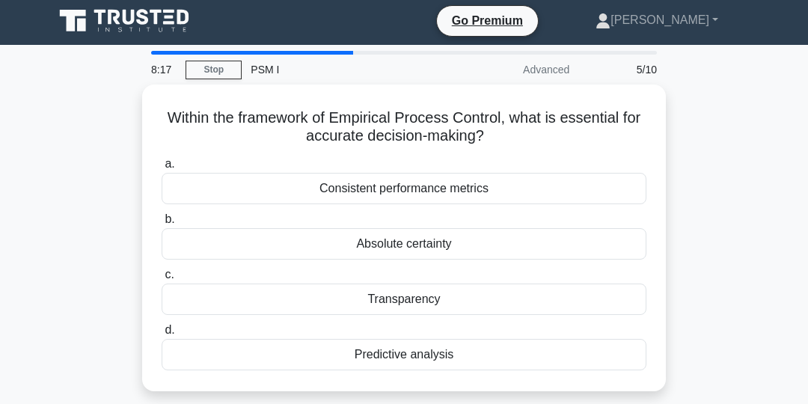
scroll to position [0, 0]
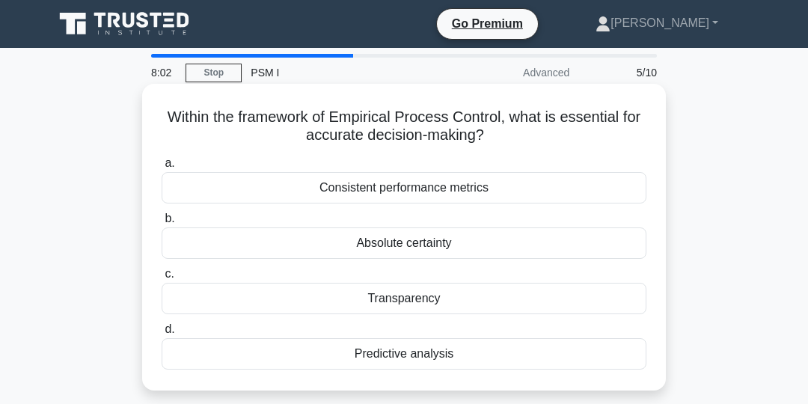
click at [443, 290] on div "Transparency" at bounding box center [404, 298] width 485 height 31
click at [162, 279] on input "c. Transparency" at bounding box center [162, 274] width 0 height 10
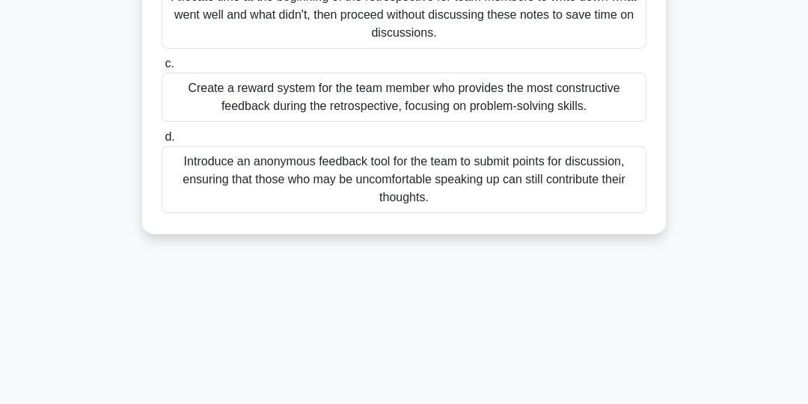
scroll to position [305, 0]
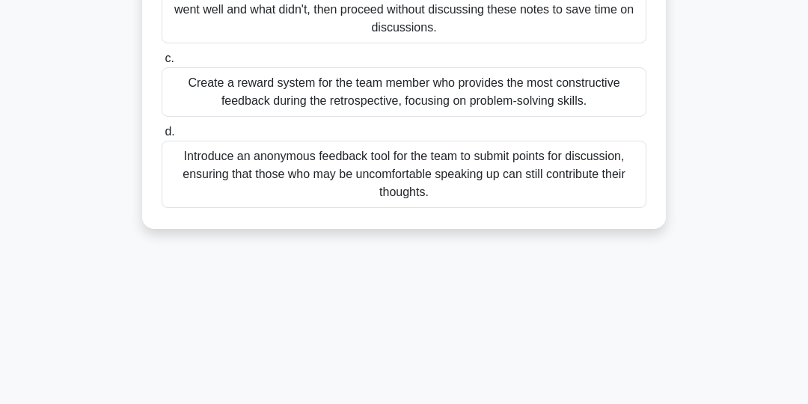
click at [576, 173] on div "Introduce an anonymous feedback tool for the team to submit points for discussi…" at bounding box center [404, 174] width 485 height 67
click at [162, 137] on input "d. Introduce an anonymous feedback tool for the team to submit points for discu…" at bounding box center [162, 132] width 0 height 10
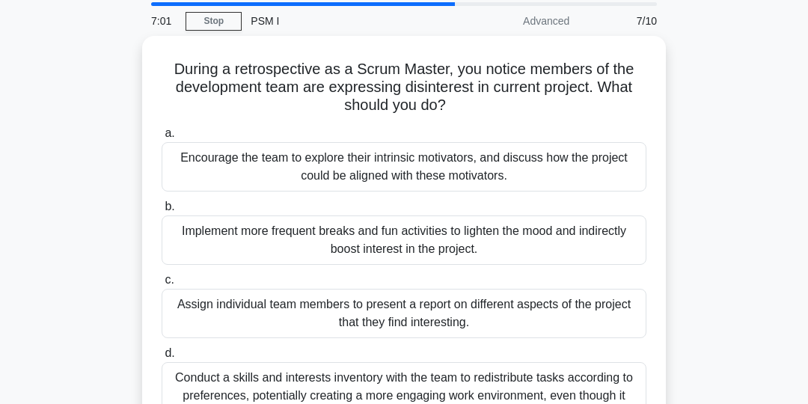
scroll to position [52, 0]
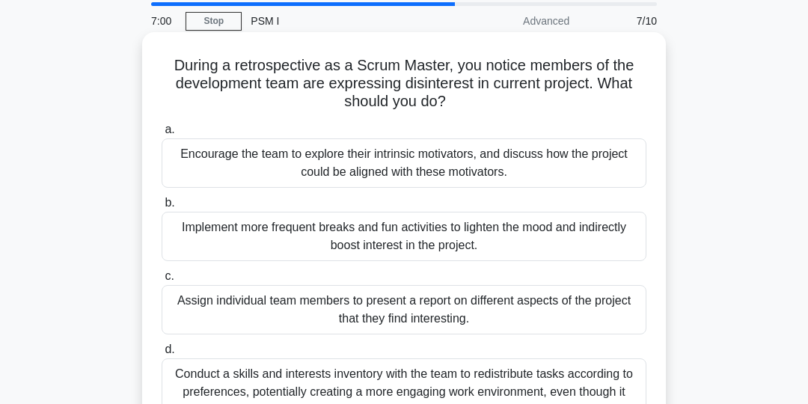
click at [556, 162] on div "Encourage the team to explore their intrinsic motivators, and discuss how the p…" at bounding box center [404, 162] width 485 height 49
click at [162, 135] on input "a. Encourage the team to explore their intrinsic motivators, and discuss how th…" at bounding box center [162, 130] width 0 height 10
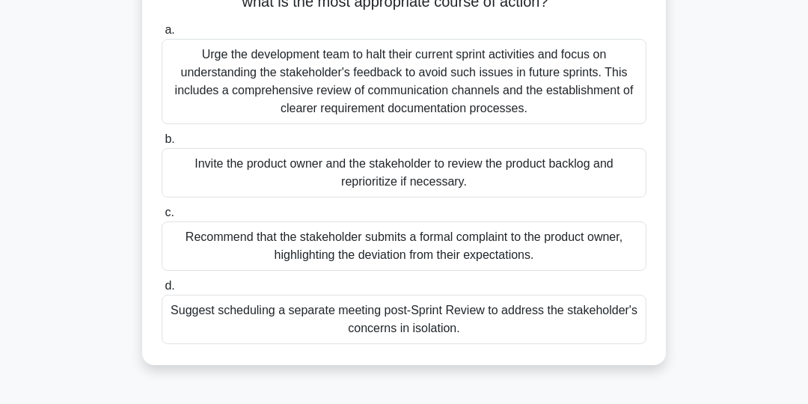
scroll to position [155, 0]
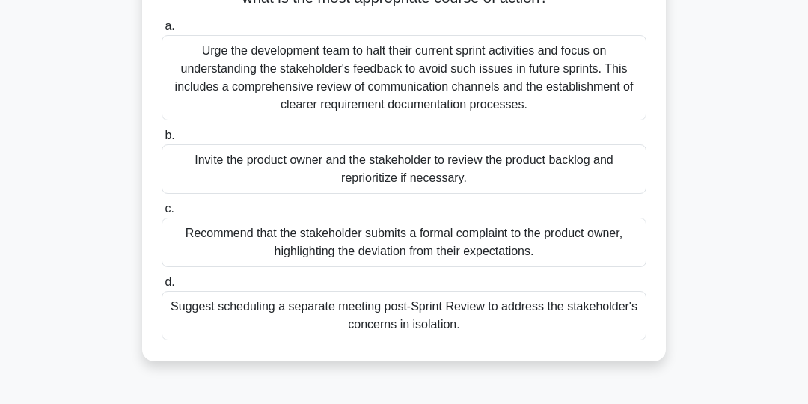
click at [599, 313] on div "Suggest scheduling a separate meeting post-Sprint Review to address the stakeho…" at bounding box center [404, 315] width 485 height 49
click at [162, 287] on input "d. Suggest scheduling a separate meeting post-Sprint Review to address the stak…" at bounding box center [162, 283] width 0 height 10
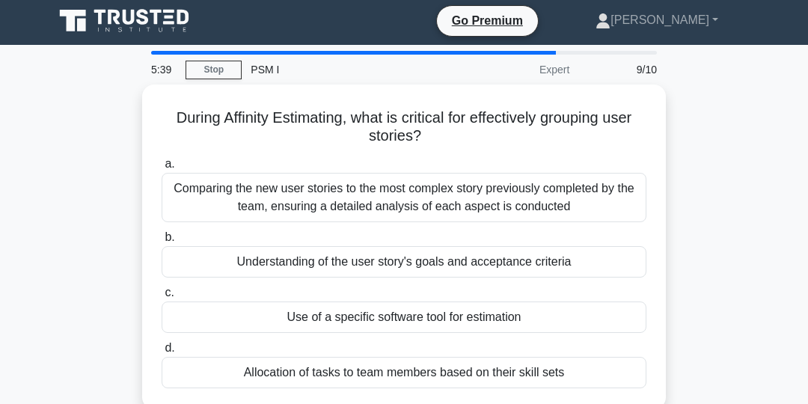
scroll to position [2, 0]
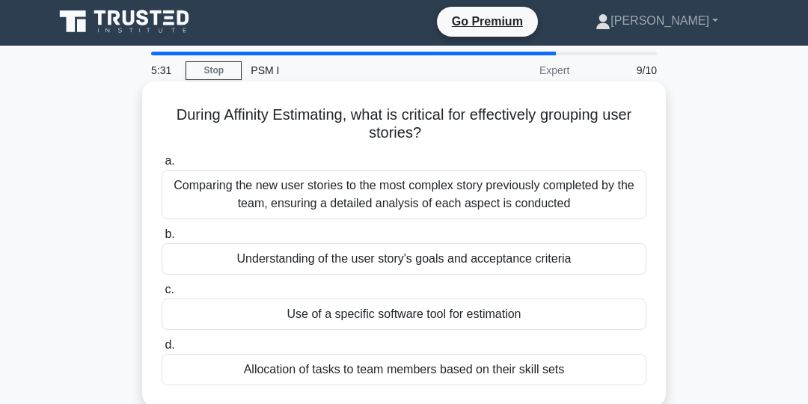
click at [575, 258] on div "Understanding of the user story's goals and acceptance criteria" at bounding box center [404, 258] width 485 height 31
click at [162, 239] on input "b. Understanding of the user story's goals and acceptance criteria" at bounding box center [162, 235] width 0 height 10
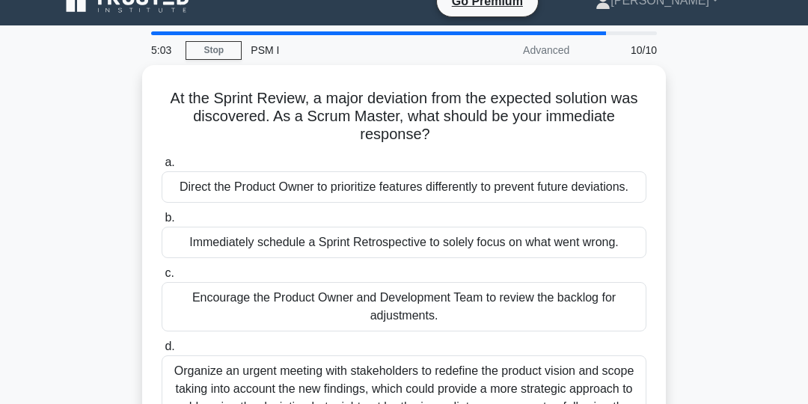
scroll to position [21, 0]
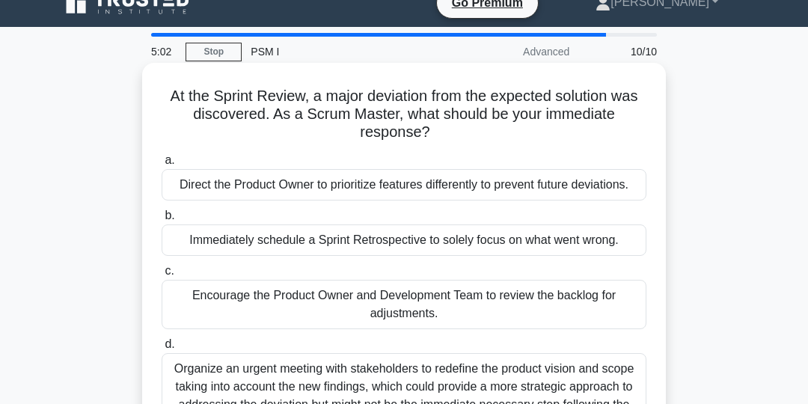
click at [599, 295] on div "Encourage the Product Owner and Development Team to review the backlog for adju…" at bounding box center [404, 304] width 485 height 49
click at [162, 276] on input "c. Encourage the Product Owner and Development Team to review the backlog for a…" at bounding box center [162, 271] width 0 height 10
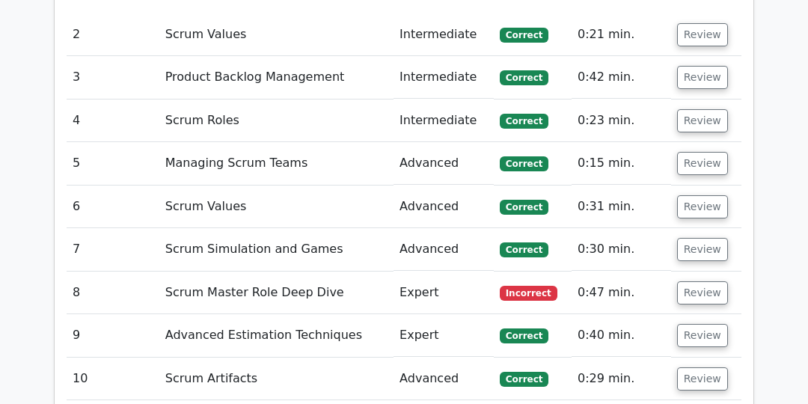
scroll to position [2072, 0]
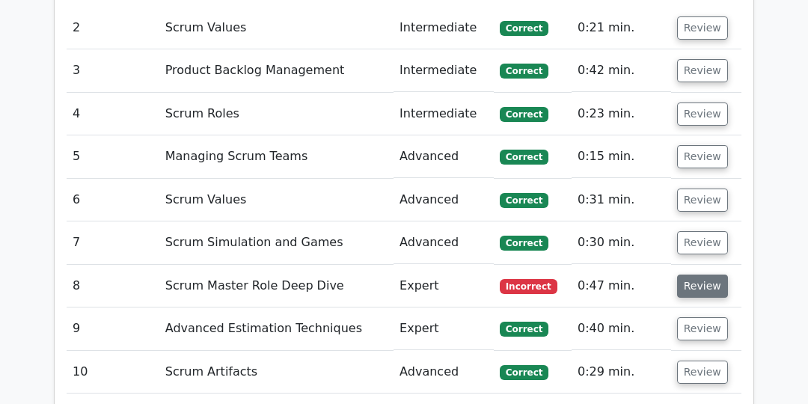
click at [703, 275] on button "Review" at bounding box center [702, 286] width 51 height 23
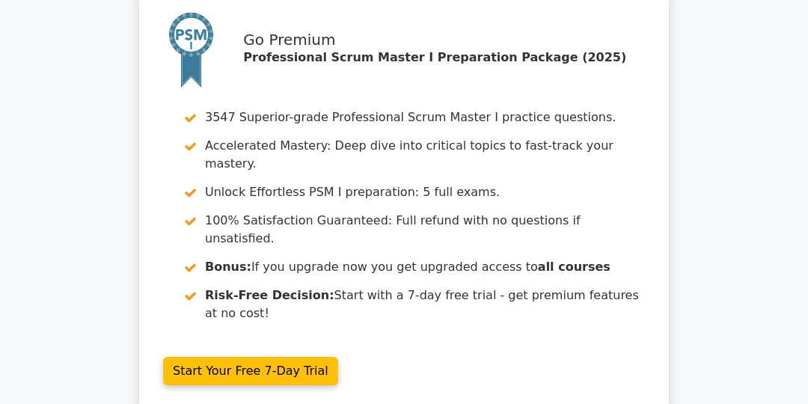
scroll to position [3252, 0]
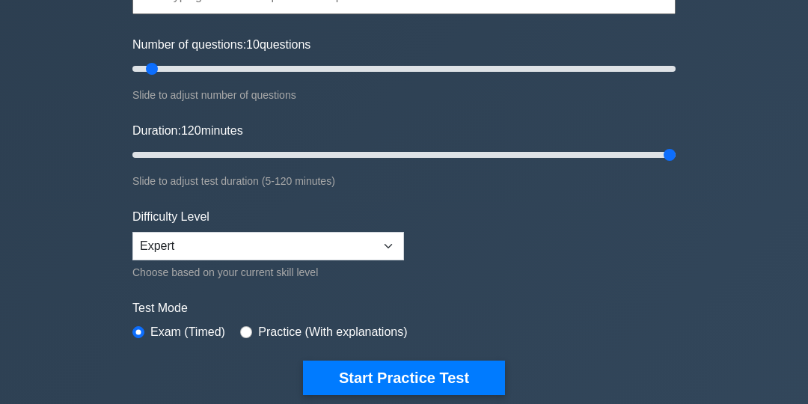
type input "120"
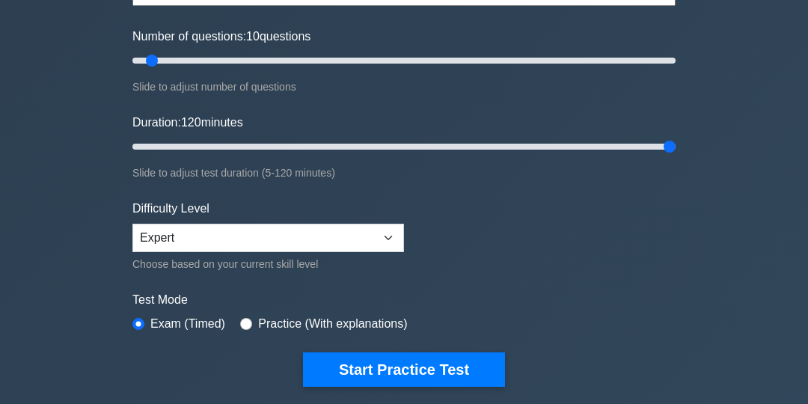
scroll to position [190, 0]
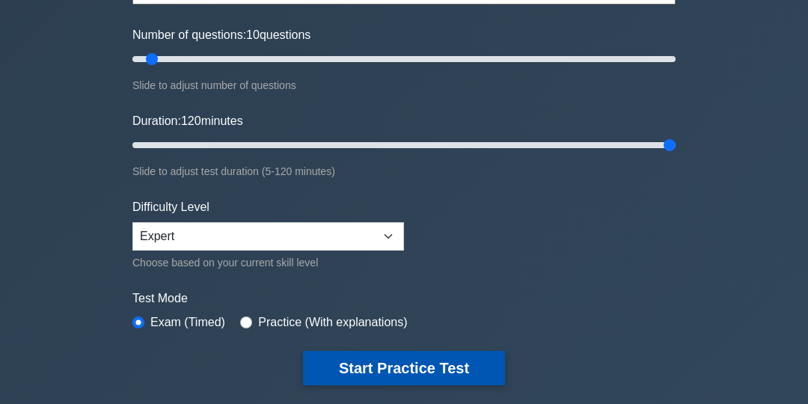
click at [395, 364] on button "Start Practice Test" at bounding box center [404, 368] width 202 height 34
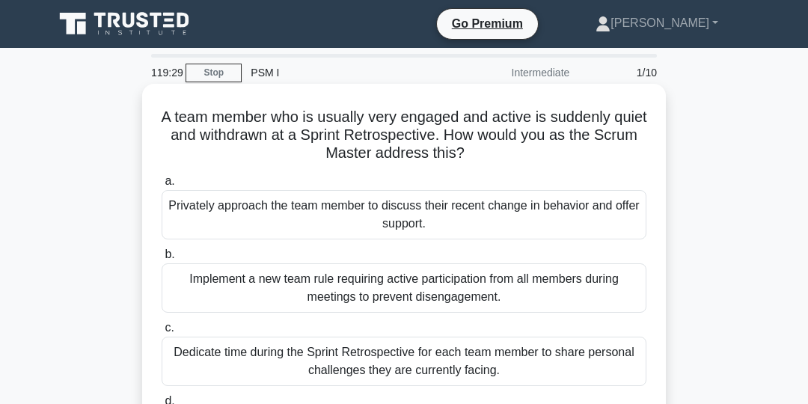
click at [529, 226] on div "Privately approach the team member to discuss their recent change in behavior a…" at bounding box center [404, 214] width 485 height 49
click at [162, 186] on input "a. Privately approach the team member to discuss their recent change in behavio…" at bounding box center [162, 182] width 0 height 10
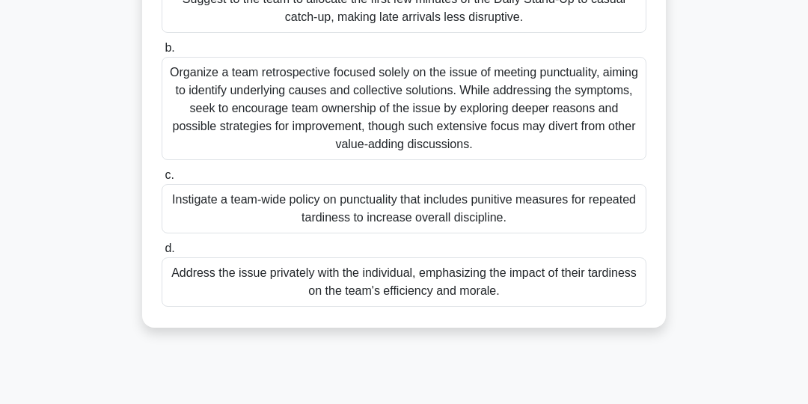
scroll to position [193, 0]
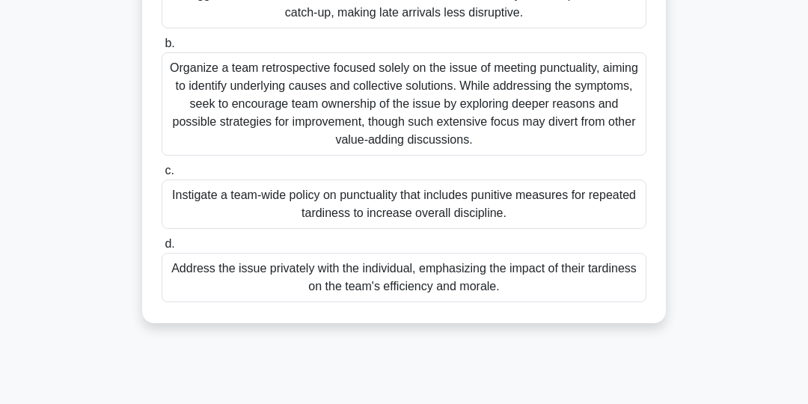
click at [222, 278] on div "Address the issue privately with the individual, emphasizing the impact of thei…" at bounding box center [404, 277] width 485 height 49
click at [162, 249] on input "d. Address the issue privately with the individual, emphasizing the impact of t…" at bounding box center [162, 244] width 0 height 10
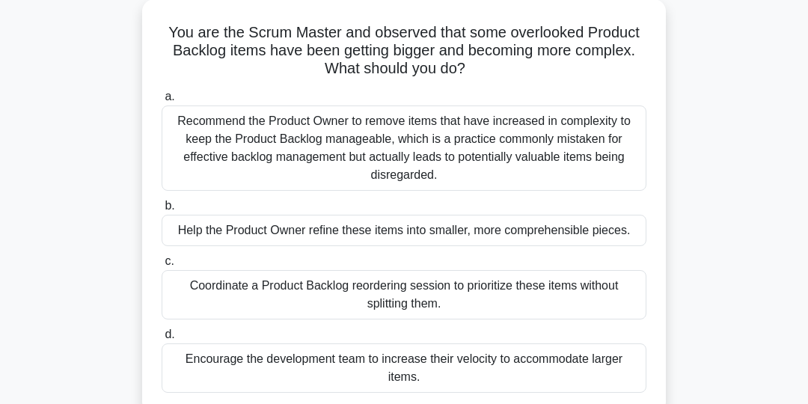
scroll to position [86, 0]
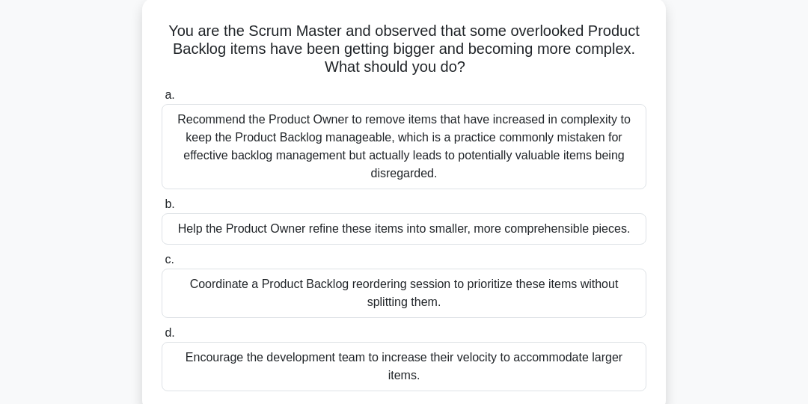
click at [218, 229] on div "Help the Product Owner refine these items into smaller, more comprehensible pie…" at bounding box center [404, 228] width 485 height 31
click at [162, 209] on input "b. Help the Product Owner refine these items into smaller, more comprehensible …" at bounding box center [162, 205] width 0 height 10
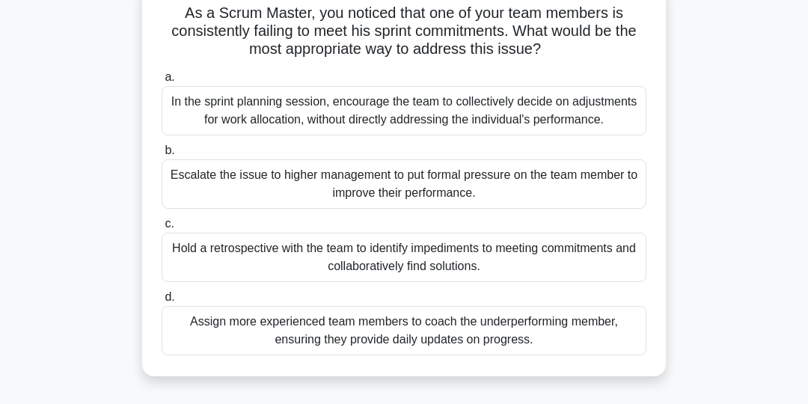
scroll to position [107, 0]
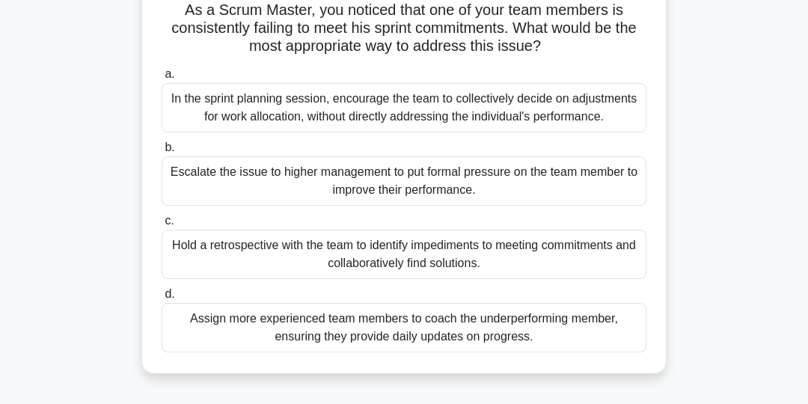
click at [482, 256] on div "Hold a retrospective with the team to identify impediments to meeting commitmen…" at bounding box center [404, 254] width 485 height 49
click at [162, 226] on input "c. Hold a retrospective with the team to identify impediments to meeting commit…" at bounding box center [162, 221] width 0 height 10
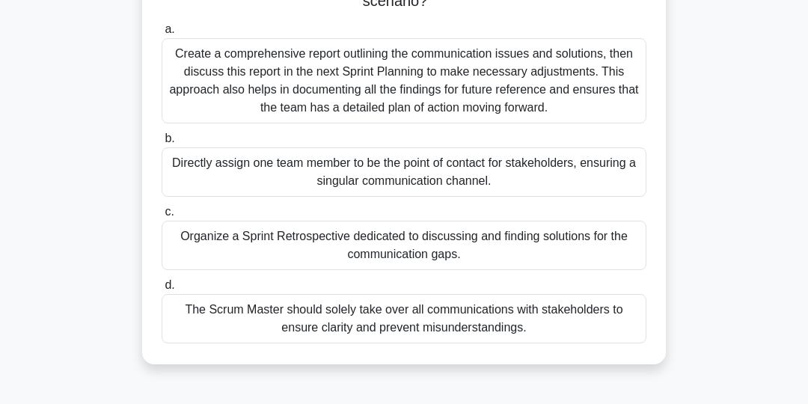
scroll to position [174, 0]
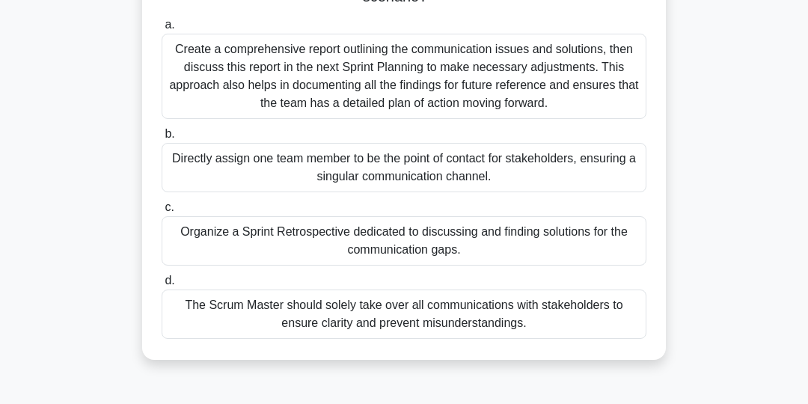
click at [493, 243] on div "Organize a Sprint Retrospective dedicated to discussing and finding solutions f…" at bounding box center [404, 240] width 485 height 49
click at [162, 212] on input "c. Organize a Sprint Retrospective dedicated to discussing and finding solution…" at bounding box center [162, 208] width 0 height 10
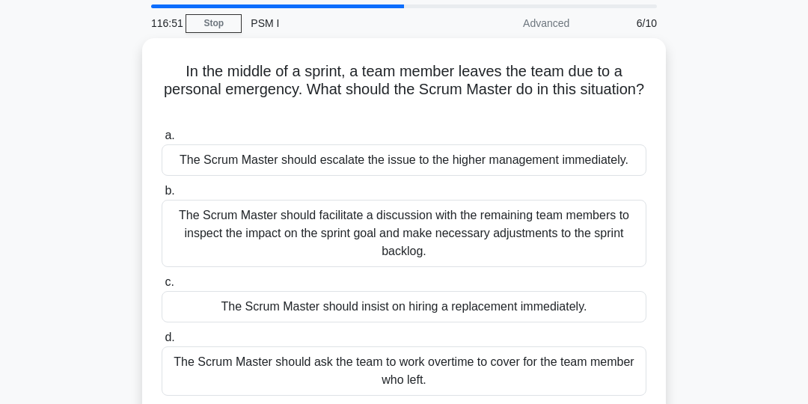
scroll to position [52, 0]
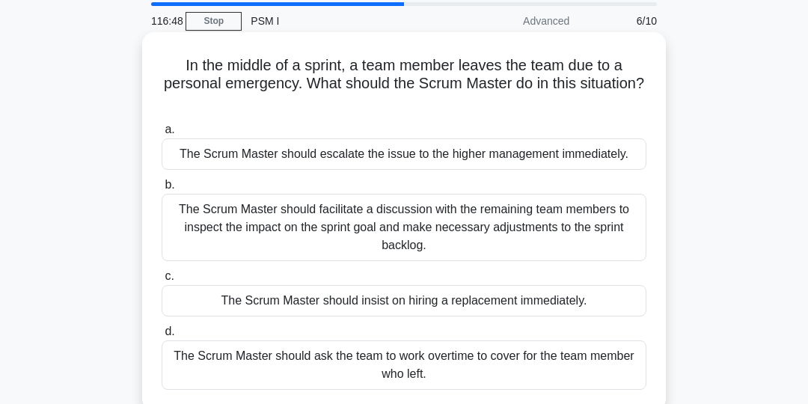
click at [523, 223] on div "The Scrum Master should facilitate a discussion with the remaining team members…" at bounding box center [404, 227] width 485 height 67
click at [162, 190] on input "b. The Scrum Master should facilitate a discussion with the remaining team memb…" at bounding box center [162, 185] width 0 height 10
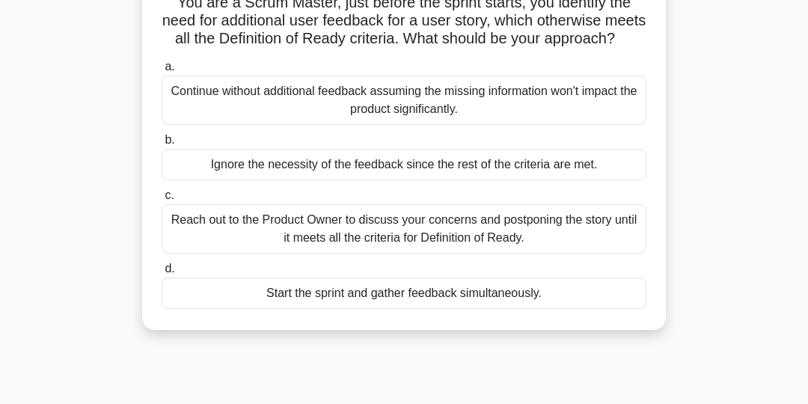
scroll to position [118, 0]
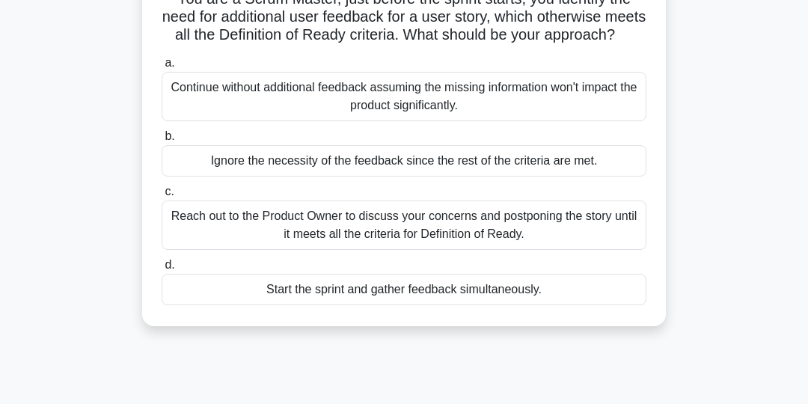
click at [572, 227] on div "Reach out to the Product Owner to discuss your concerns and postponing the stor…" at bounding box center [404, 225] width 485 height 49
click at [162, 197] on input "c. Reach out to the Product Owner to discuss your concerns and postponing the s…" at bounding box center [162, 192] width 0 height 10
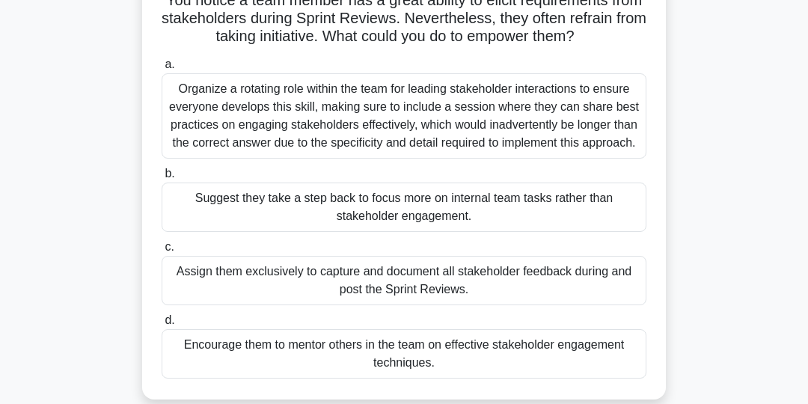
scroll to position [122, 0]
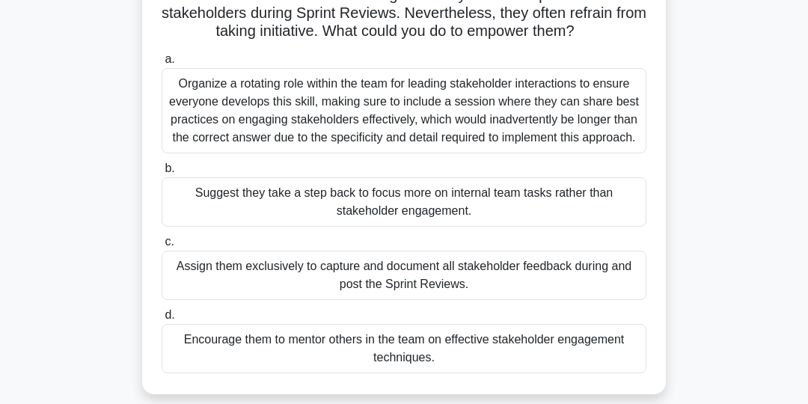
click at [527, 346] on div "Encourage them to mentor others in the team on effective stakeholder engagement…" at bounding box center [404, 348] width 485 height 49
click at [162, 320] on input "d. Encourage them to mentor others in the team on effective stakeholder engagem…" at bounding box center [162, 315] width 0 height 10
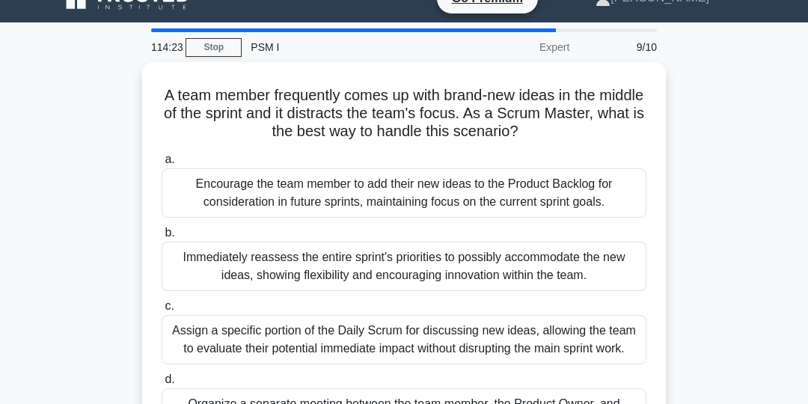
scroll to position [19, 0]
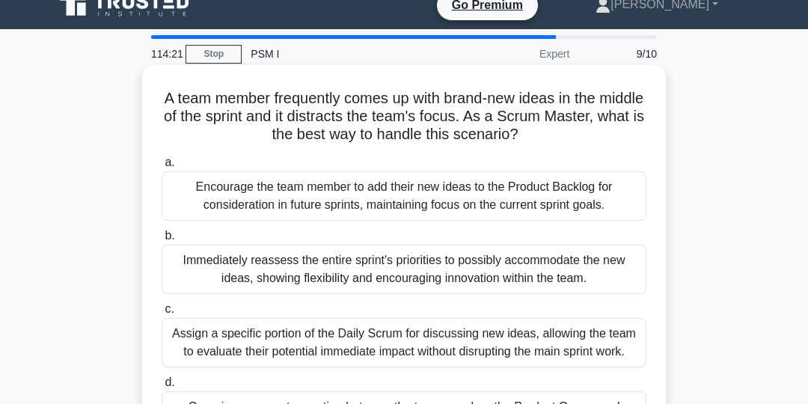
click at [558, 195] on div "Encourage the team member to add their new ideas to the Product Backlog for con…" at bounding box center [404, 195] width 485 height 49
click at [162, 168] on input "a. Encourage the team member to add their new ideas to the Product Backlog for …" at bounding box center [162, 163] width 0 height 10
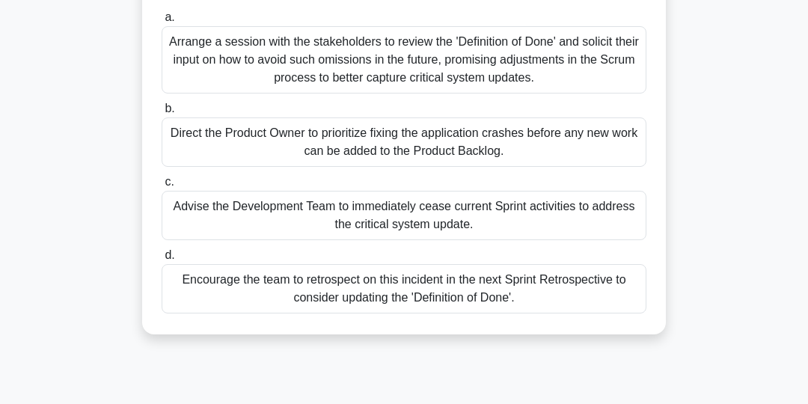
scroll to position [168, 0]
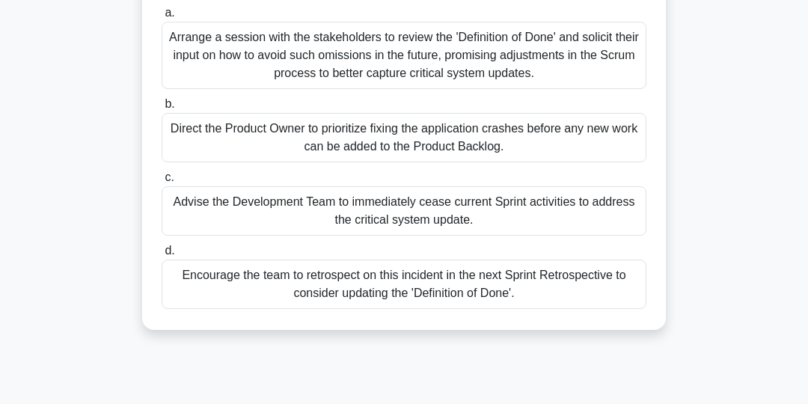
click at [472, 288] on div "Encourage the team to retrospect on this incident in the next Sprint Retrospect…" at bounding box center [404, 284] width 485 height 49
click at [162, 256] on input "d. Encourage the team to retrospect on this incident in the next Sprint Retrosp…" at bounding box center [162, 251] width 0 height 10
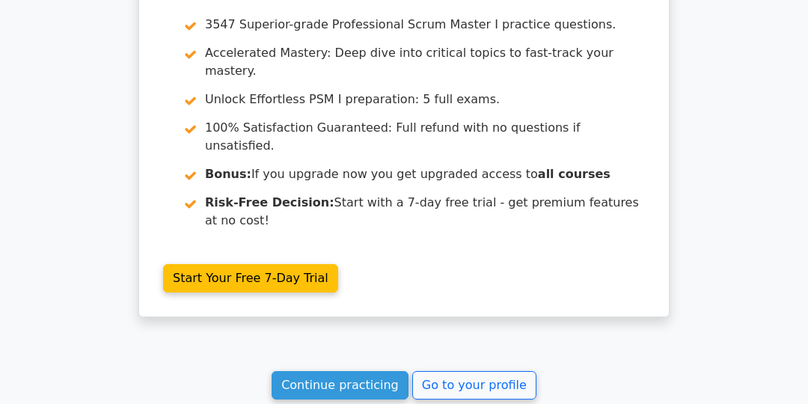
scroll to position [2672, 0]
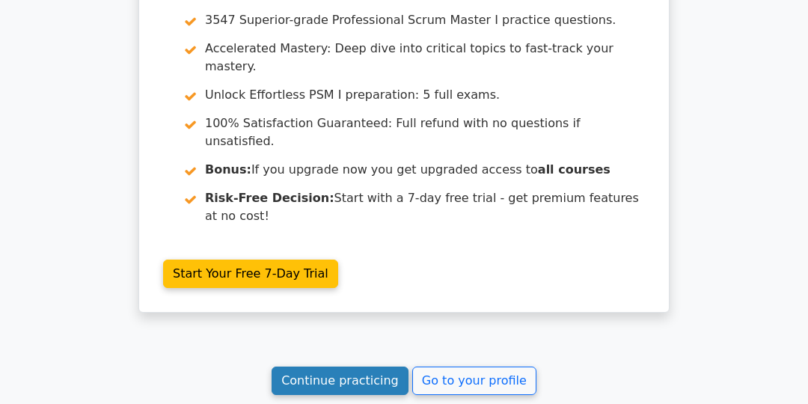
click at [354, 367] on link "Continue practicing" at bounding box center [340, 381] width 137 height 28
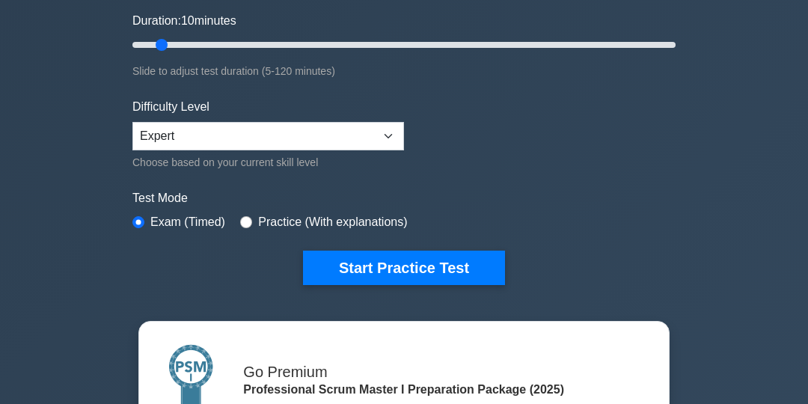
scroll to position [295, 0]
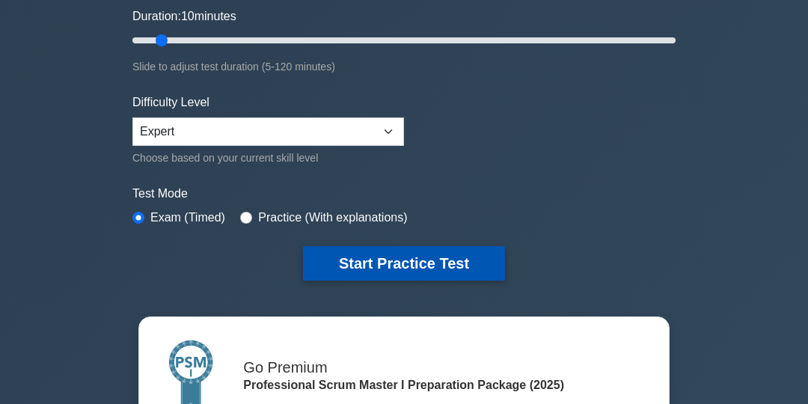
click at [400, 262] on button "Start Practice Test" at bounding box center [404, 263] width 202 height 34
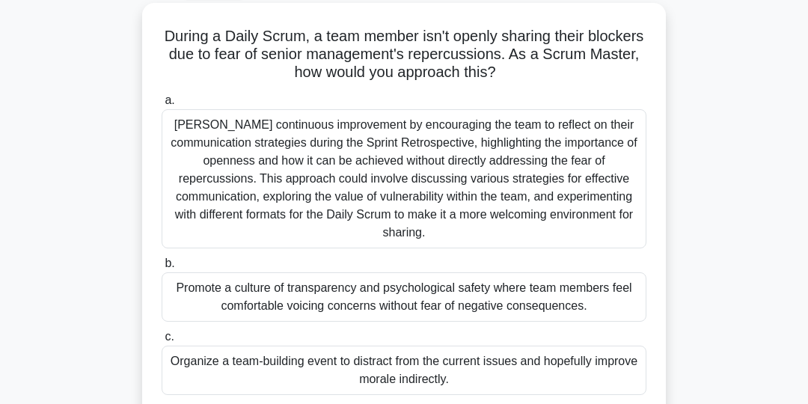
scroll to position [83, 0]
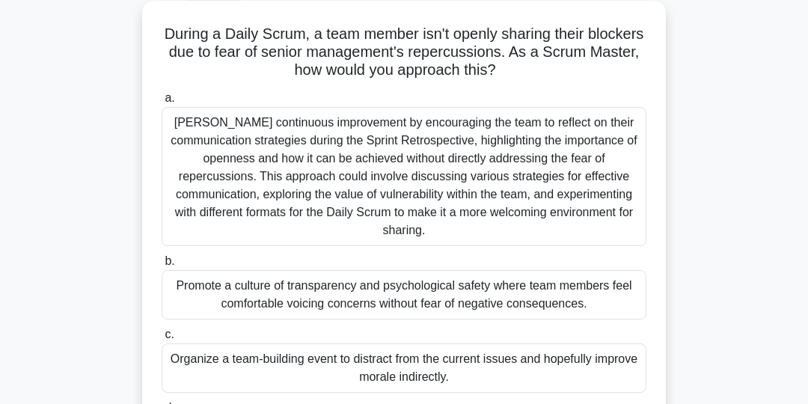
click at [584, 295] on div "Promote a culture of transparency and psychological safety where team members f…" at bounding box center [404, 294] width 485 height 49
click at [162, 266] on input "b. Promote a culture of transparency and psychological safety where team member…" at bounding box center [162, 262] width 0 height 10
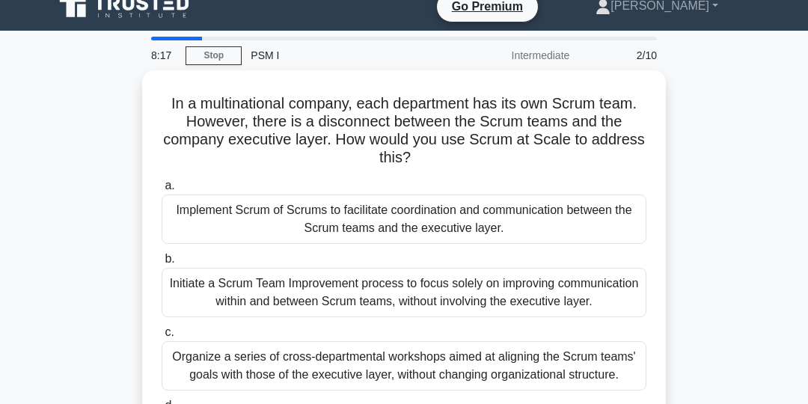
scroll to position [0, 0]
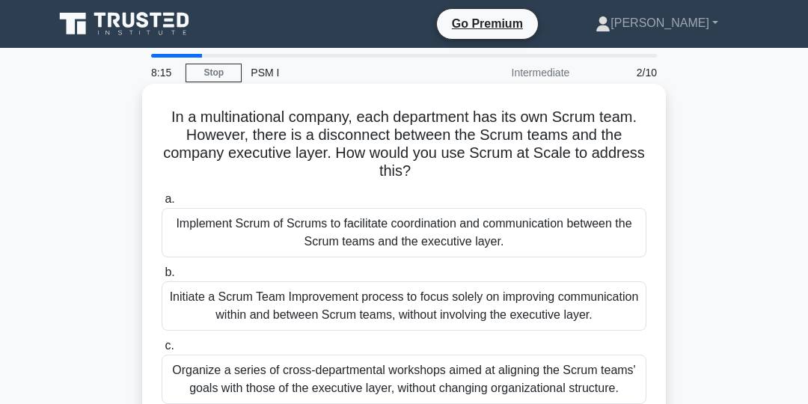
click at [577, 237] on div "Implement Scrum of Scrums to facilitate coordination and communication between …" at bounding box center [404, 232] width 485 height 49
click at [162, 204] on input "a. Implement Scrum of Scrums to facilitate coordination and communication betwe…" at bounding box center [162, 200] width 0 height 10
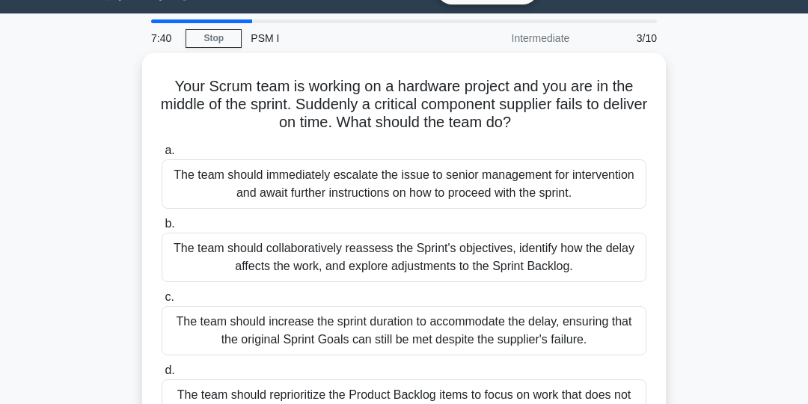
scroll to position [34, 0]
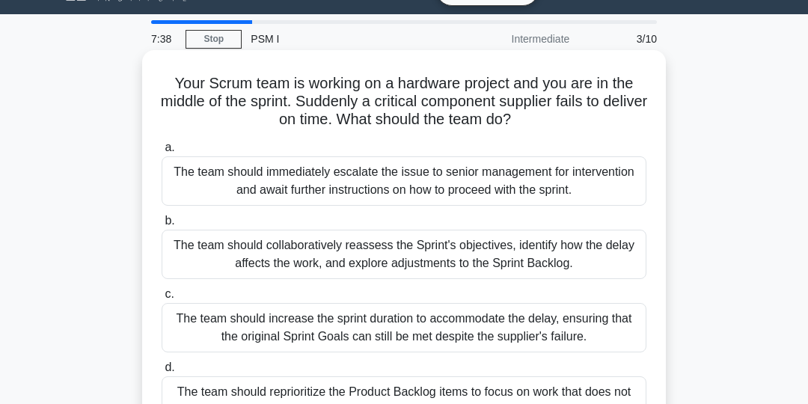
click at [583, 257] on div "The team should collaboratively reassess the Sprint's objectives, identify how …" at bounding box center [404, 254] width 485 height 49
click at [162, 226] on input "b. The team should collaboratively reassess the Sprint's objectives, identify h…" at bounding box center [162, 221] width 0 height 10
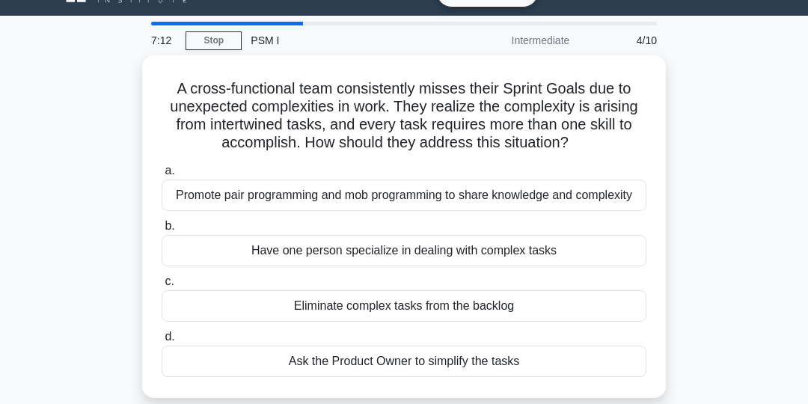
scroll to position [31, 0]
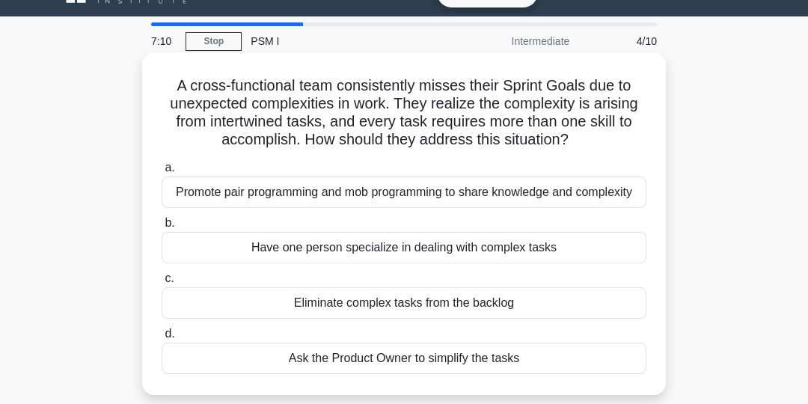
click at [559, 198] on div "Promote pair programming and mob programming to share knowledge and complexity" at bounding box center [404, 192] width 485 height 31
click at [162, 173] on input "a. Promote pair programming and mob programming to share knowledge and complexi…" at bounding box center [162, 168] width 0 height 10
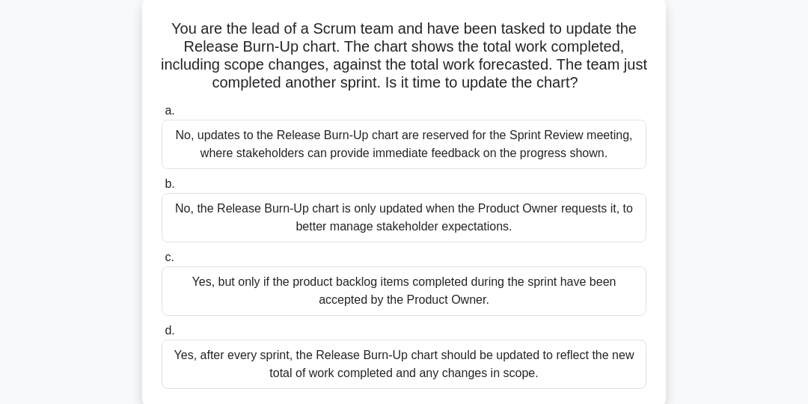
scroll to position [93, 0]
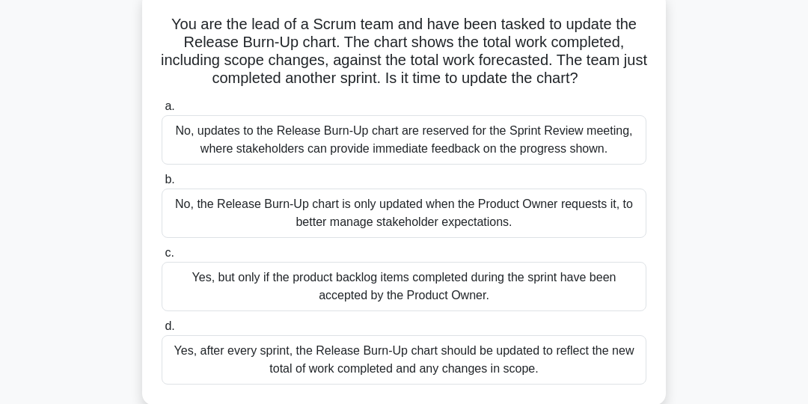
click at [460, 358] on div "Yes, after every sprint, the Release Burn-Up chart should be updated to reflect…" at bounding box center [404, 359] width 485 height 49
click at [162, 331] on input "d. Yes, after every sprint, the Release Burn-Up chart should be updated to refl…" at bounding box center [162, 327] width 0 height 10
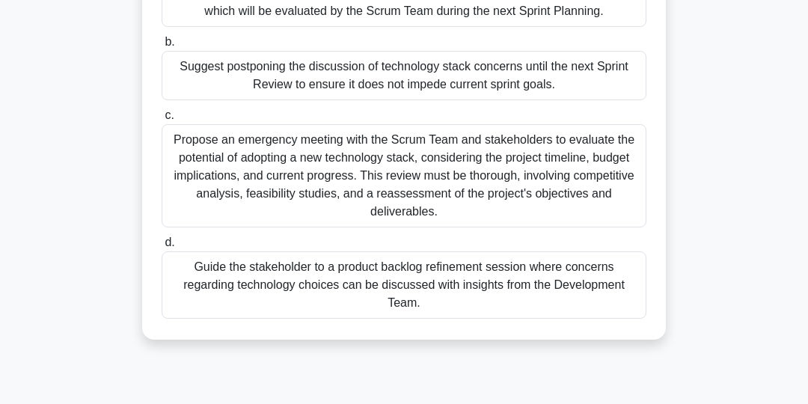
scroll to position [224, 0]
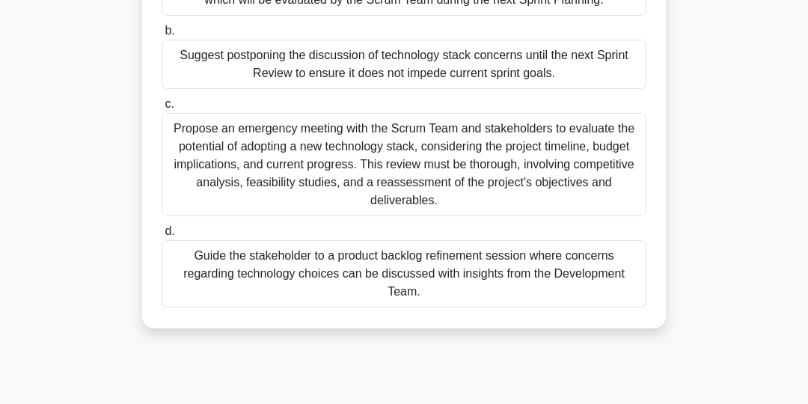
click at [519, 269] on div "Guide the stakeholder to a product backlog refinement session where concerns re…" at bounding box center [404, 273] width 485 height 67
click at [162, 236] on input "d. Guide the stakeholder to a product backlog refinement session where concerns…" at bounding box center [162, 232] width 0 height 10
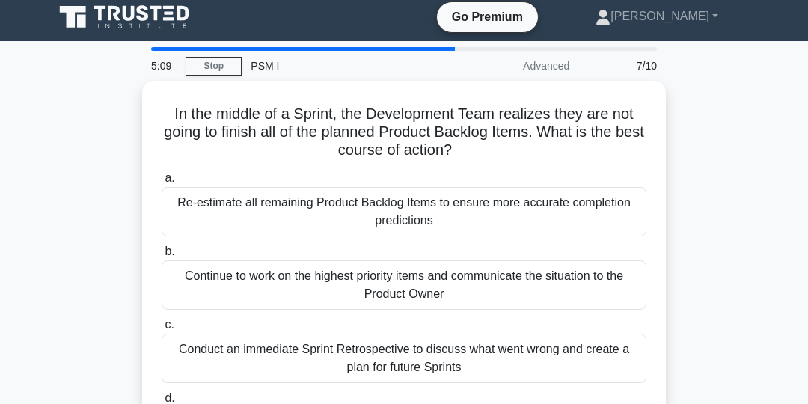
scroll to position [2, 0]
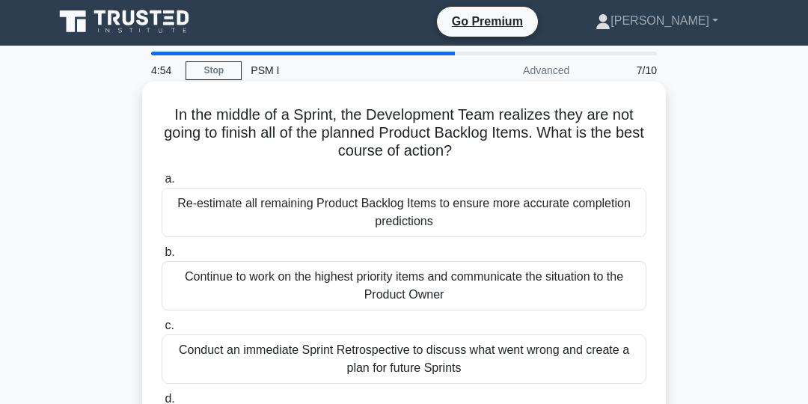
click at [495, 292] on div "Continue to work on the highest priority items and communicate the situation to…" at bounding box center [404, 285] width 485 height 49
click at [162, 257] on input "b. Continue to work on the highest priority items and communicate the situation…" at bounding box center [162, 253] width 0 height 10
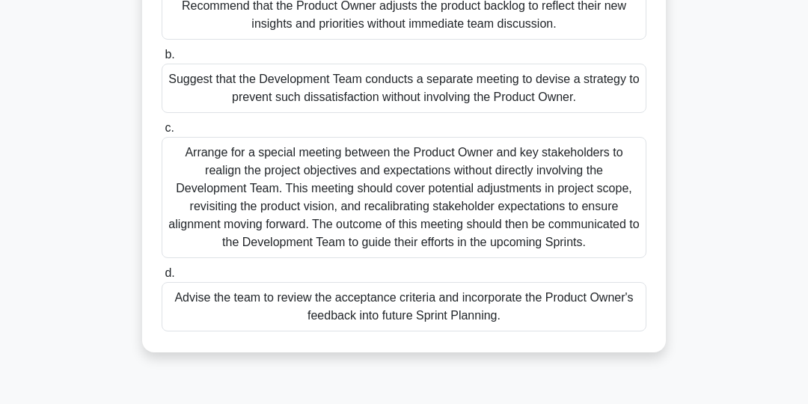
scroll to position [206, 0]
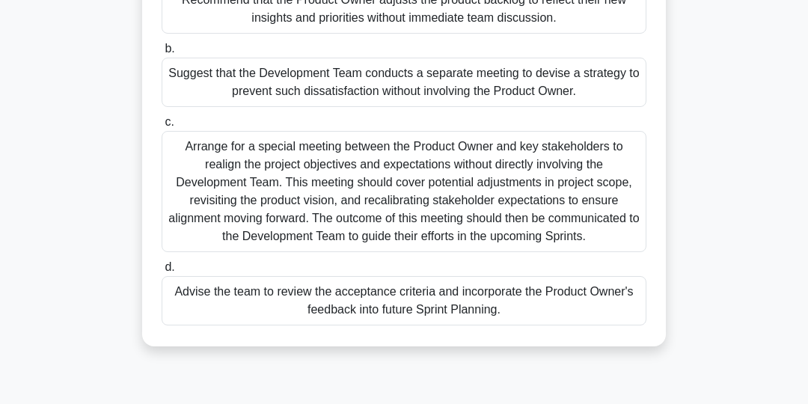
click at [498, 300] on div "Advise the team to review the acceptance criteria and incorporate the Product O…" at bounding box center [404, 300] width 485 height 49
click at [162, 272] on input "d. Advise the team to review the acceptance criteria and incorporate the Produc…" at bounding box center [162, 268] width 0 height 10
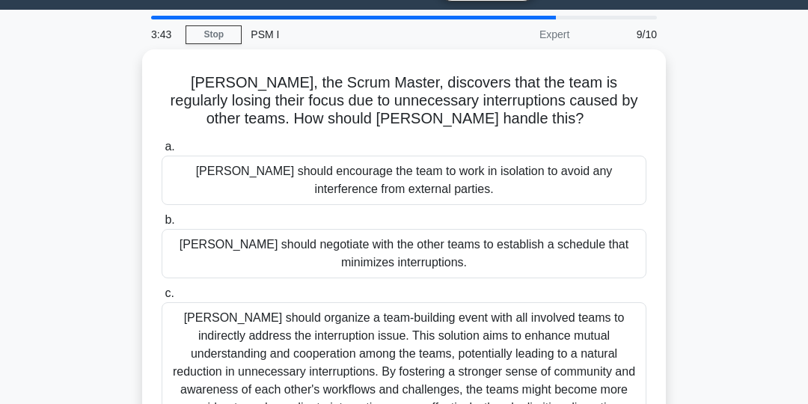
scroll to position [38, 0]
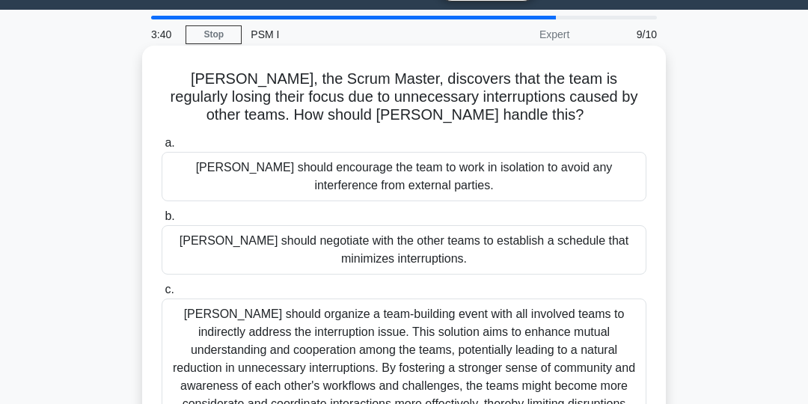
click at [541, 254] on div "Tom should negotiate with the other teams to establish a schedule that minimize…" at bounding box center [404, 249] width 485 height 49
click at [162, 221] on input "b. Tom should negotiate with the other teams to establish a schedule that minim…" at bounding box center [162, 217] width 0 height 10
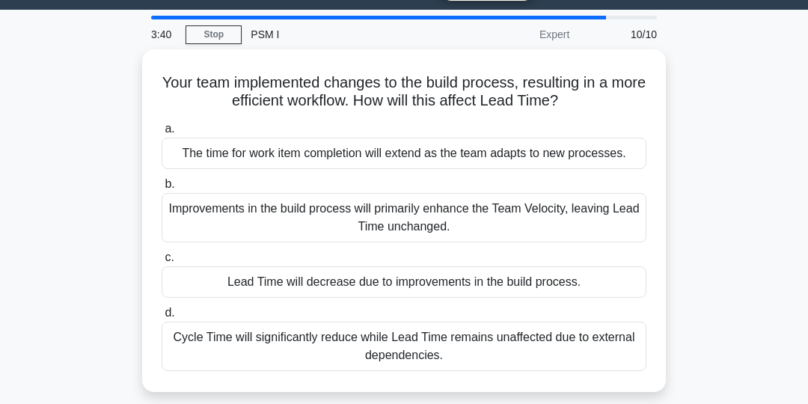
scroll to position [0, 0]
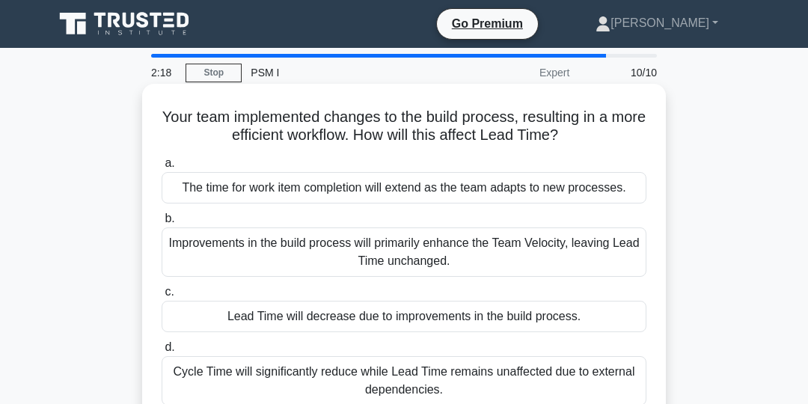
click at [219, 253] on div "Improvements in the build process will primarily enhance the Team Velocity, lea…" at bounding box center [404, 251] width 485 height 49
click at [162, 224] on input "b. Improvements in the build process will primarily enhance the Team Velocity, …" at bounding box center [162, 219] width 0 height 10
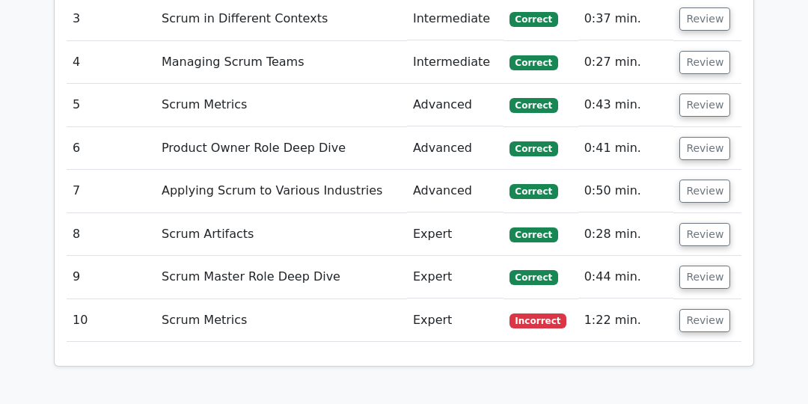
scroll to position [2160, 0]
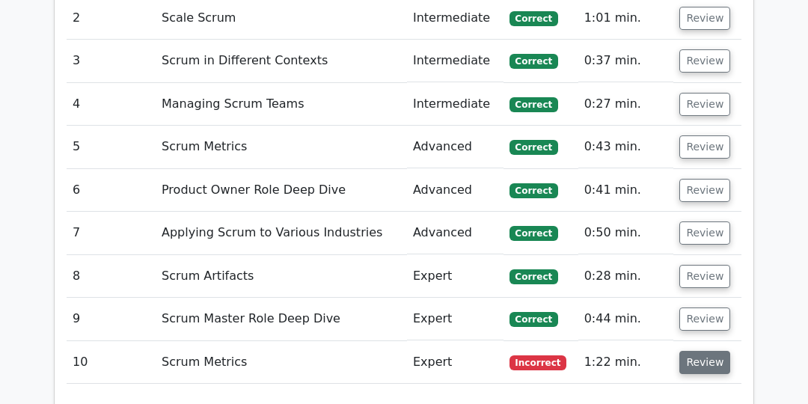
click at [700, 351] on button "Review" at bounding box center [704, 362] width 51 height 23
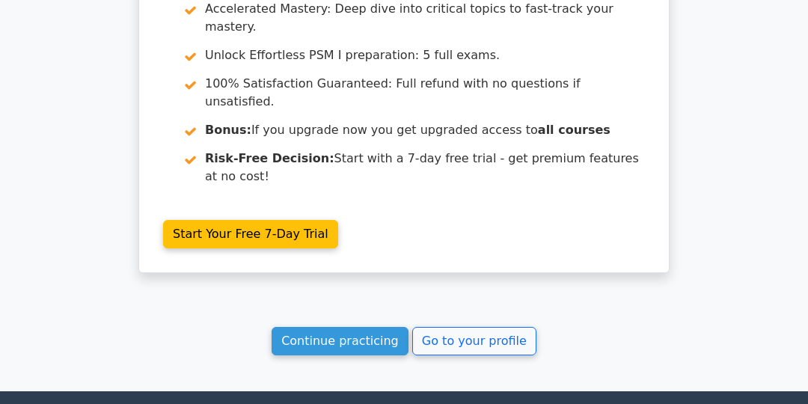
scroll to position [3431, 0]
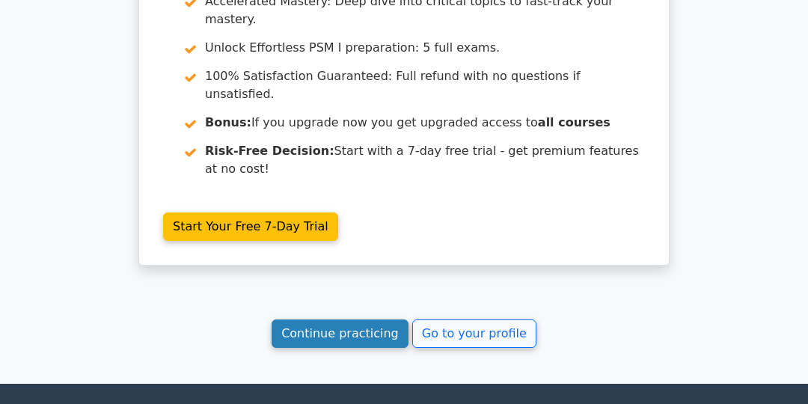
click at [332, 319] on link "Continue practicing" at bounding box center [340, 333] width 137 height 28
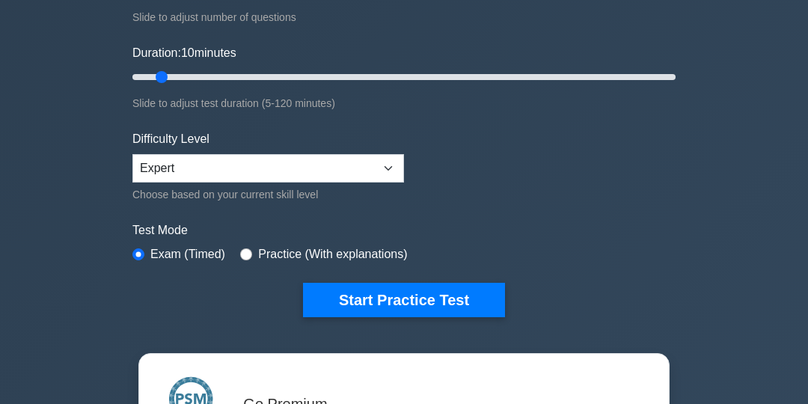
scroll to position [264, 0]
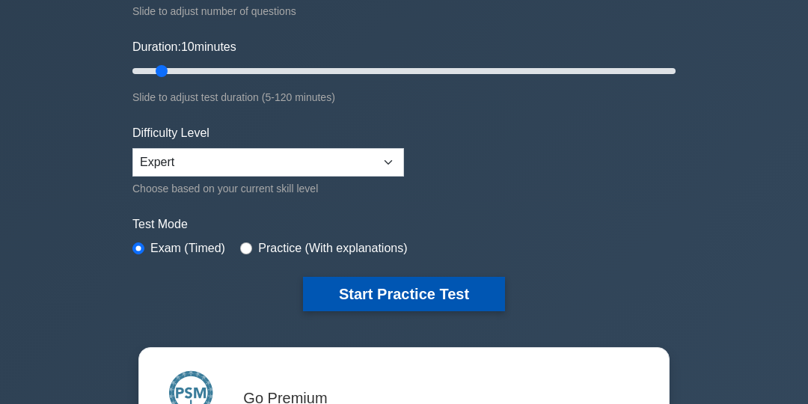
click at [408, 290] on button "Start Practice Test" at bounding box center [404, 294] width 202 height 34
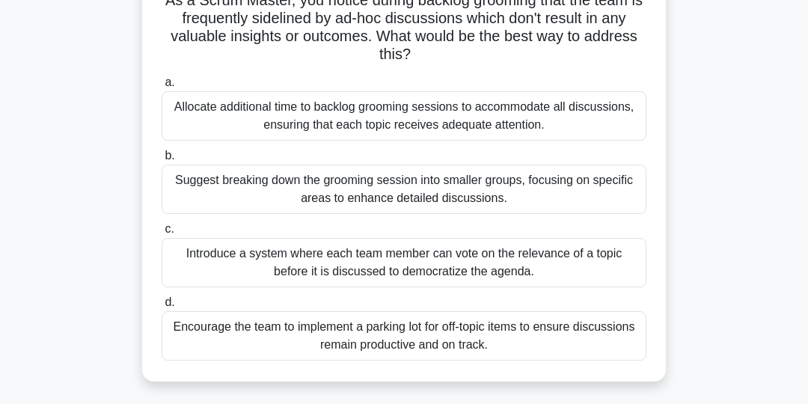
scroll to position [122, 0]
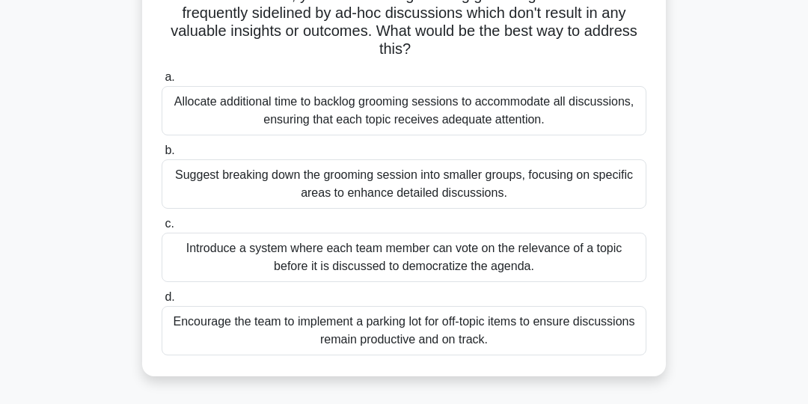
click at [602, 331] on div "Encourage the team to implement a parking lot for off-topic items to ensure dis…" at bounding box center [404, 330] width 485 height 49
click at [162, 302] on input "d. Encourage the team to implement a parking lot for off-topic items to ensure …" at bounding box center [162, 298] width 0 height 10
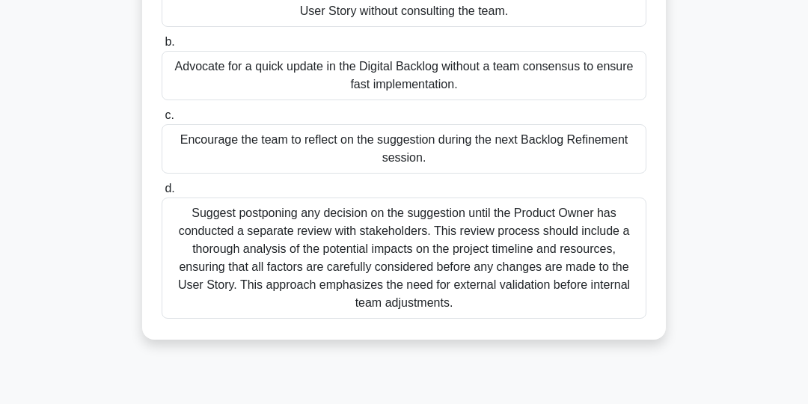
scroll to position [217, 0]
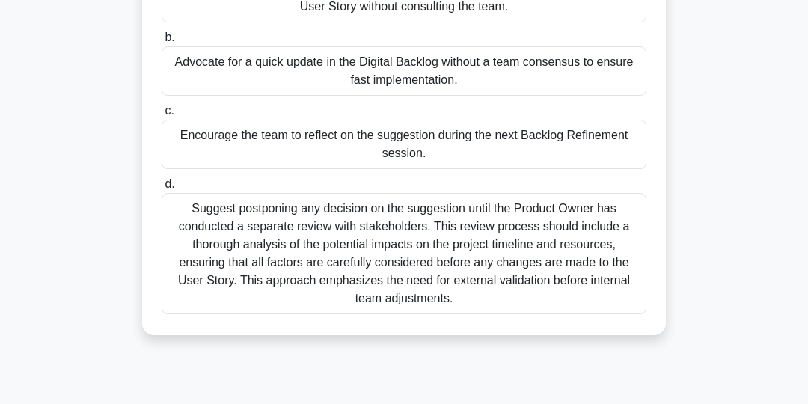
click at [527, 153] on div "Encourage the team to reflect on the suggestion during the next Backlog Refinem…" at bounding box center [404, 144] width 485 height 49
click at [162, 116] on input "c. Encourage the team to reflect on the suggestion during the next Backlog Refi…" at bounding box center [162, 111] width 0 height 10
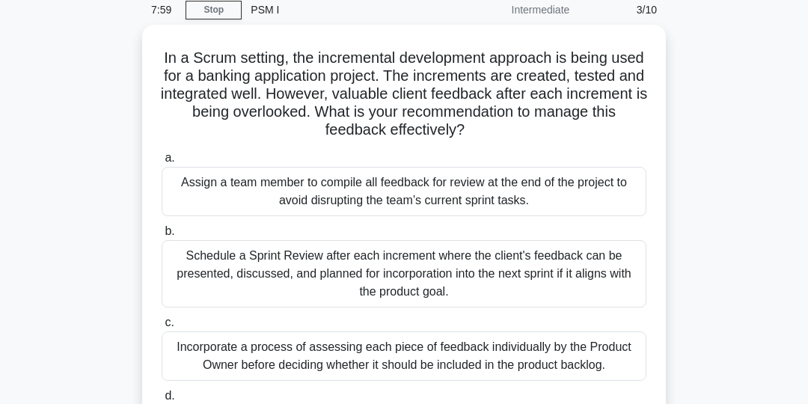
scroll to position [64, 0]
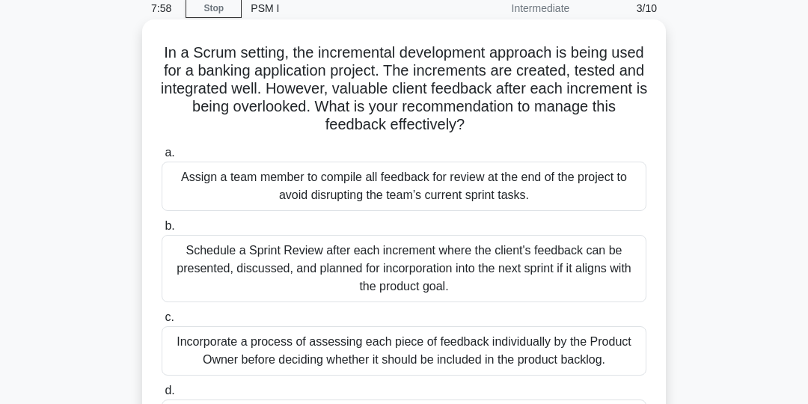
click at [527, 276] on div "Schedule a Sprint Review after each increment where the client's feedback can b…" at bounding box center [404, 268] width 485 height 67
click at [162, 231] on input "b. Schedule a Sprint Review after each increment where the client's feedback ca…" at bounding box center [162, 226] width 0 height 10
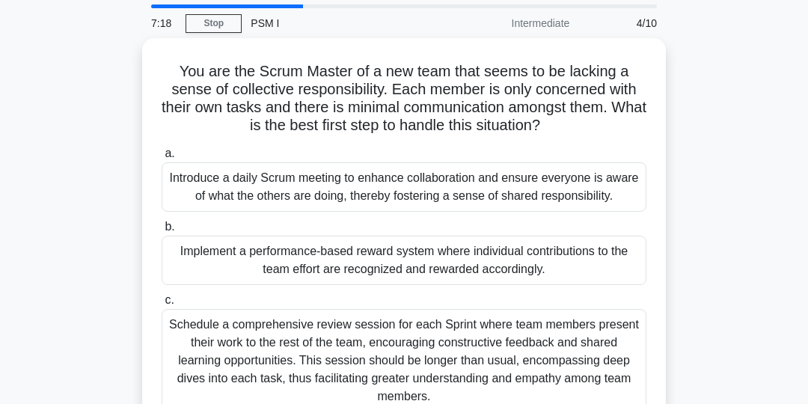
scroll to position [49, 0]
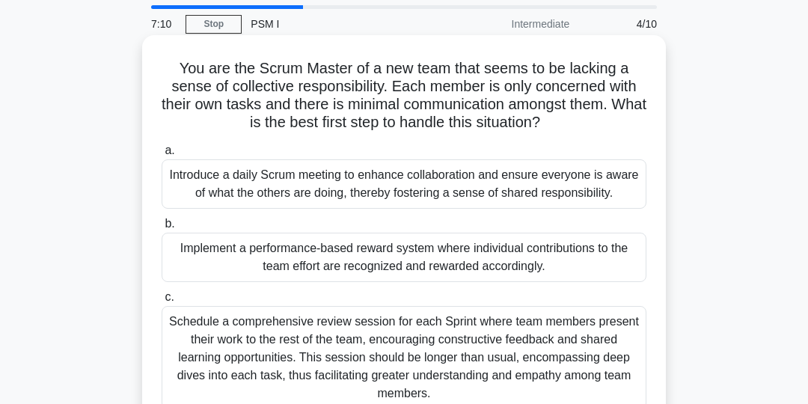
click at [587, 189] on div "Introduce a daily Scrum meeting to enhance collaboration and ensure everyone is…" at bounding box center [404, 183] width 485 height 49
click at [162, 156] on input "a. Introduce a daily Scrum meeting to enhance collaboration and ensure everyone…" at bounding box center [162, 151] width 0 height 10
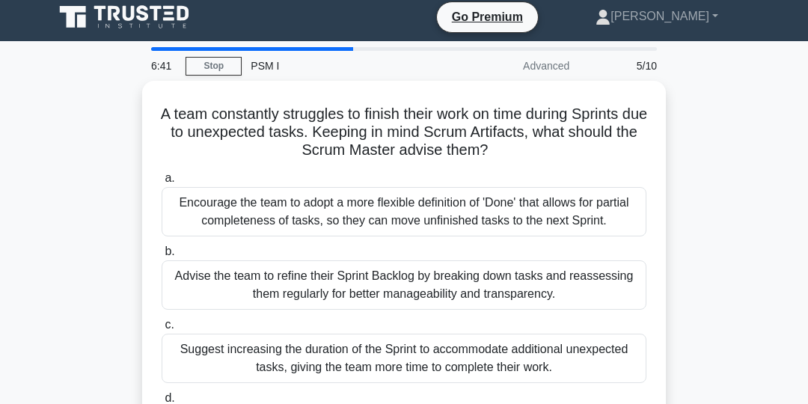
scroll to position [4, 0]
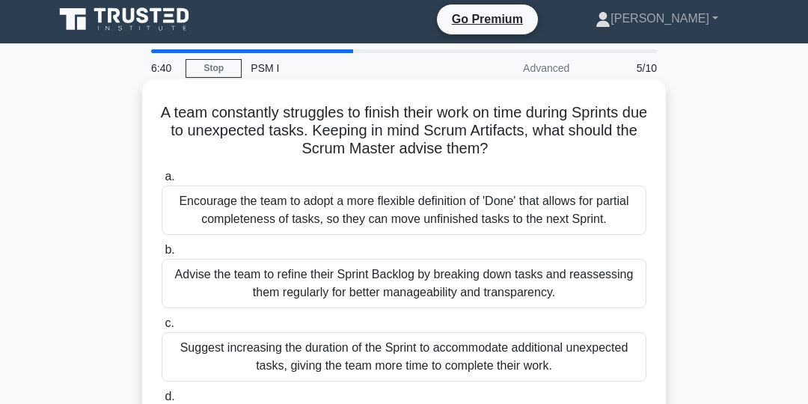
click at [571, 281] on div "Advise the team to refine their Sprint Backlog by breaking down tasks and reass…" at bounding box center [404, 283] width 485 height 49
click at [162, 255] on input "b. Advise the team to refine their Sprint Backlog by breaking down tasks and re…" at bounding box center [162, 250] width 0 height 10
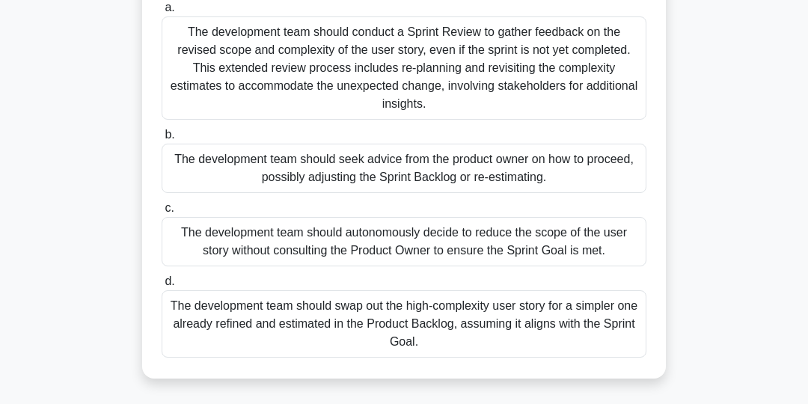
scroll to position [177, 0]
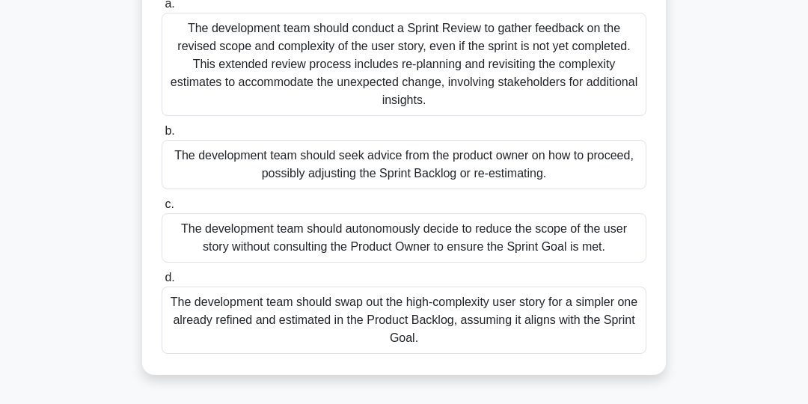
click at [568, 165] on div "The development team should seek advice from the product owner on how to procee…" at bounding box center [404, 164] width 485 height 49
click at [162, 136] on input "b. The development team should seek advice from the product owner on how to pro…" at bounding box center [162, 131] width 0 height 10
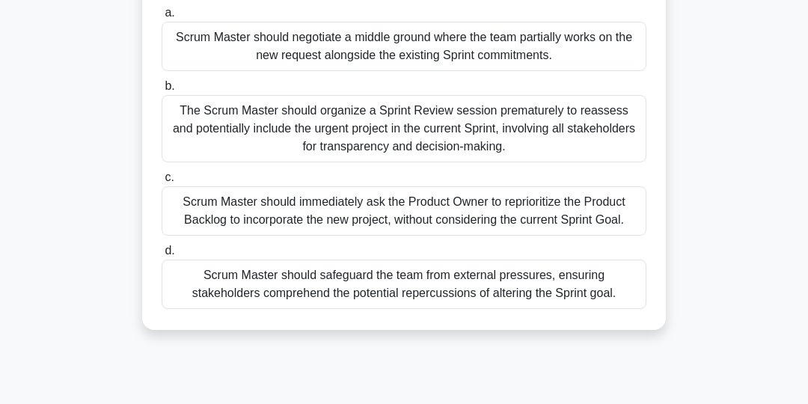
scroll to position [173, 0]
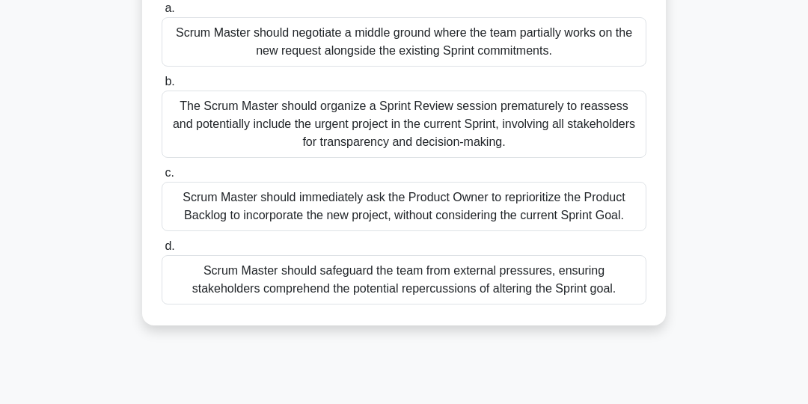
click at [579, 288] on div "Scrum Master should safeguard the team from external pressures, ensuring stakeh…" at bounding box center [404, 279] width 485 height 49
click at [162, 251] on input "d. Scrum Master should safeguard the team from external pressures, ensuring sta…" at bounding box center [162, 247] width 0 height 10
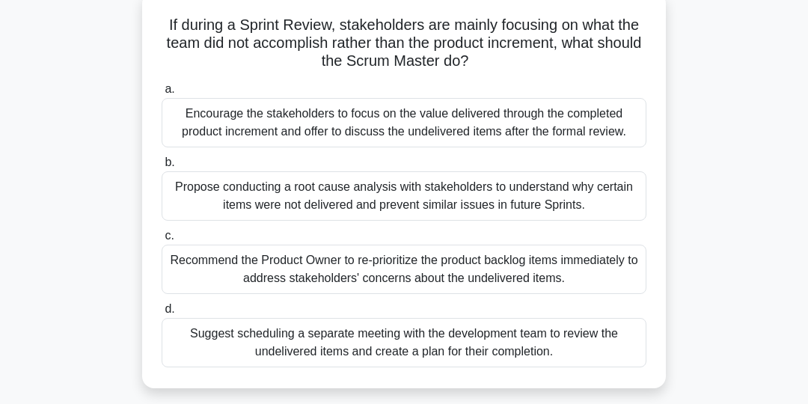
scroll to position [97, 0]
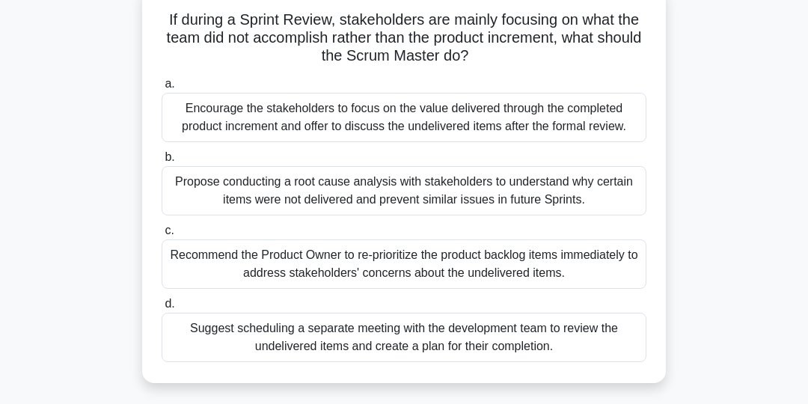
click at [532, 112] on div "Encourage the stakeholders to focus on the value delivered through the complete…" at bounding box center [404, 117] width 485 height 49
click at [162, 89] on input "a. Encourage the stakeholders to focus on the value delivered through the compl…" at bounding box center [162, 84] width 0 height 10
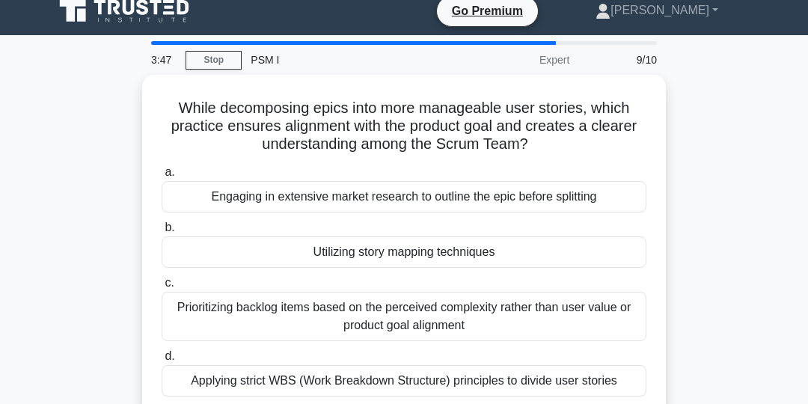
scroll to position [11, 0]
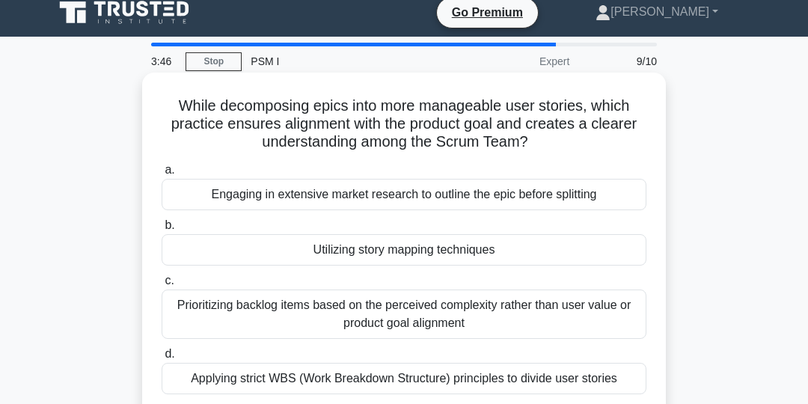
click at [301, 257] on div "Utilizing story mapping techniques" at bounding box center [404, 249] width 485 height 31
click at [162, 230] on input "b. Utilizing story mapping techniques" at bounding box center [162, 226] width 0 height 10
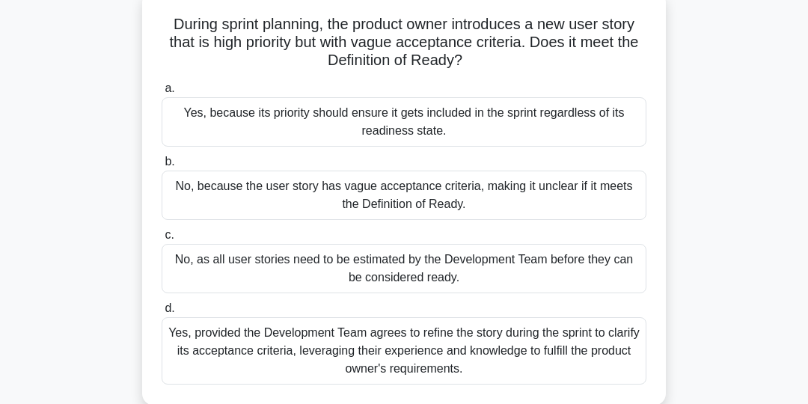
scroll to position [97, 0]
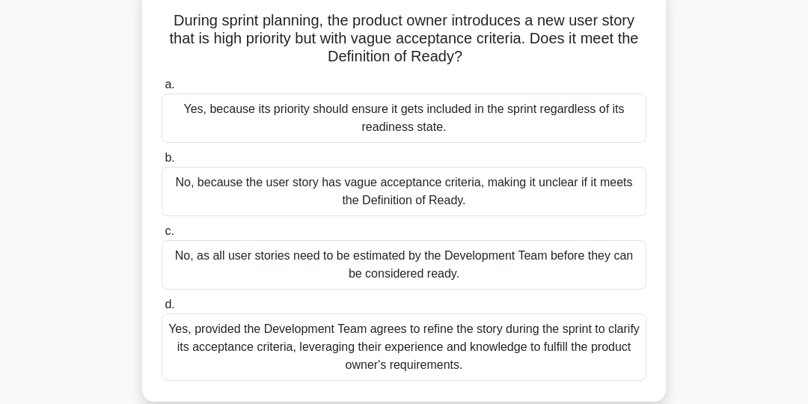
click at [532, 264] on div "No, as all user stories need to be estimated by the Development Team before the…" at bounding box center [404, 264] width 485 height 49
click at [162, 236] on input "c. No, as all user stories need to be estimated by the Development Team before …" at bounding box center [162, 232] width 0 height 10
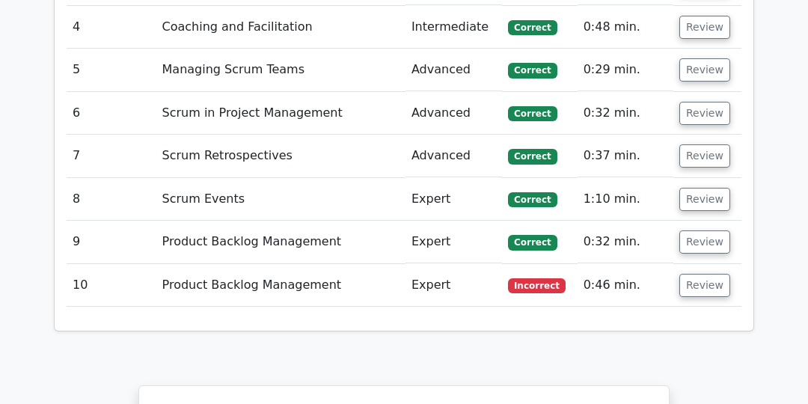
scroll to position [2246, 0]
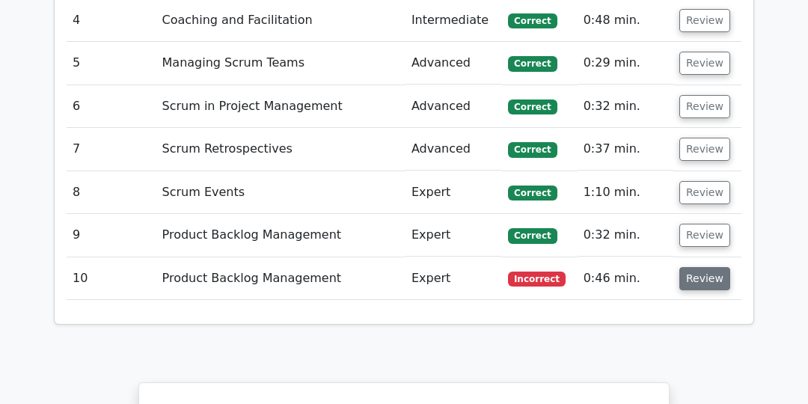
click at [704, 267] on button "Review" at bounding box center [704, 278] width 51 height 23
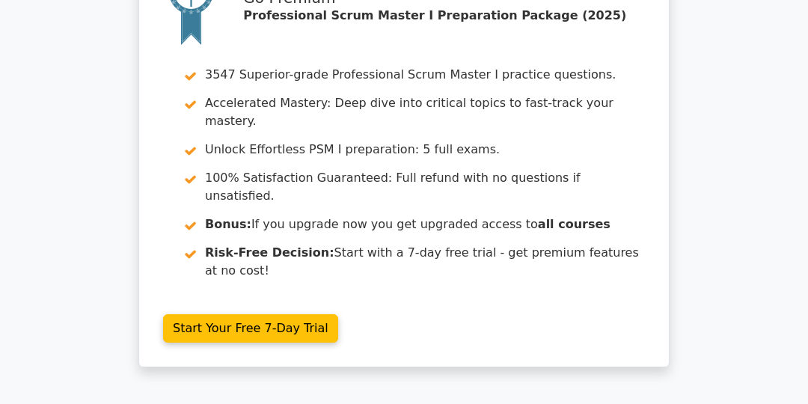
scroll to position [3383, 0]
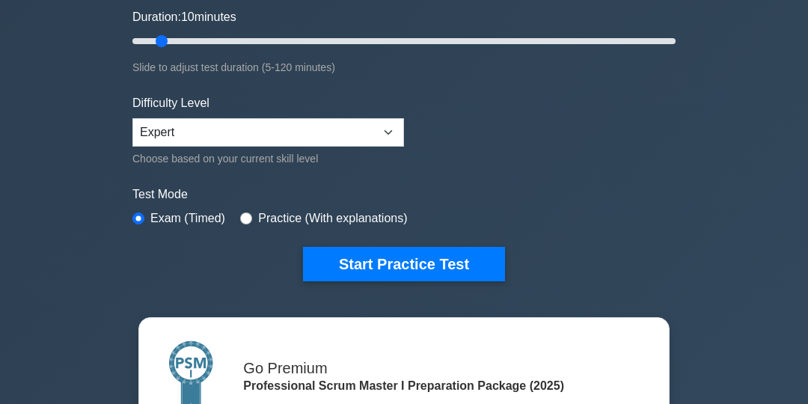
scroll to position [300, 0]
